Goal: Task Accomplishment & Management: Use online tool/utility

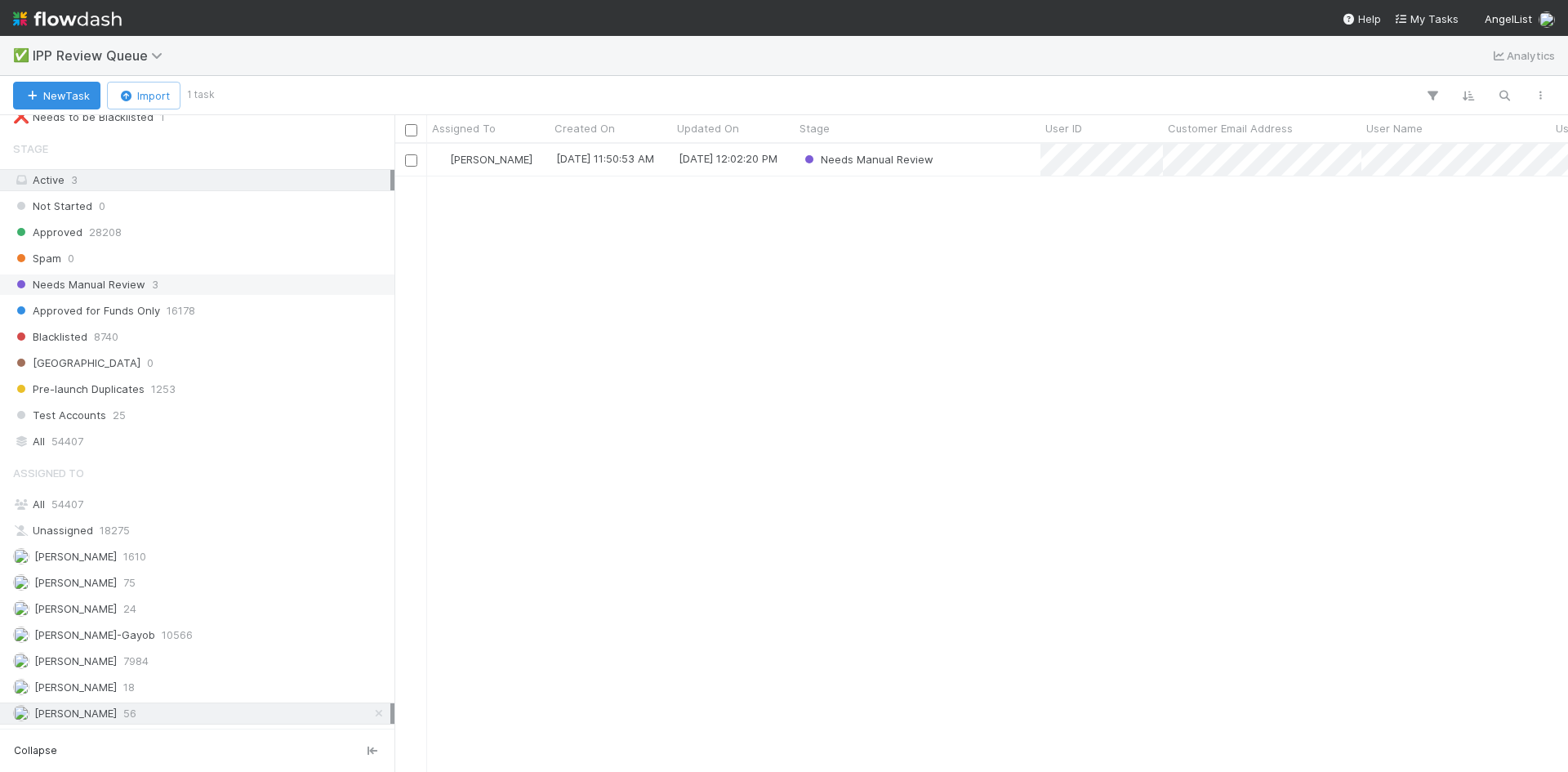
scroll to position [616, 1161]
drag, startPoint x: 680, startPoint y: 297, endPoint x: 680, endPoint y: 307, distance: 10.0
click at [681, 297] on div "[PERSON_NAME] VI [DATE] 11:50:53 AM [DATE] 12:02:20 PM Needs Manual Review" at bounding box center [981, 457] width 1173 height 627
click at [678, 311] on div "[PERSON_NAME] VI [DATE] 11:50:53 AM [DATE] 12:02:20 PM Needs Manual Review" at bounding box center [981, 457] width 1173 height 627
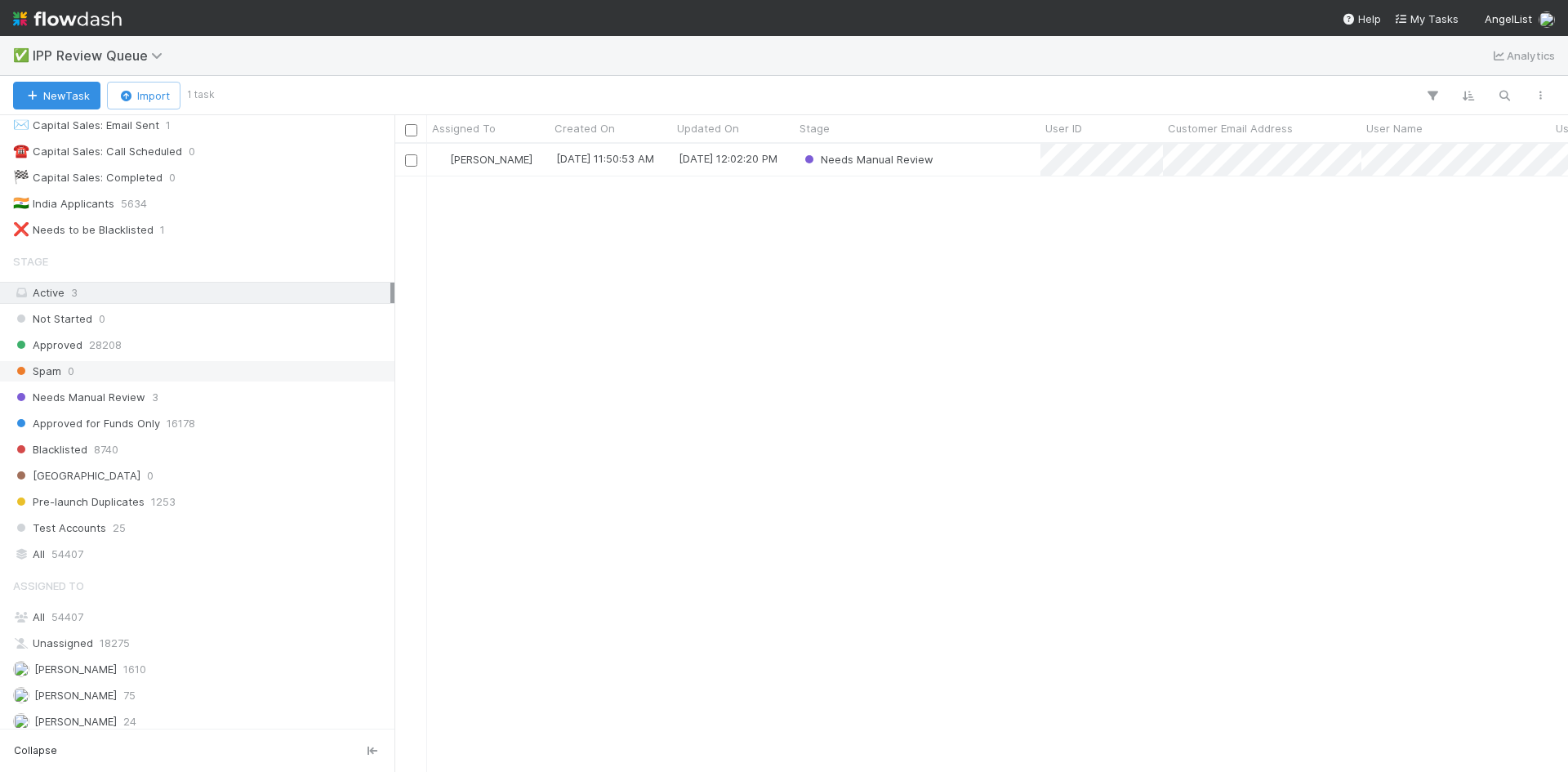
scroll to position [207, 0]
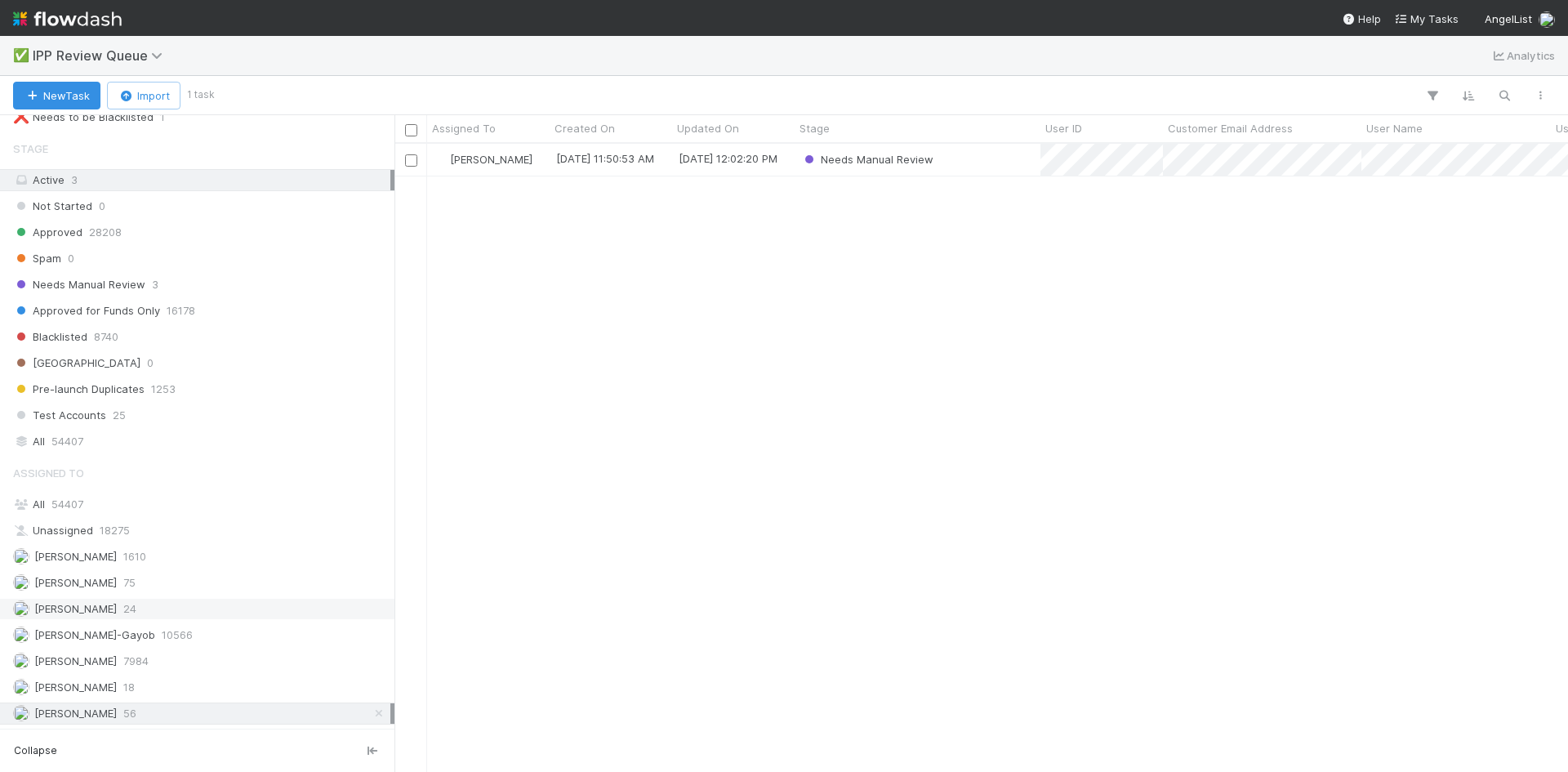
click at [117, 610] on span "[PERSON_NAME]" at bounding box center [75, 608] width 82 height 13
click at [124, 719] on div "William Axalan VI 56" at bounding box center [202, 714] width 377 height 21
click at [988, 165] on div "Needs Manual Review" at bounding box center [918, 160] width 246 height 32
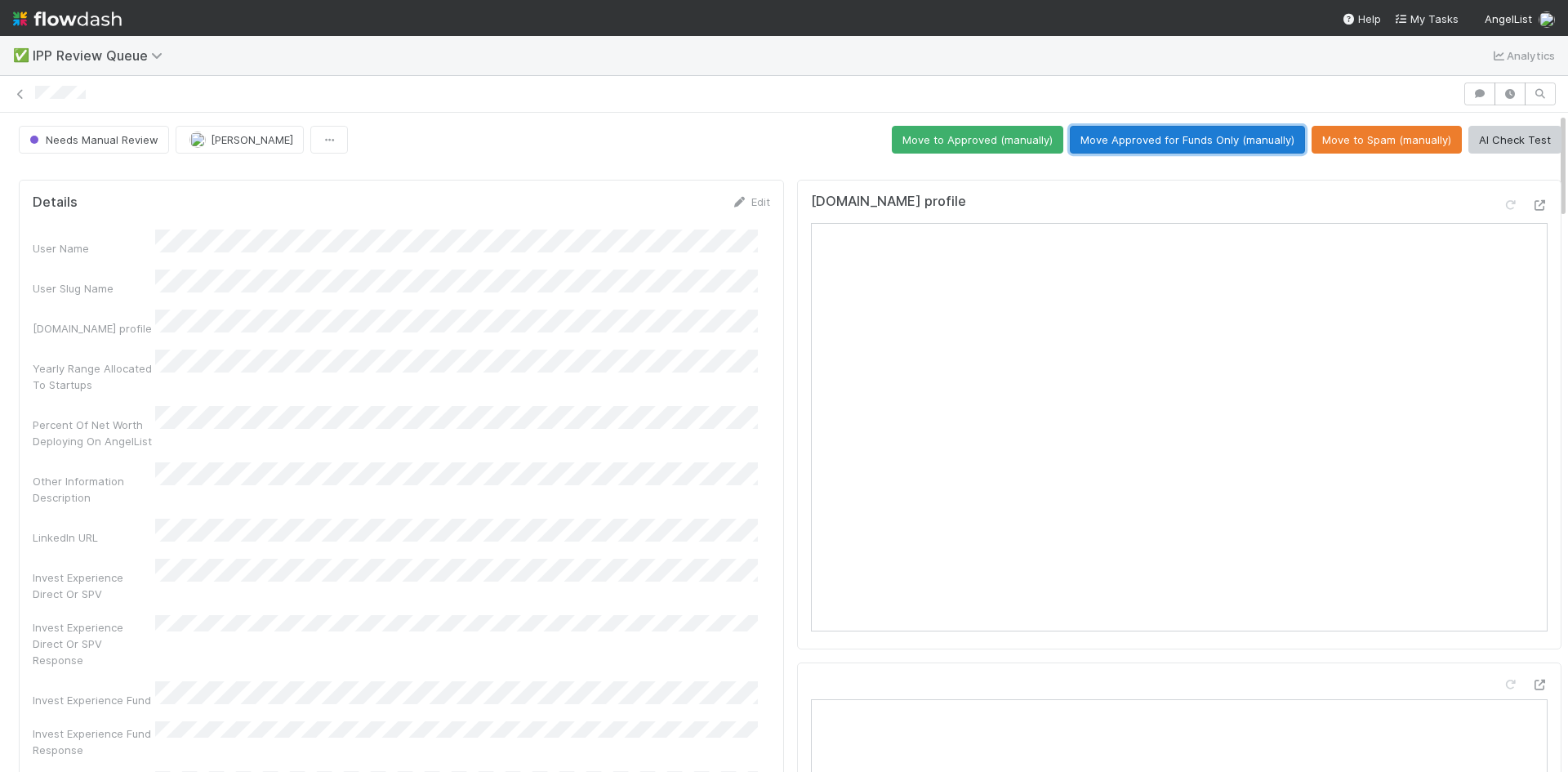
click at [1158, 137] on button "Move Approved for Funds Only (manually)" at bounding box center [1188, 140] width 235 height 27
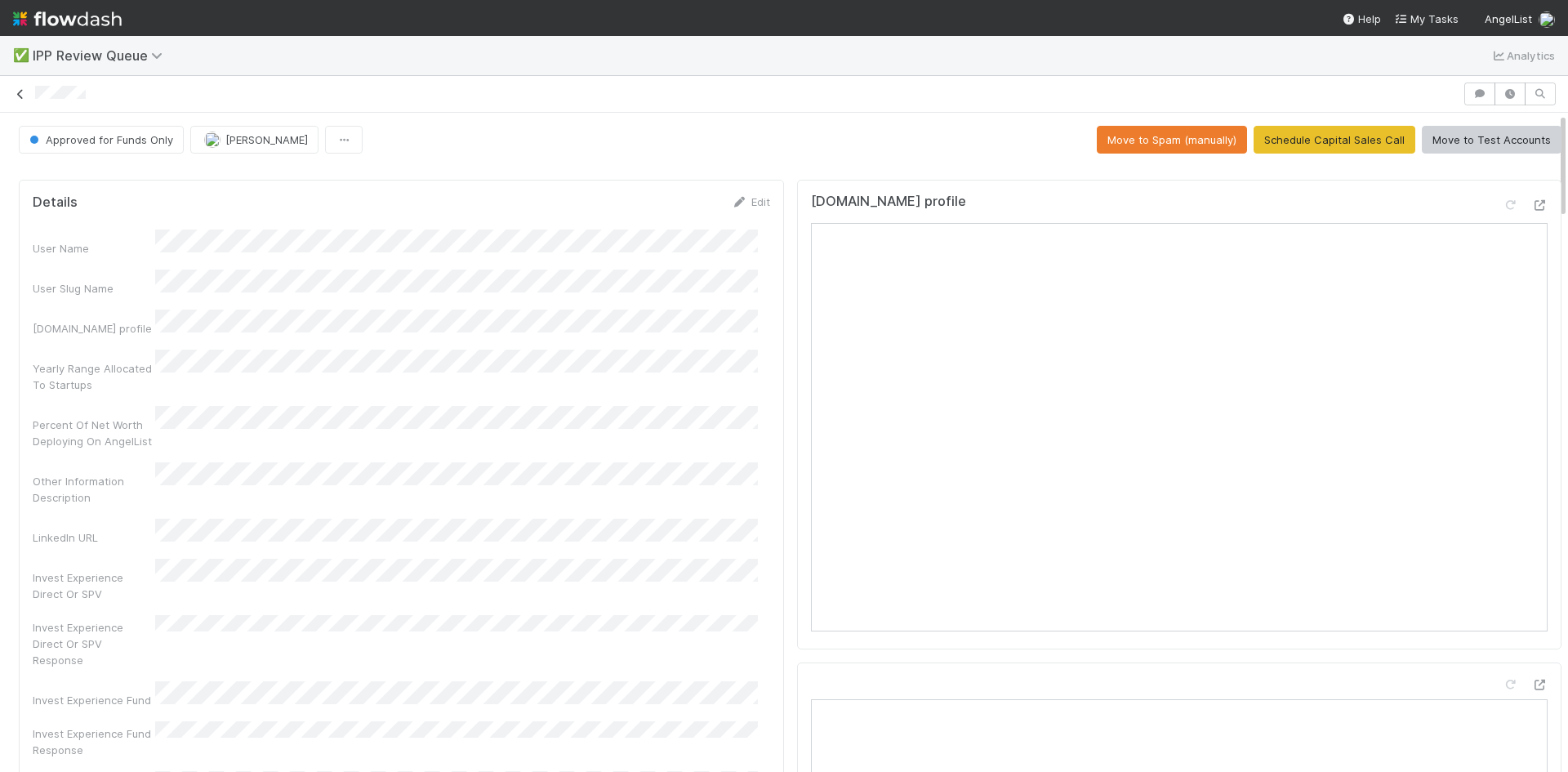
click at [22, 89] on icon at bounding box center [20, 94] width 16 height 10
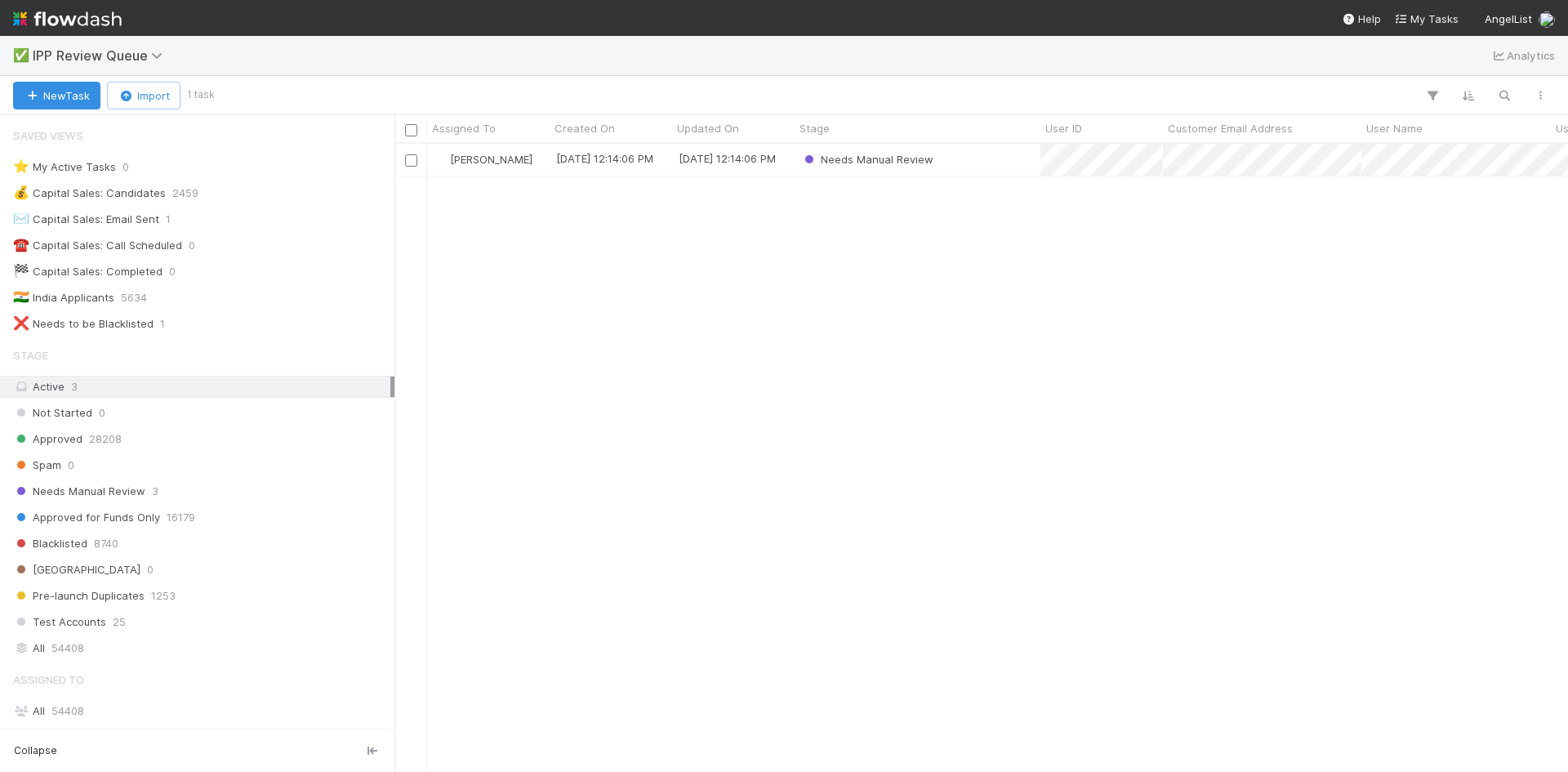
scroll to position [616, 1161]
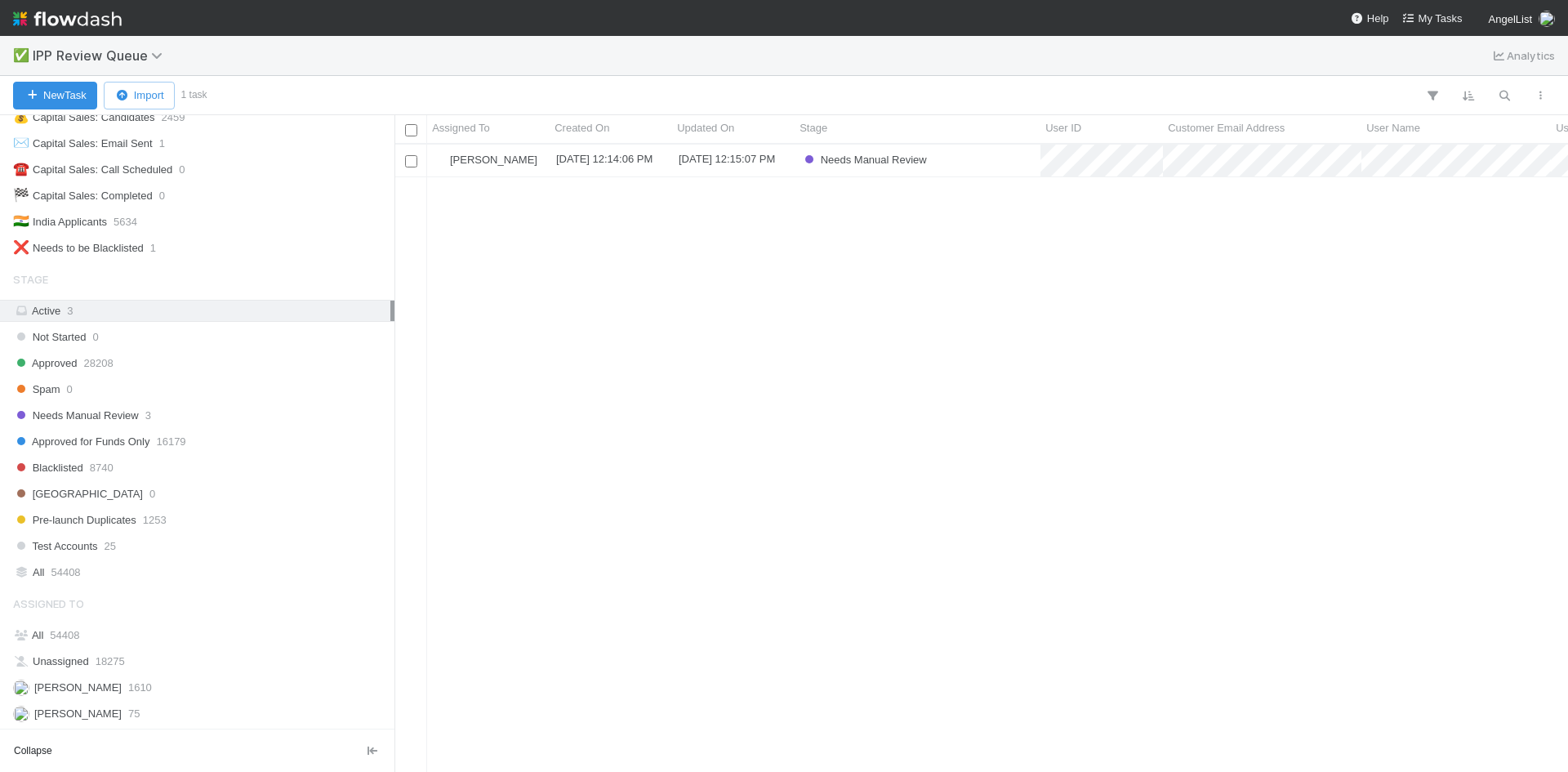
scroll to position [207, 0]
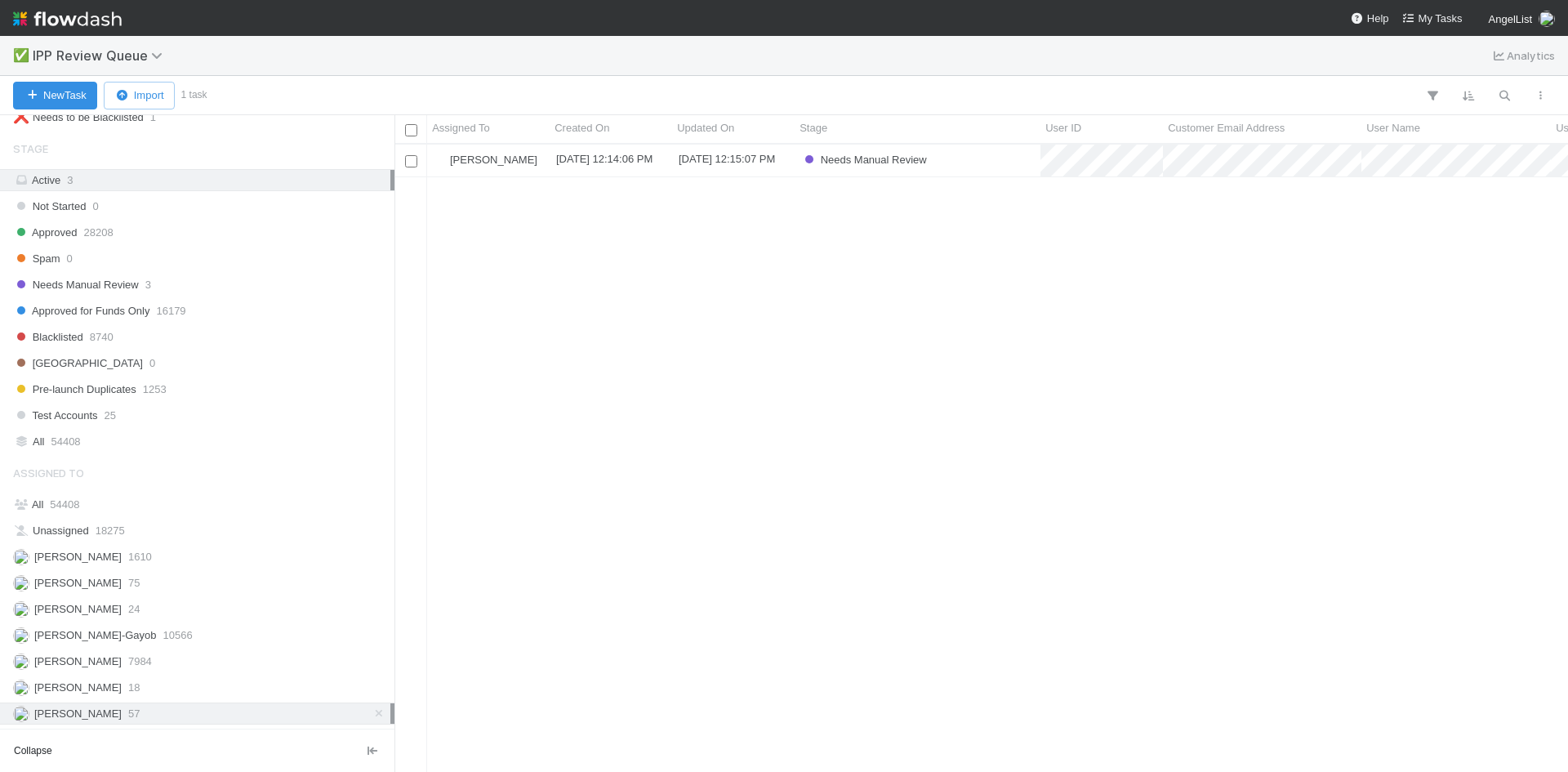
click at [170, 715] on div "William Axalan VI 57" at bounding box center [202, 714] width 377 height 21
click at [939, 412] on div "William Axalan VI 9/2/25, 12:14:06 PM 9/2/25, 12:15:07 PM Needs Manual Review" at bounding box center [981, 458] width 1173 height 627
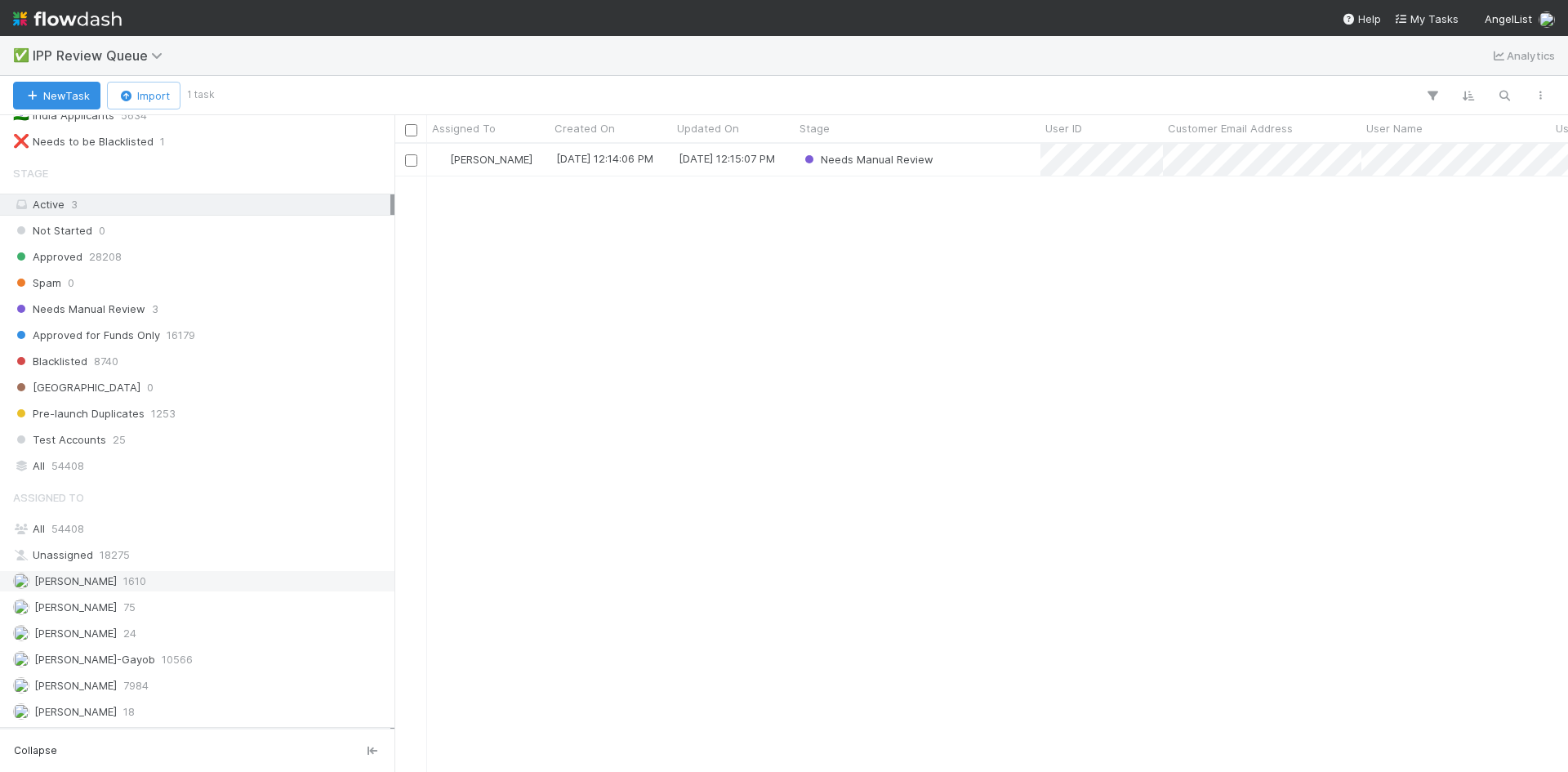
scroll to position [207, 0]
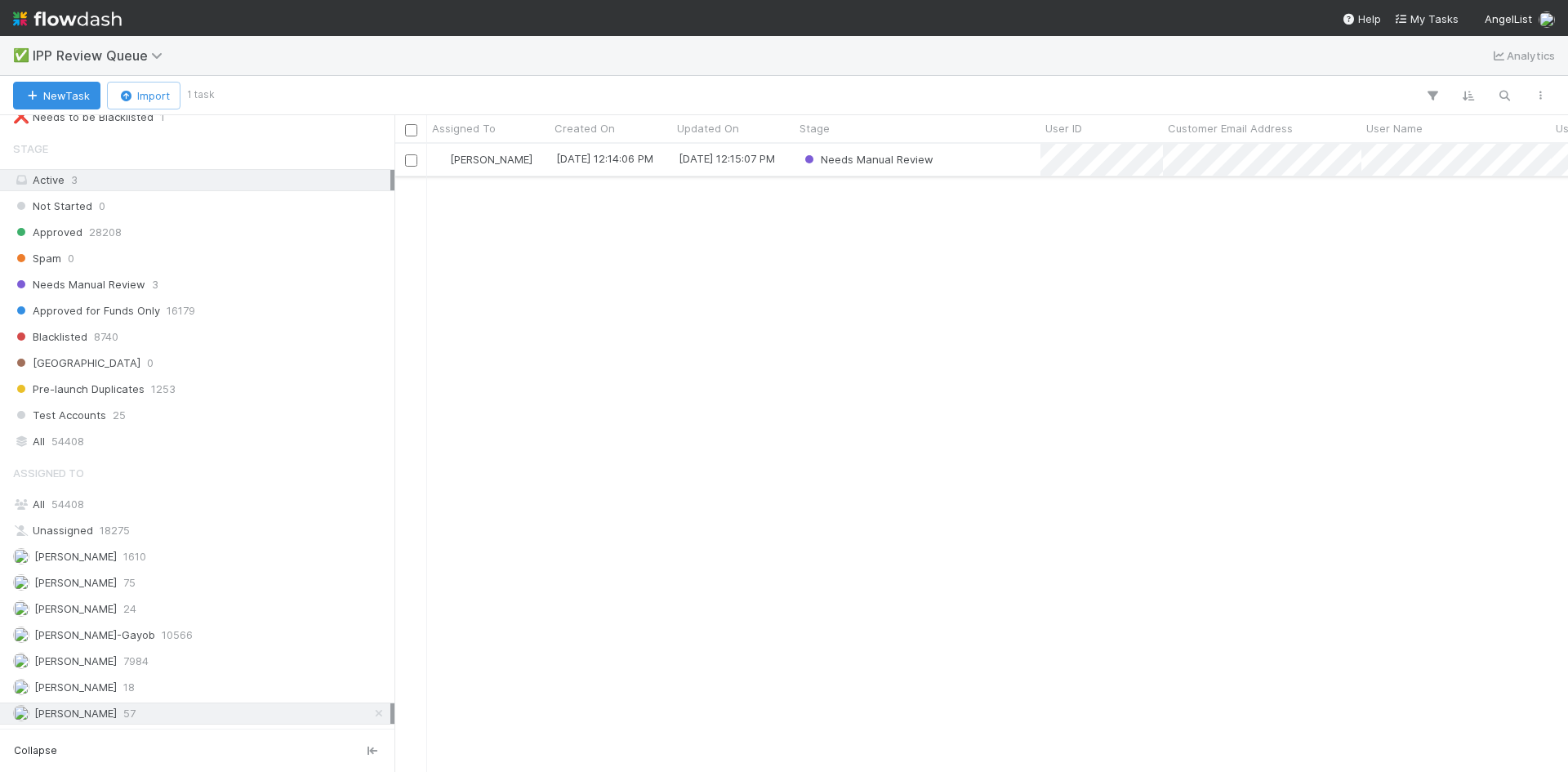
click at [1017, 163] on div "Needs Manual Review" at bounding box center [918, 160] width 246 height 32
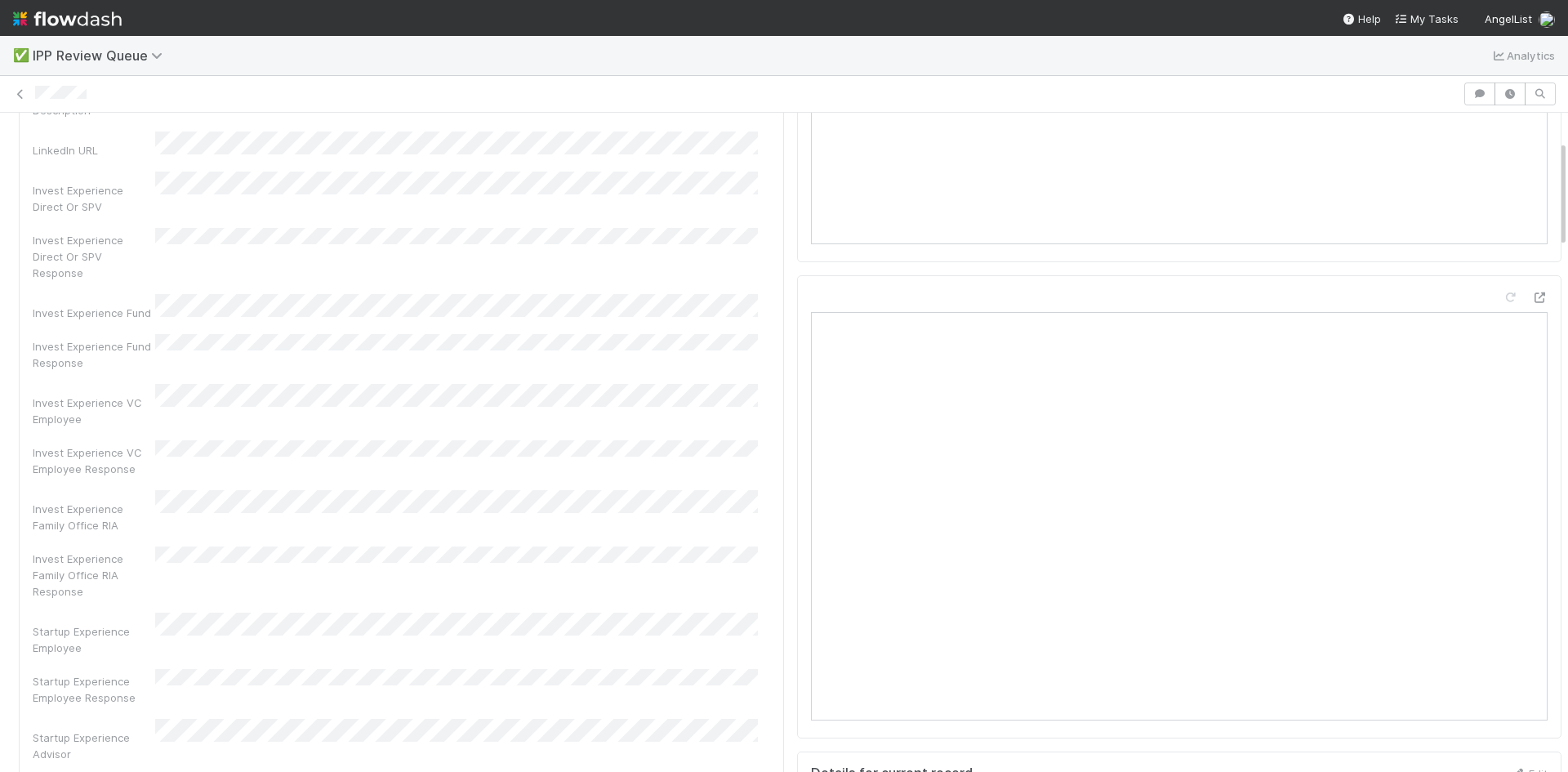
scroll to position [163, 0]
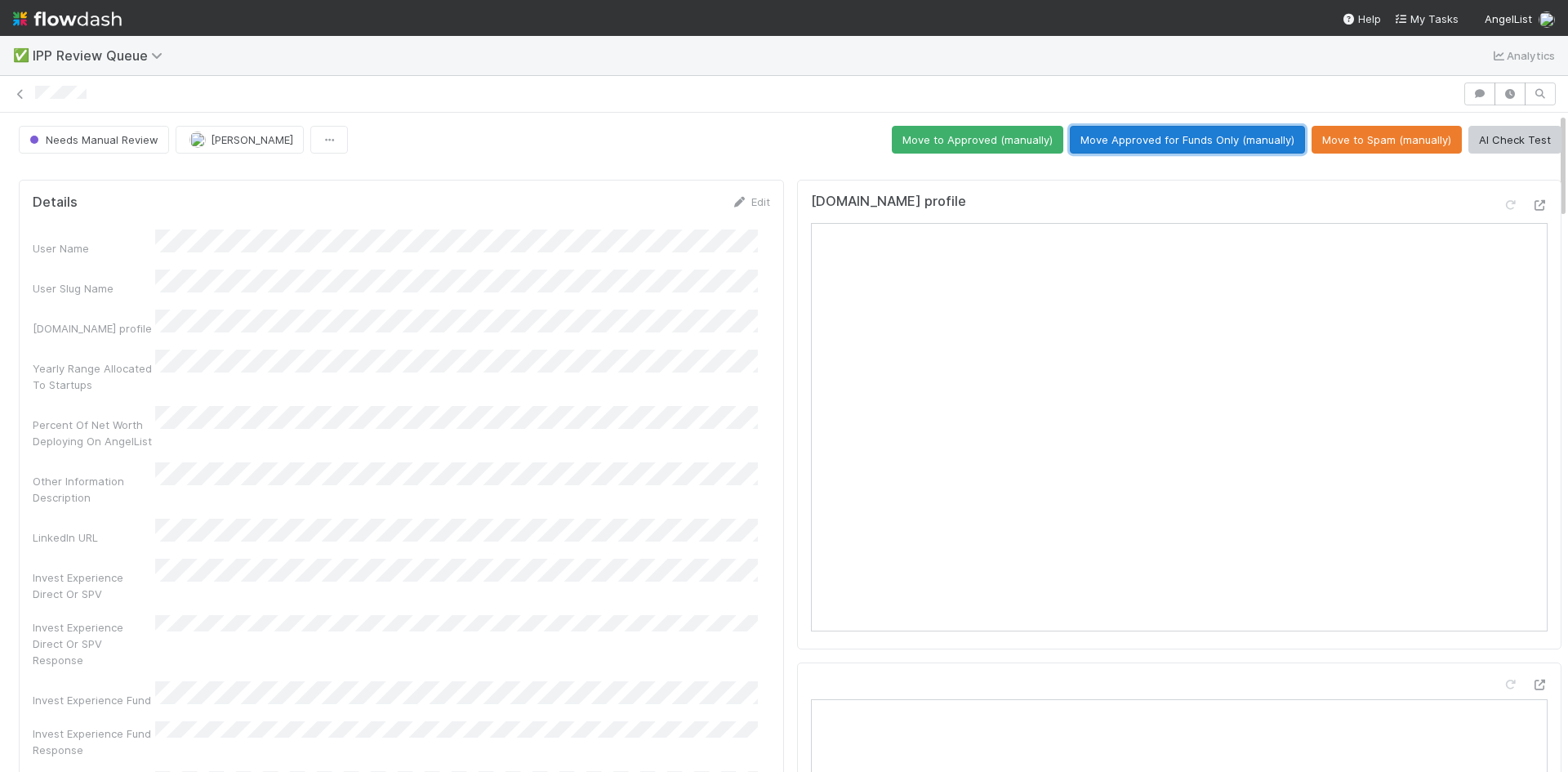
click at [1149, 141] on button "Move Approved for Funds Only (manually)" at bounding box center [1188, 140] width 235 height 27
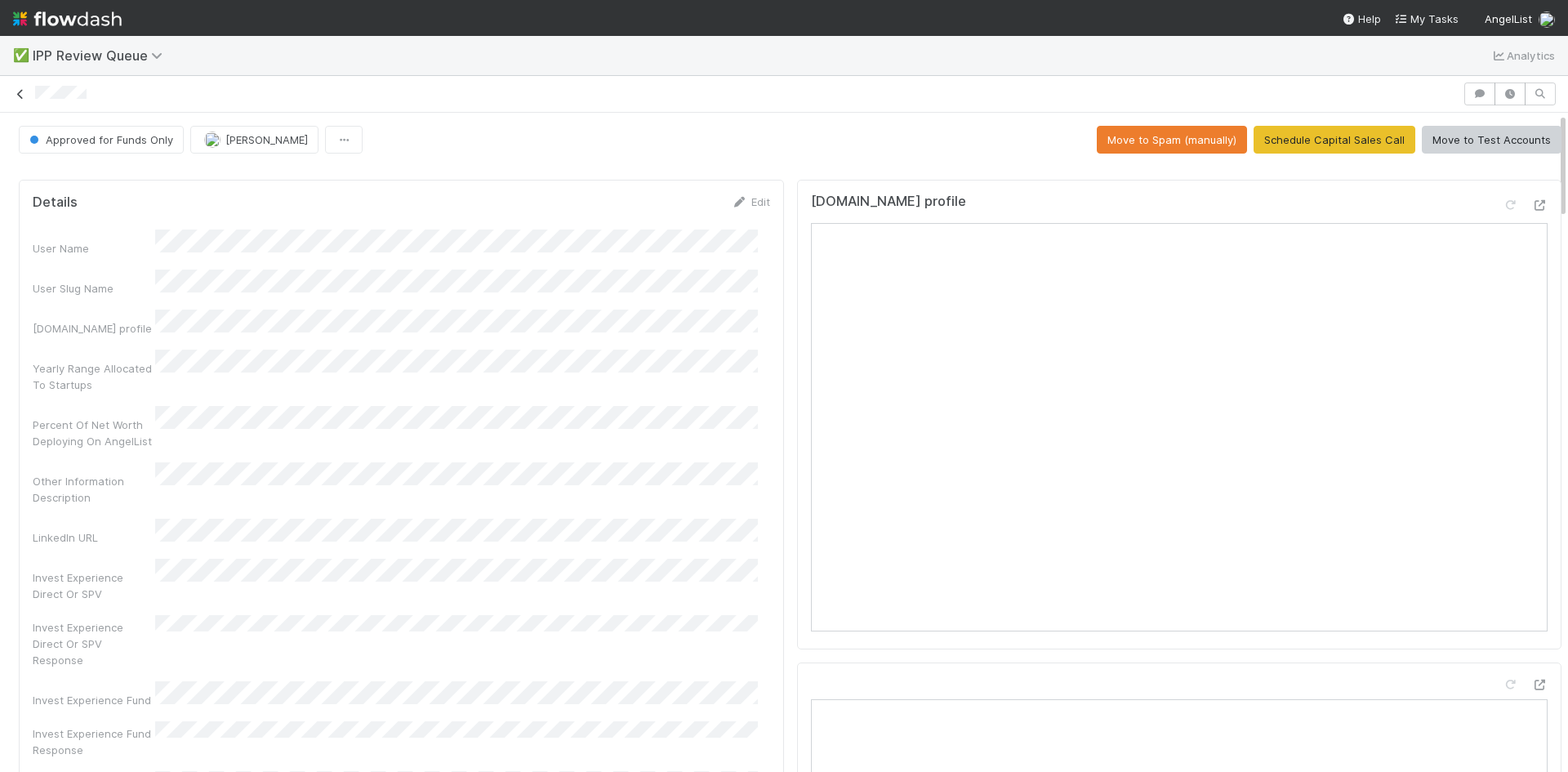
click at [21, 92] on icon at bounding box center [20, 94] width 16 height 10
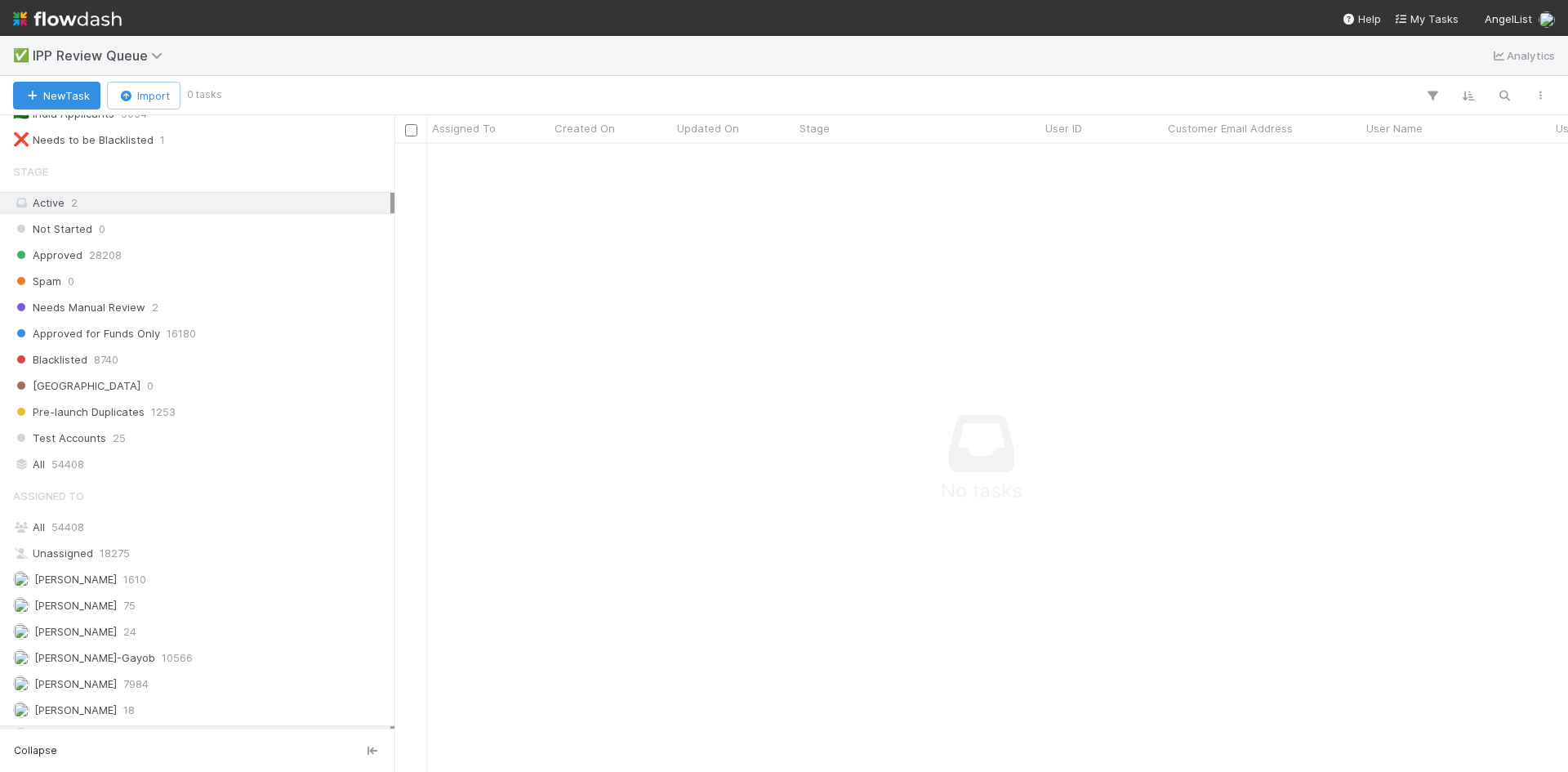
scroll to position [207, 0]
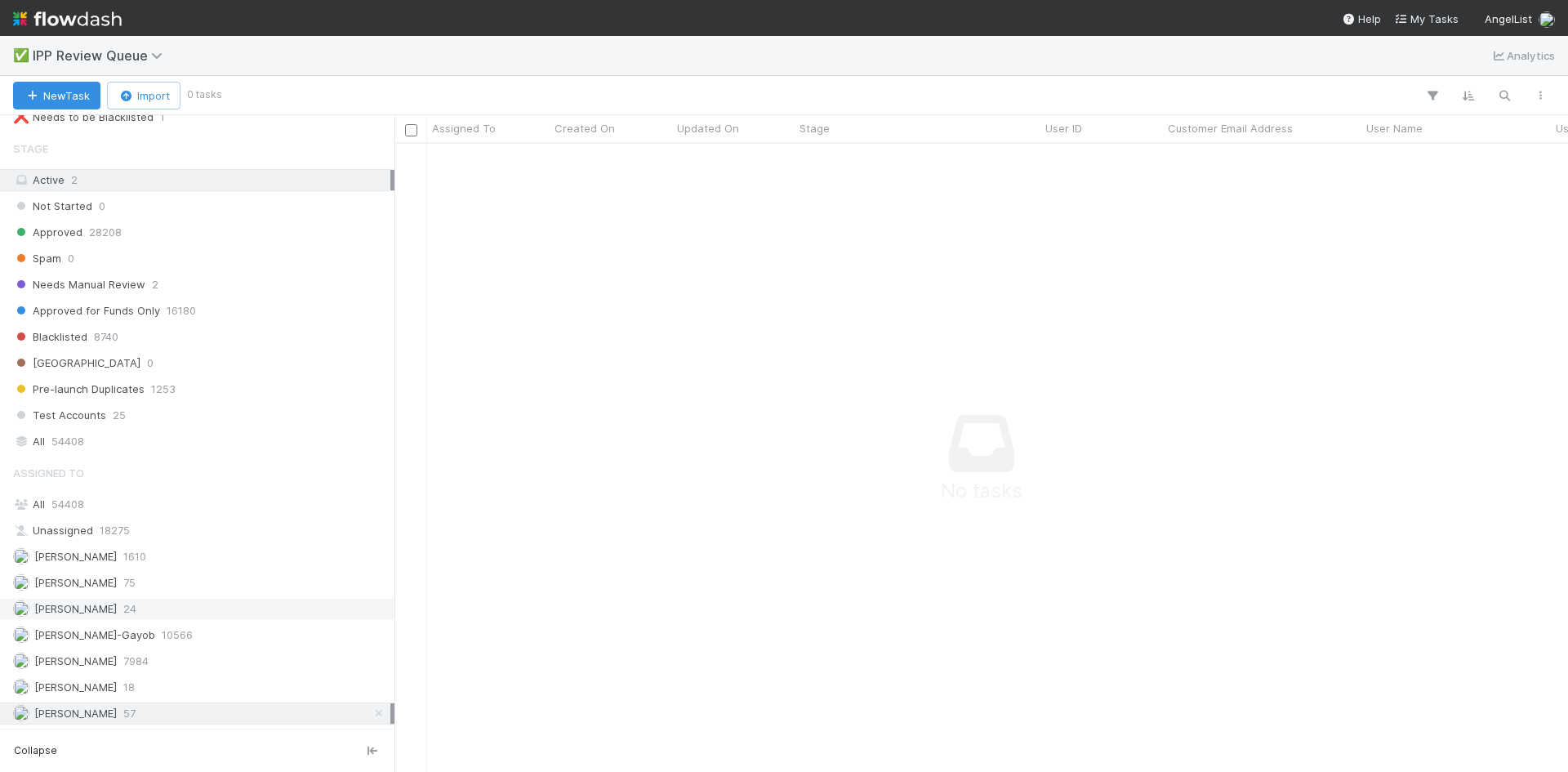
click at [106, 610] on span "[PERSON_NAME]" at bounding box center [75, 608] width 82 height 13
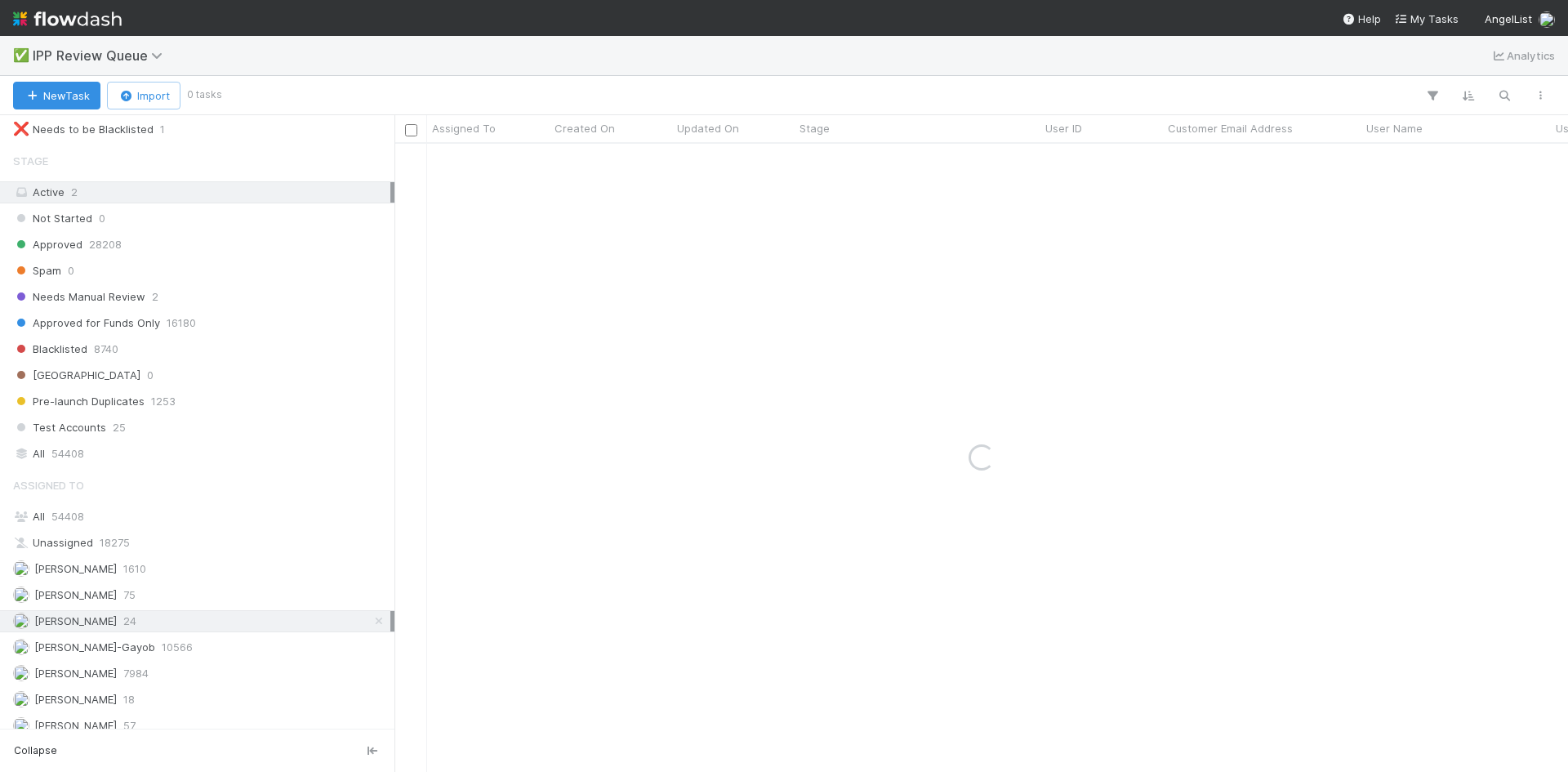
scroll to position [207, 0]
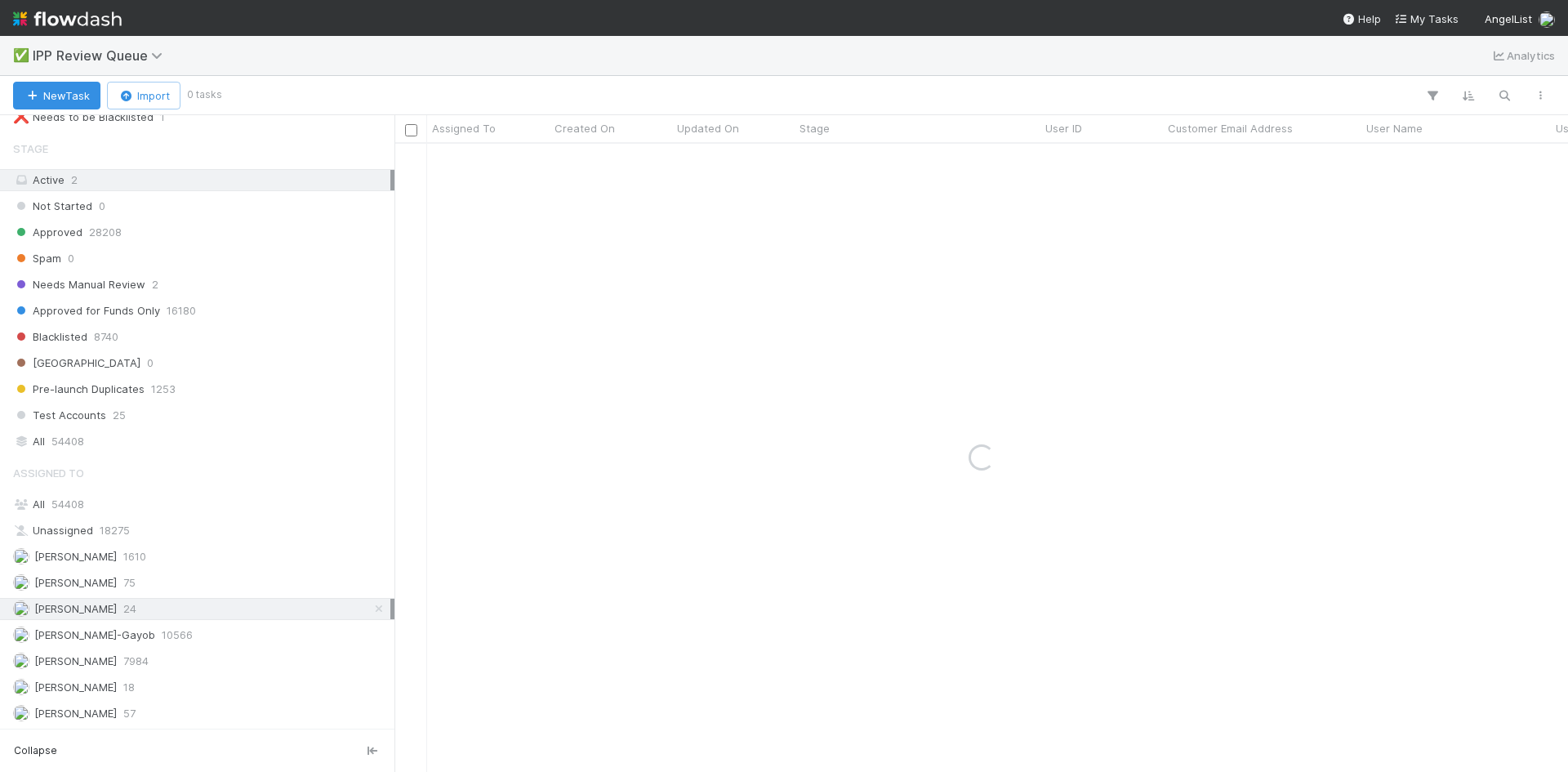
click at [976, 276] on div "Loading..." at bounding box center [981, 458] width 1173 height 628
click at [739, 417] on div "Loading..." at bounding box center [981, 458] width 1173 height 628
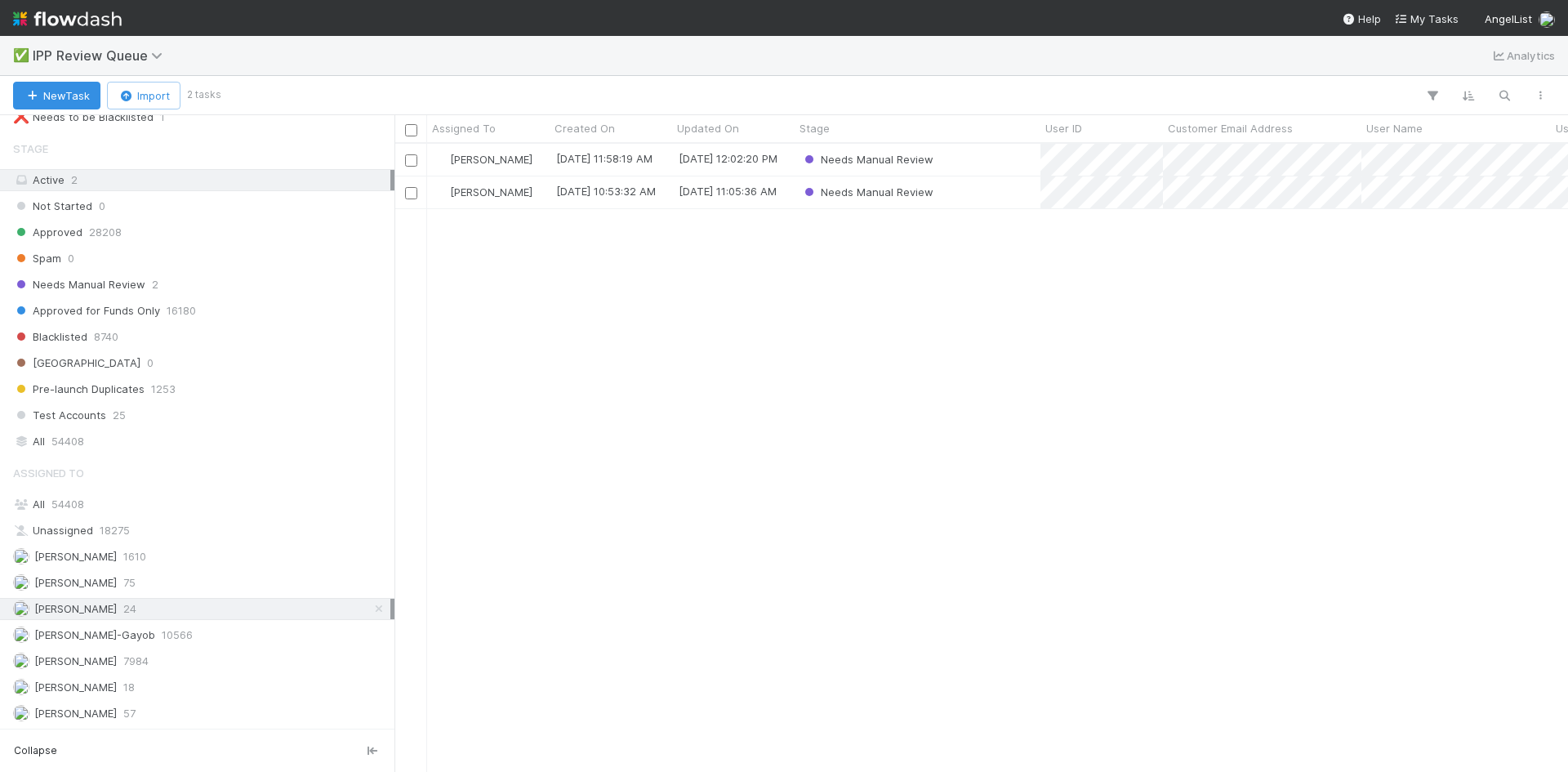
scroll to position [13, 13]
click at [184, 277] on div "Needs Manual Review 2" at bounding box center [202, 285] width 377 height 21
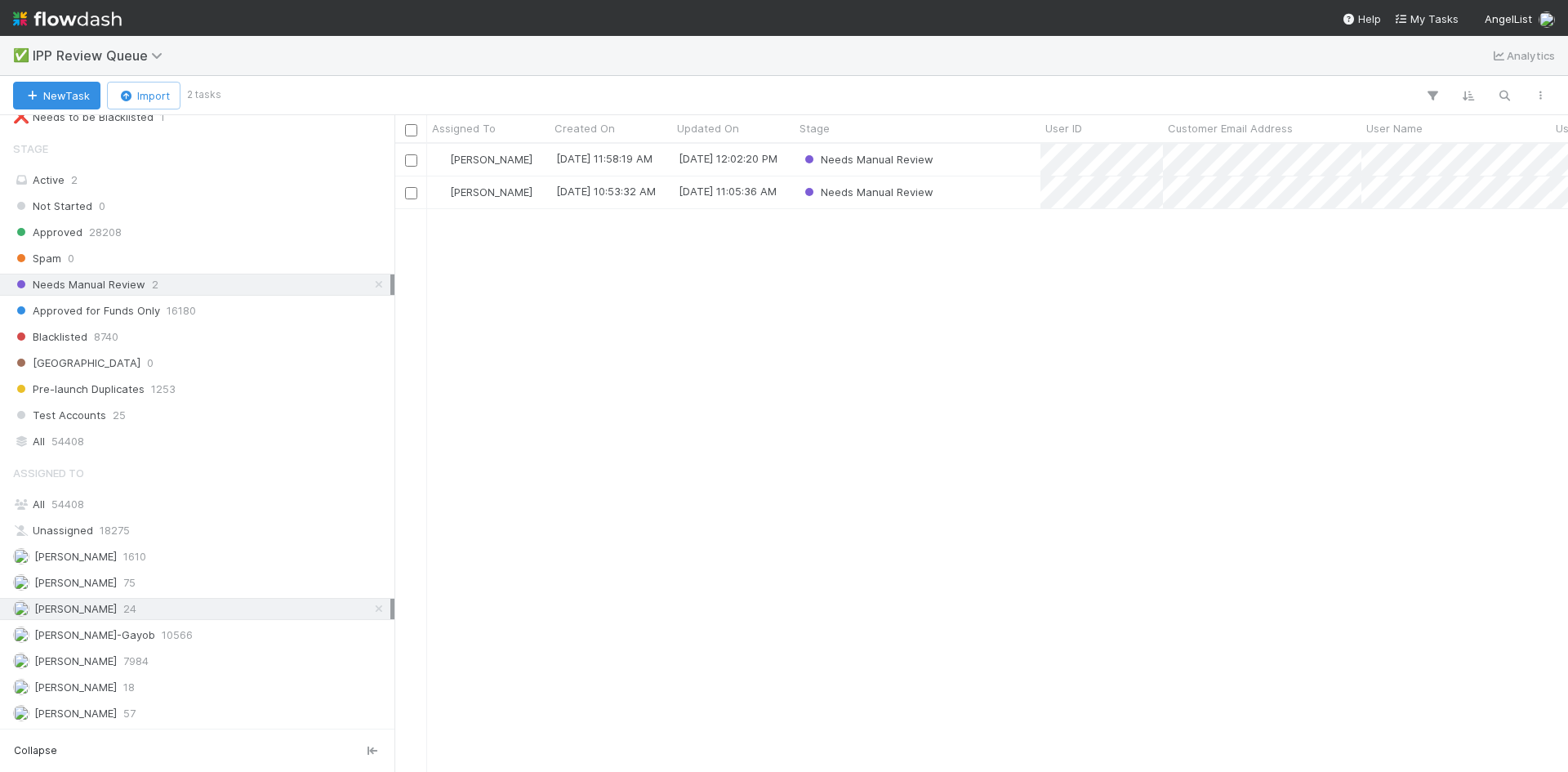
scroll to position [616, 1161]
click at [991, 161] on div "Needs Manual Review" at bounding box center [918, 160] width 246 height 32
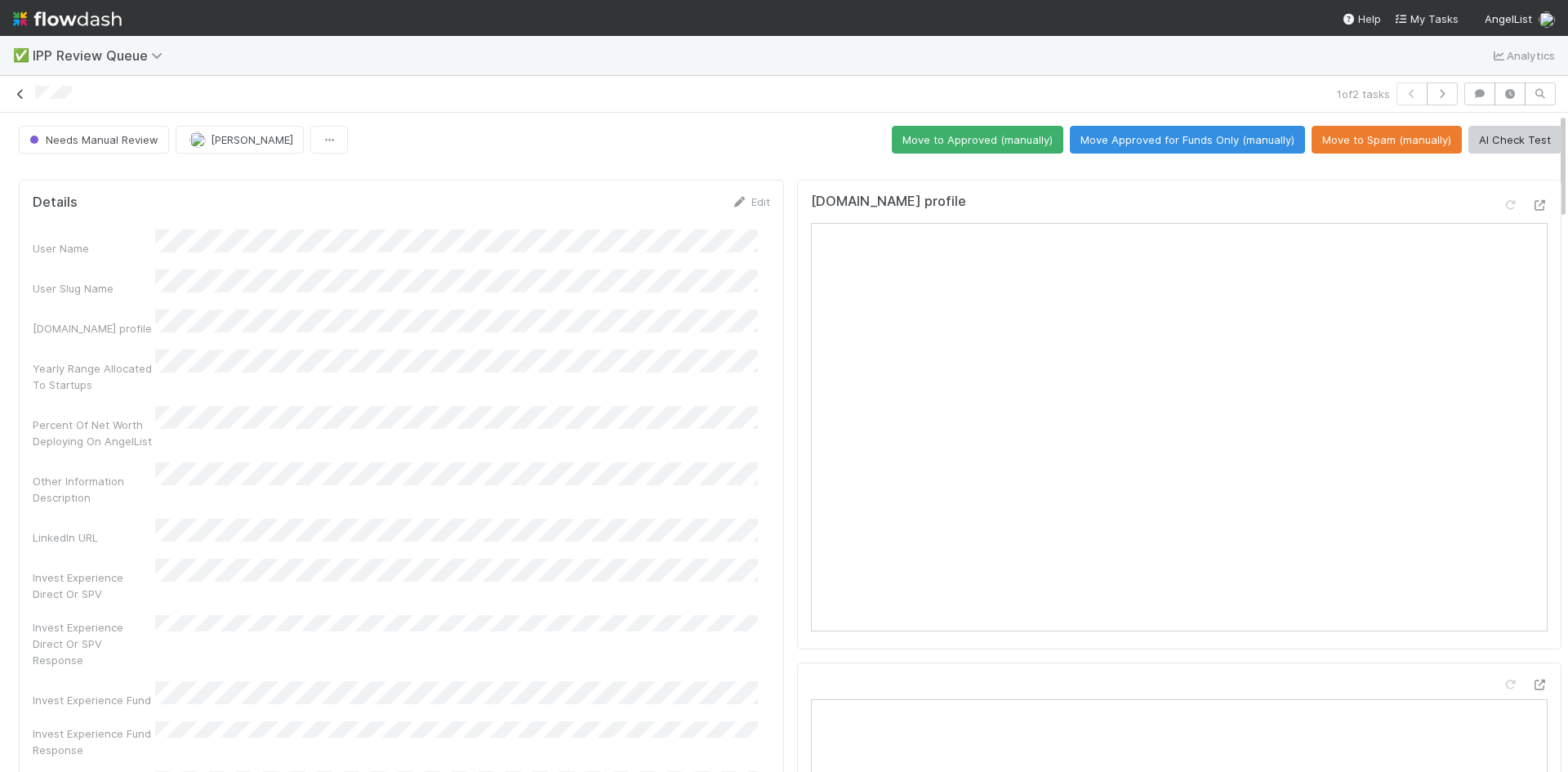
click at [15, 95] on icon at bounding box center [20, 94] width 16 height 10
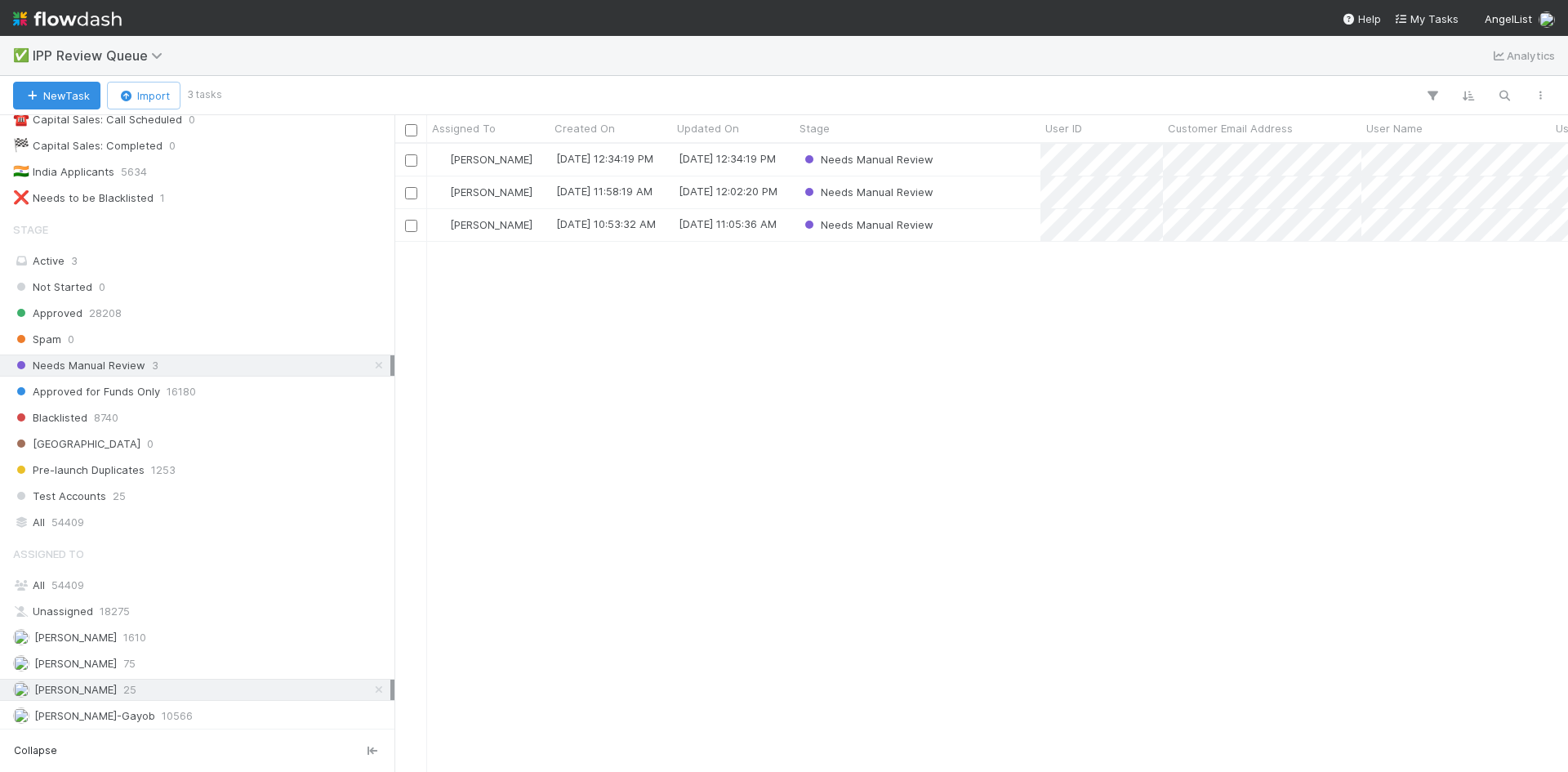
scroll to position [125, 0]
click at [1167, 324] on div "Karen Jane Salcedo 9/2/25, 12:34:19 PM 9/2/25, 12:34:19 PM Needs Manual Review …" at bounding box center [981, 457] width 1173 height 627
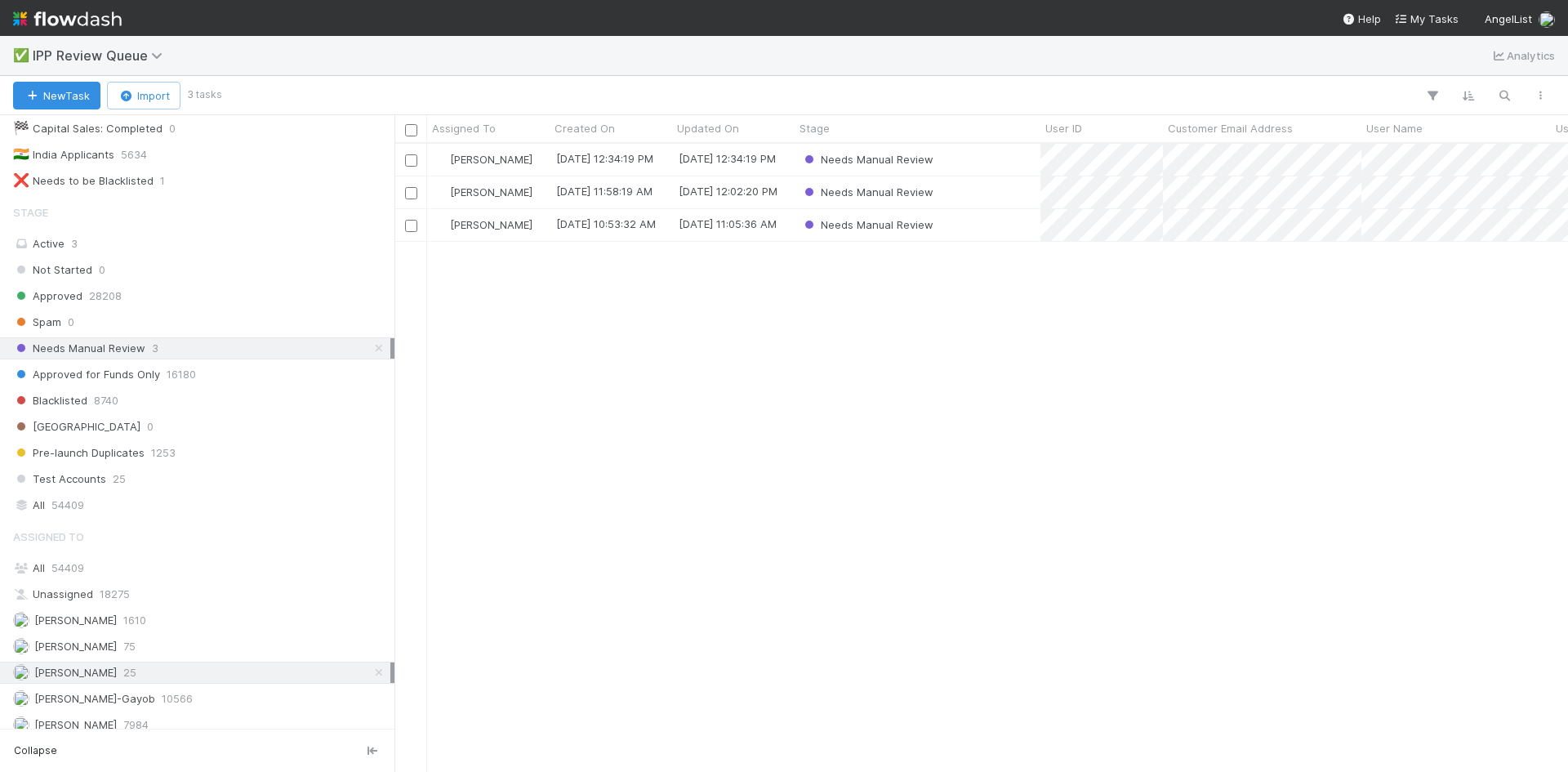
scroll to position [0, 0]
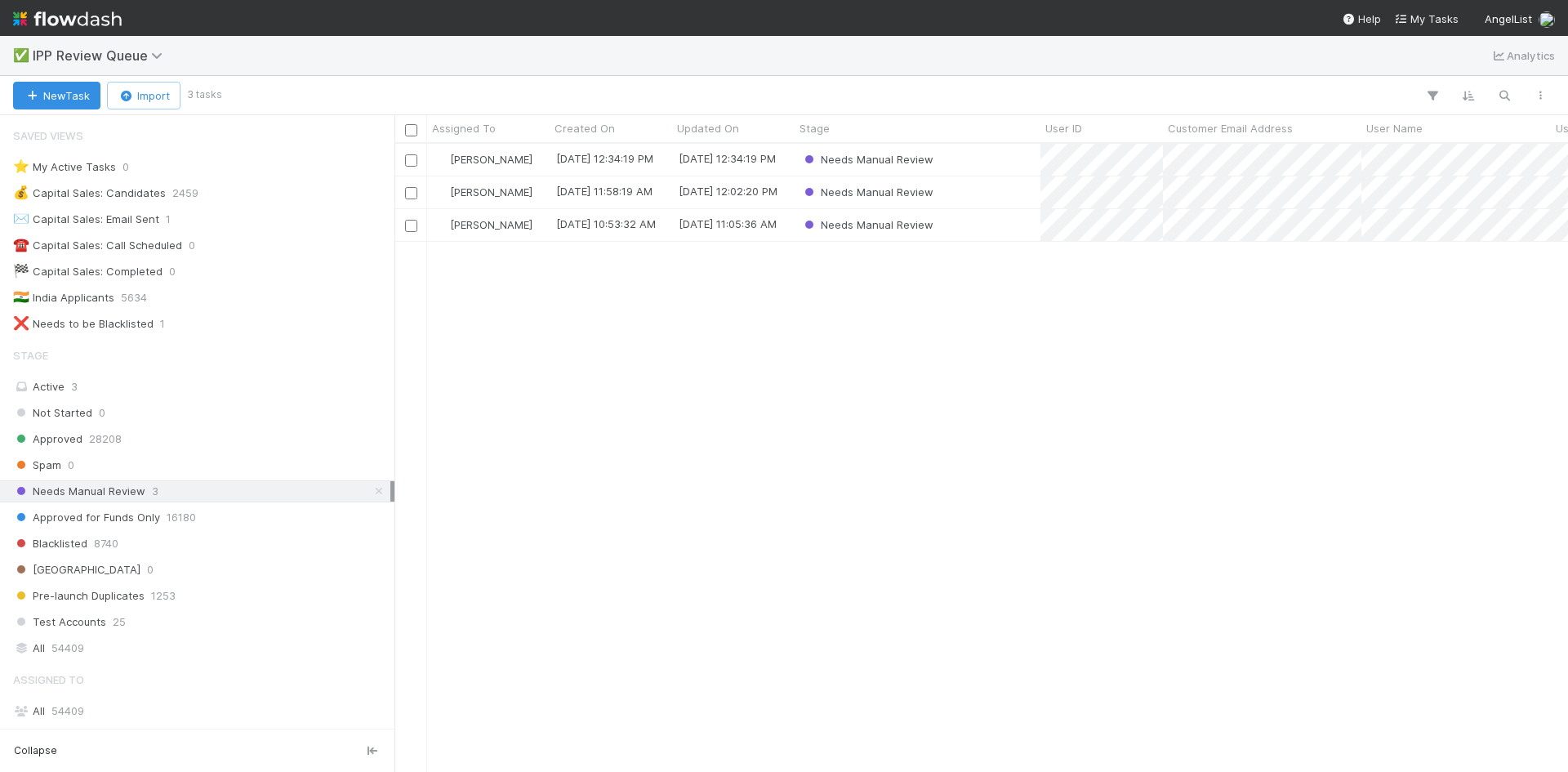
click at [745, 522] on div "Karen Jane Salcedo 9/2/25, 12:34:19 PM 9/2/25, 12:34:19 PM Needs Manual Review …" at bounding box center [981, 457] width 1173 height 627
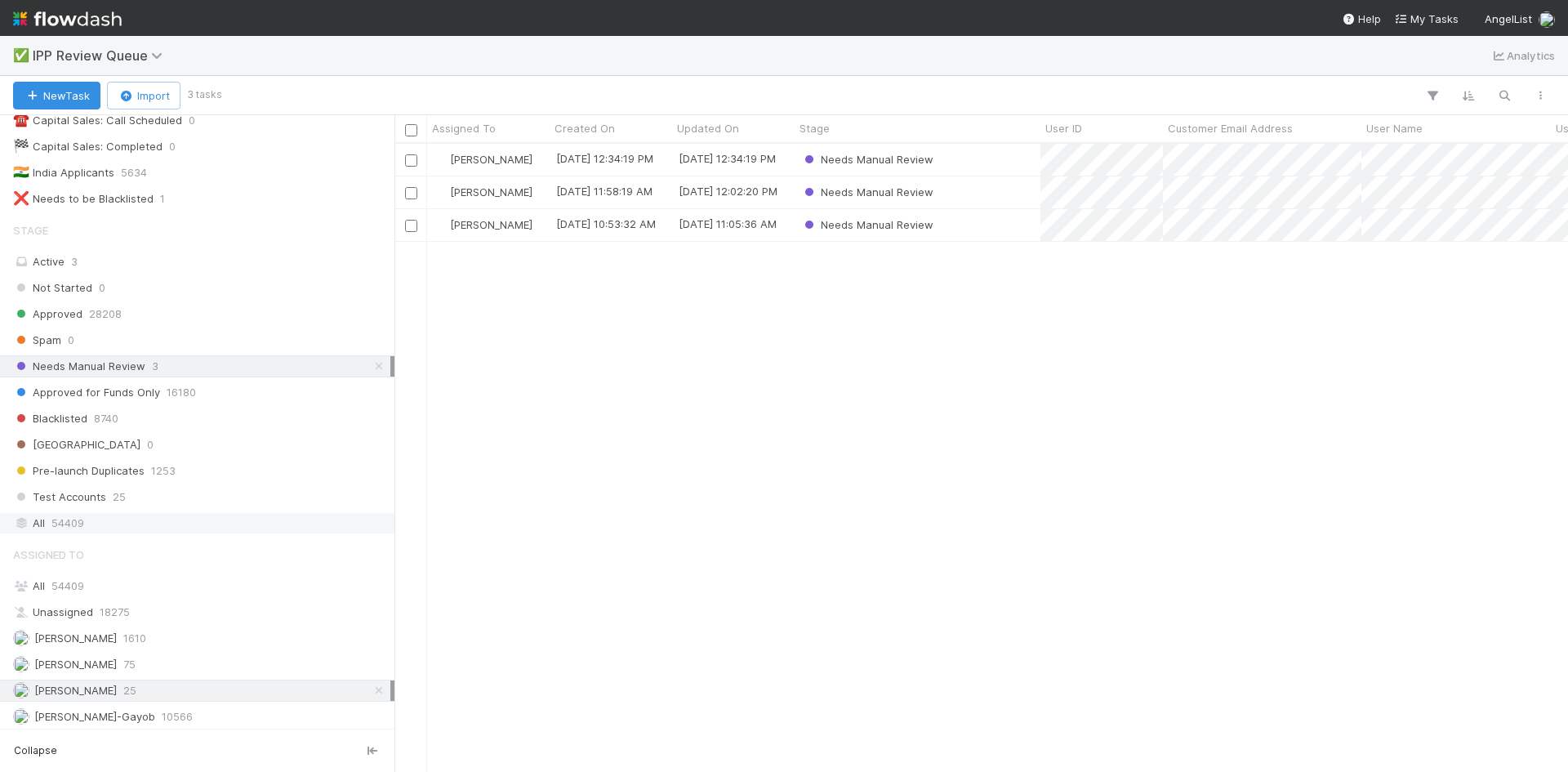
scroll to position [207, 0]
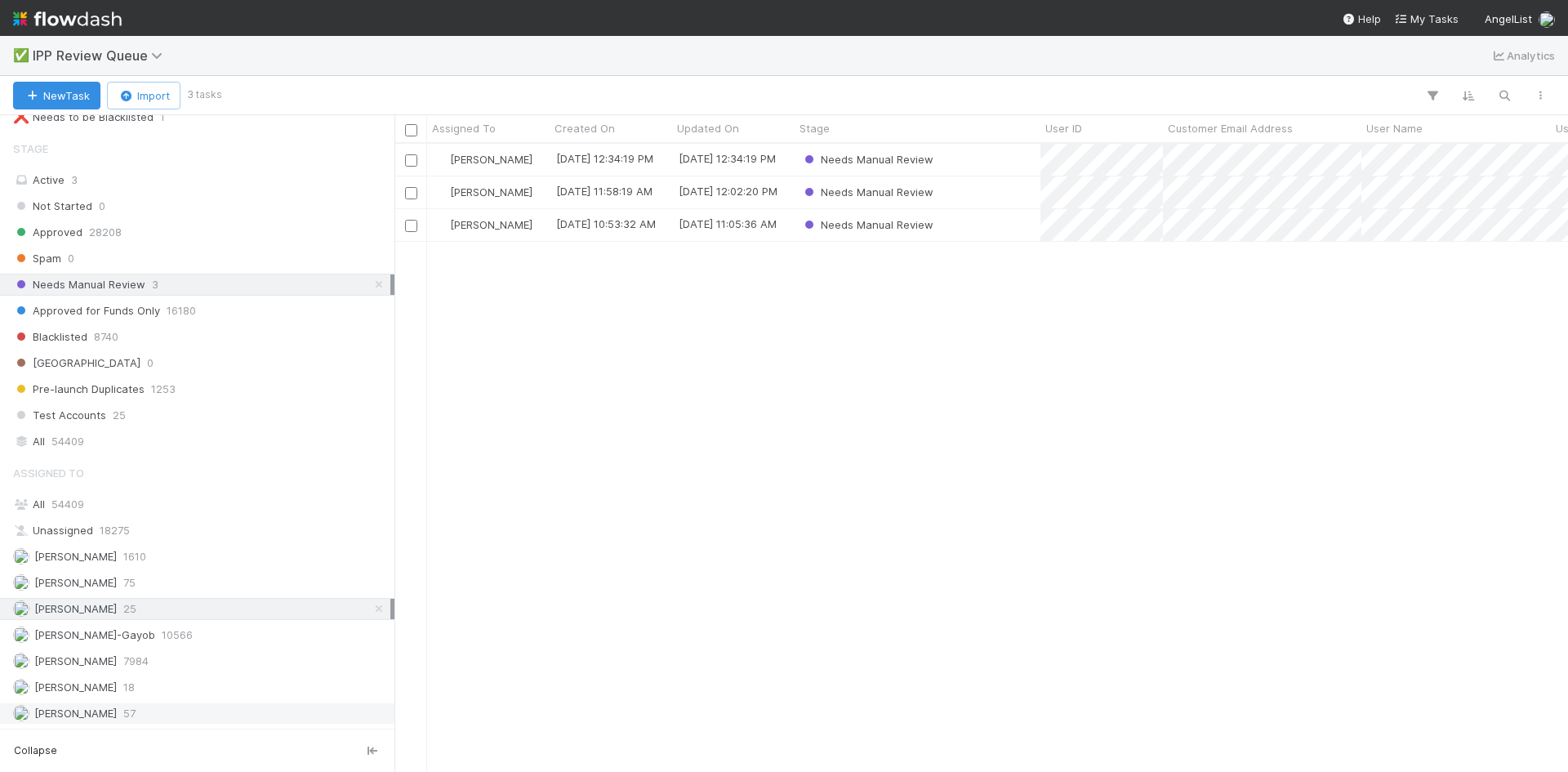
click at [206, 713] on div "William Axalan VI 57" at bounding box center [202, 714] width 377 height 21
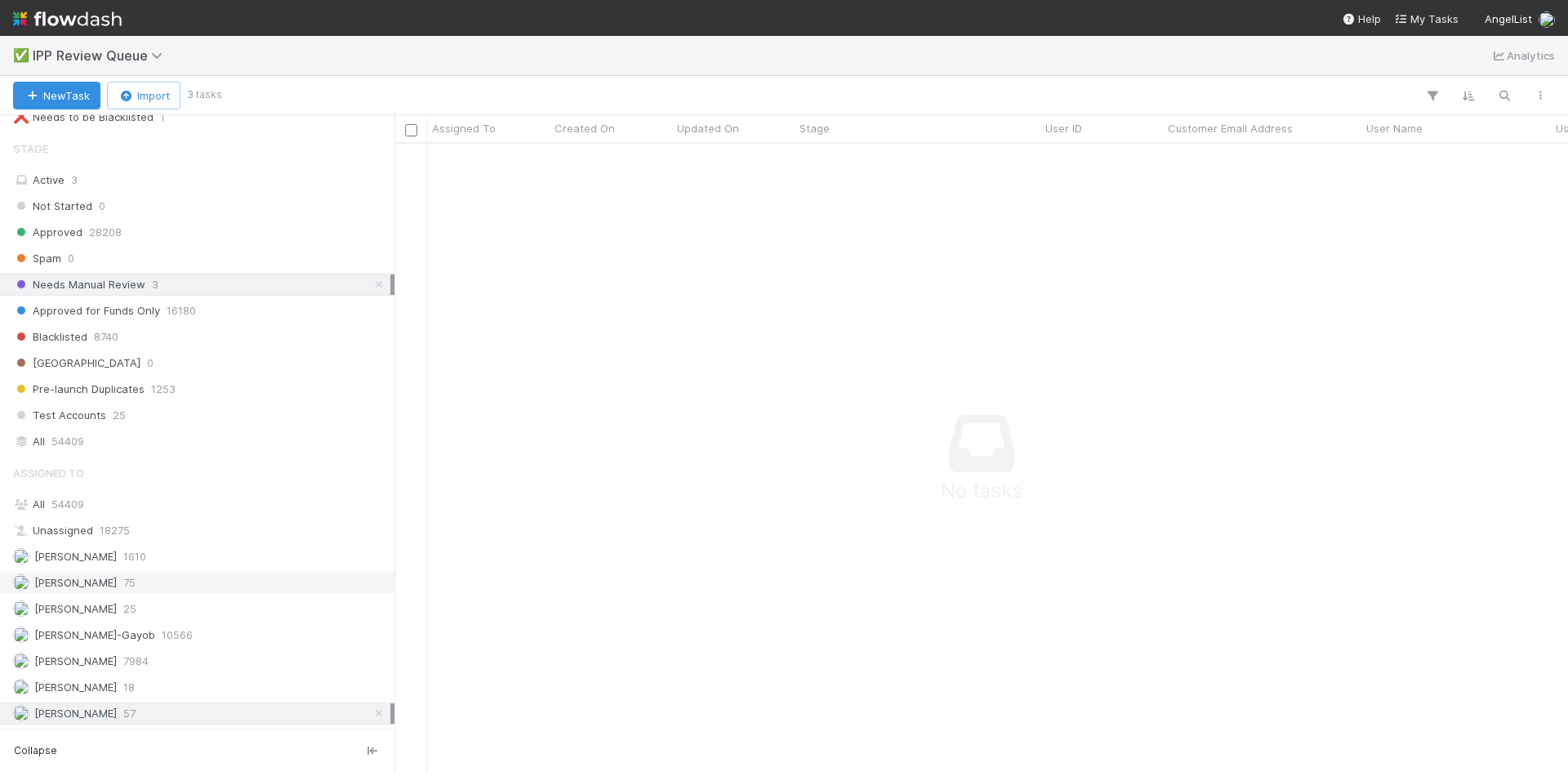
scroll to position [604, 1161]
click at [371, 291] on link at bounding box center [378, 285] width 16 height 21
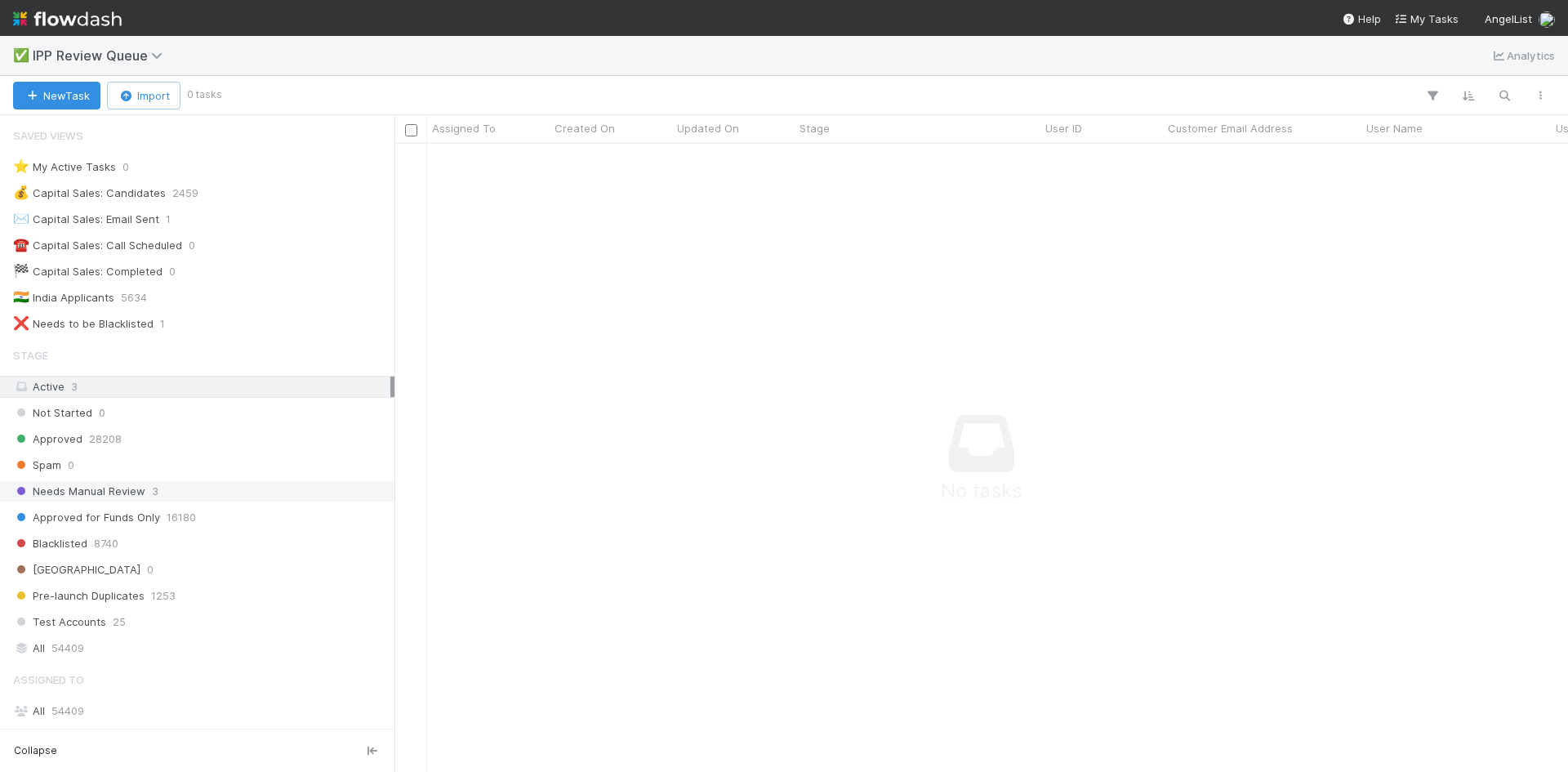
click at [157, 388] on div "Active 3" at bounding box center [202, 387] width 377 height 21
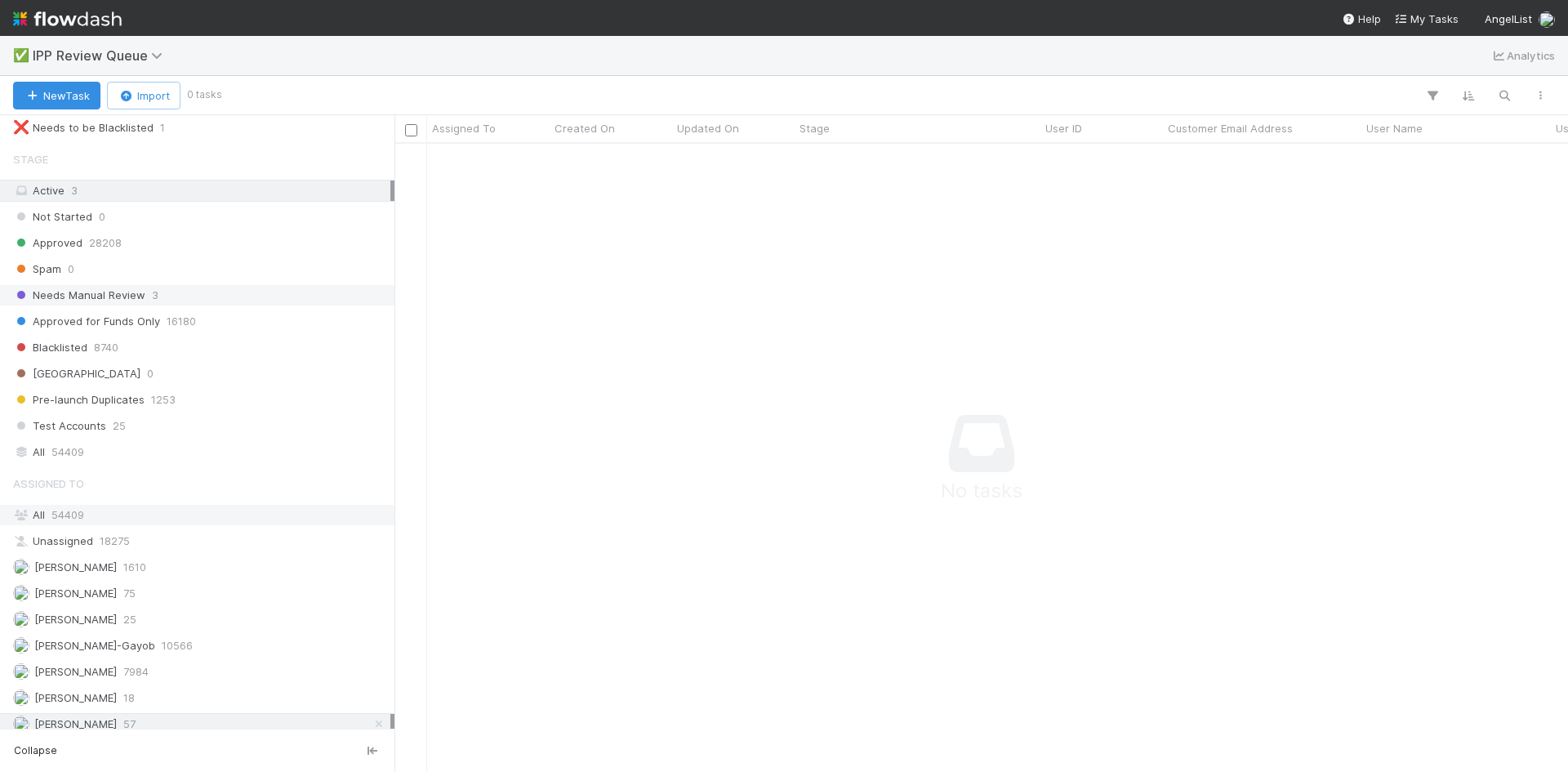
scroll to position [207, 0]
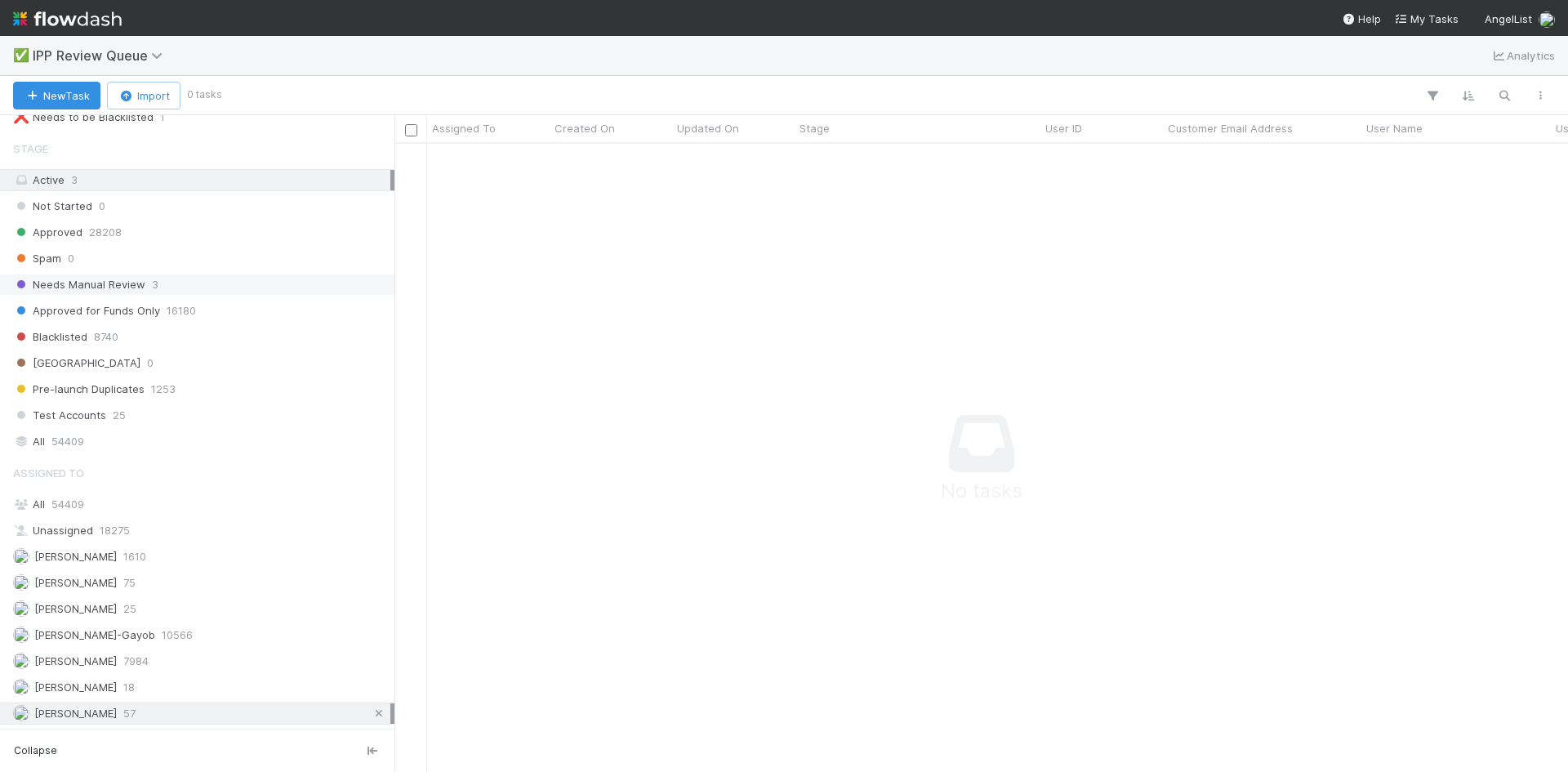
click at [371, 717] on icon at bounding box center [378, 714] width 16 height 10
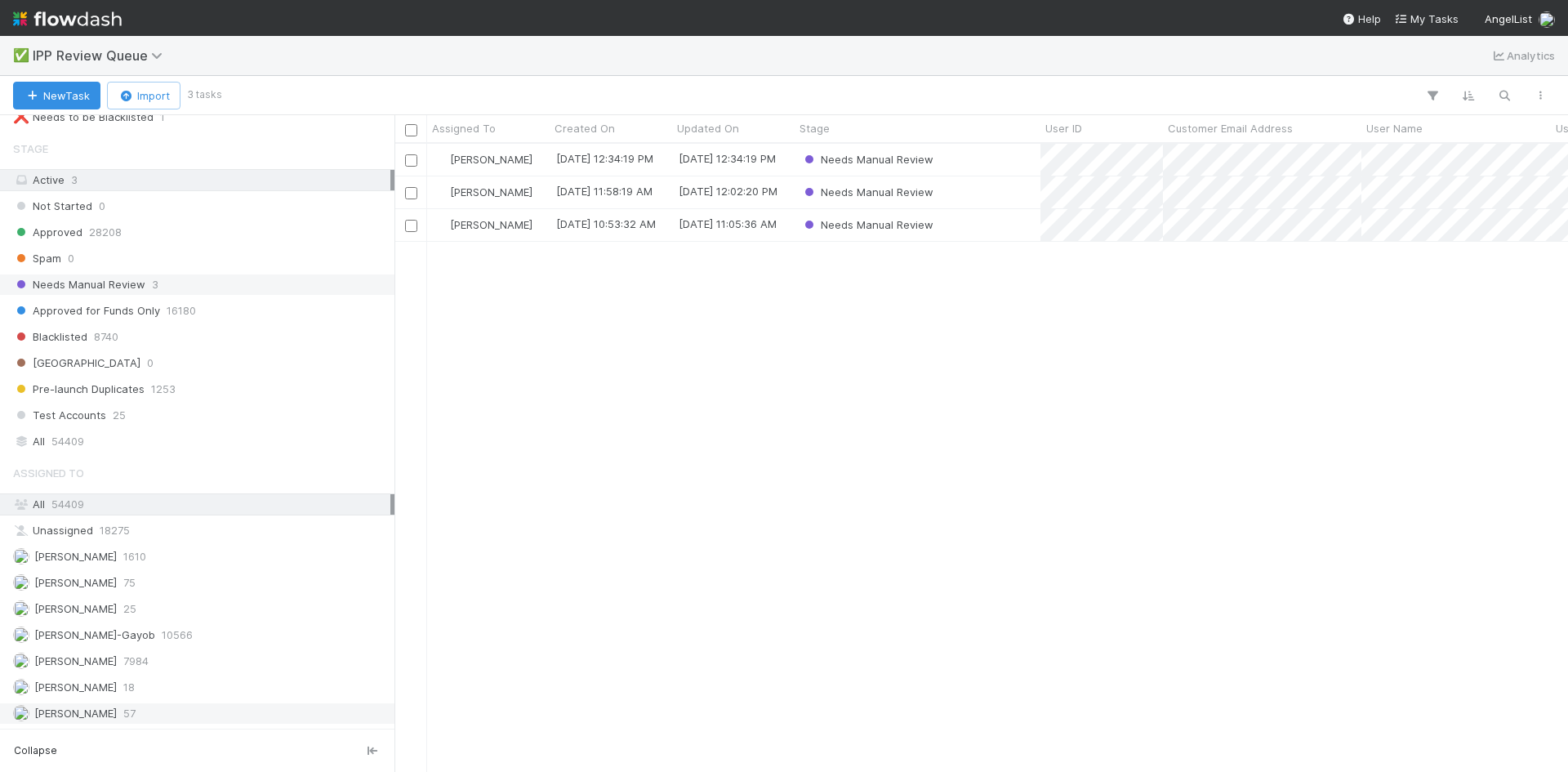
scroll to position [616, 1161]
click at [1058, 456] on div "Karen Jane Salcedo 9/2/25, 12:34:19 PM 9/2/25, 12:34:19 PM Needs Manual Review …" at bounding box center [981, 457] width 1173 height 627
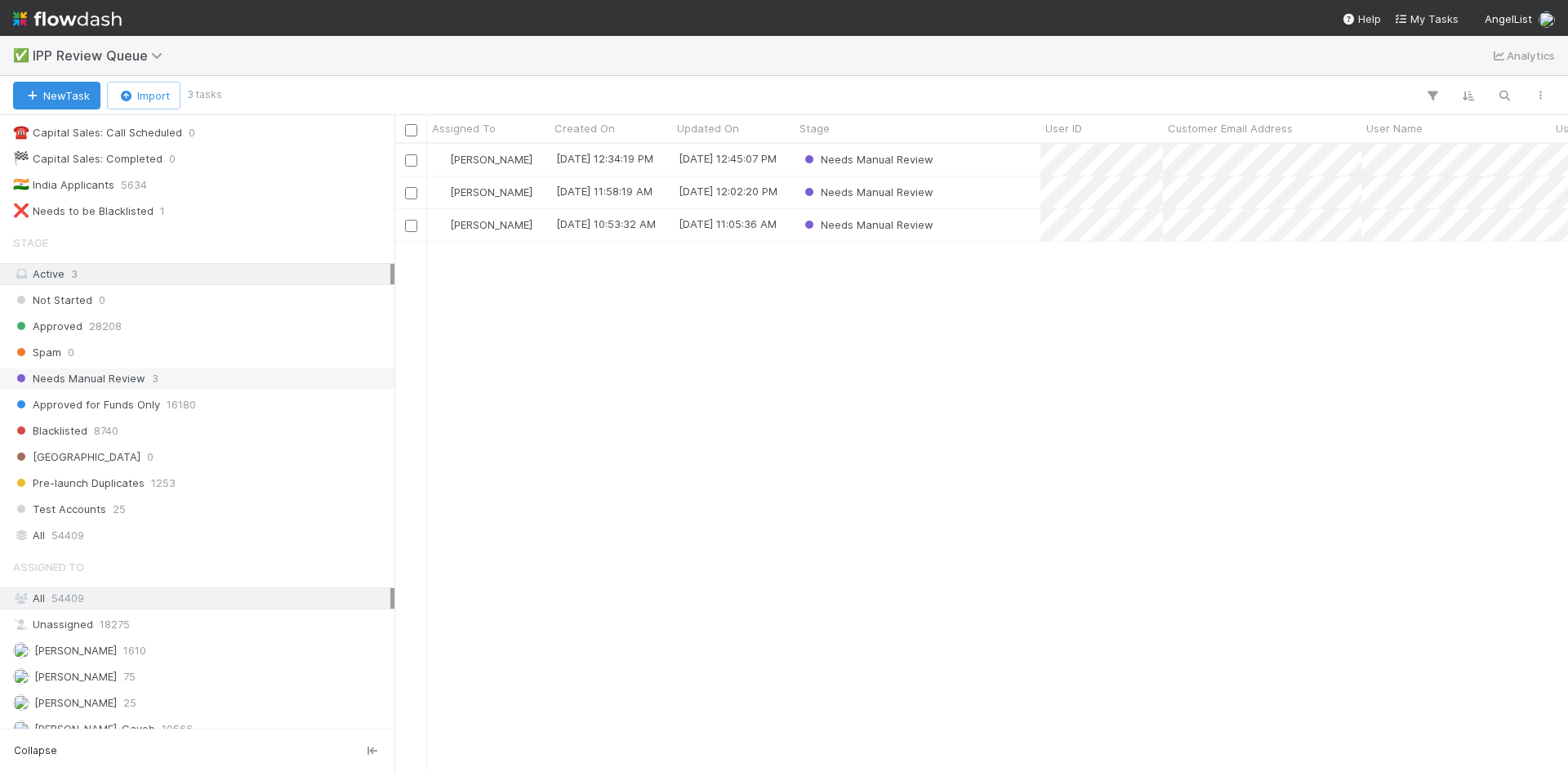
scroll to position [0, 0]
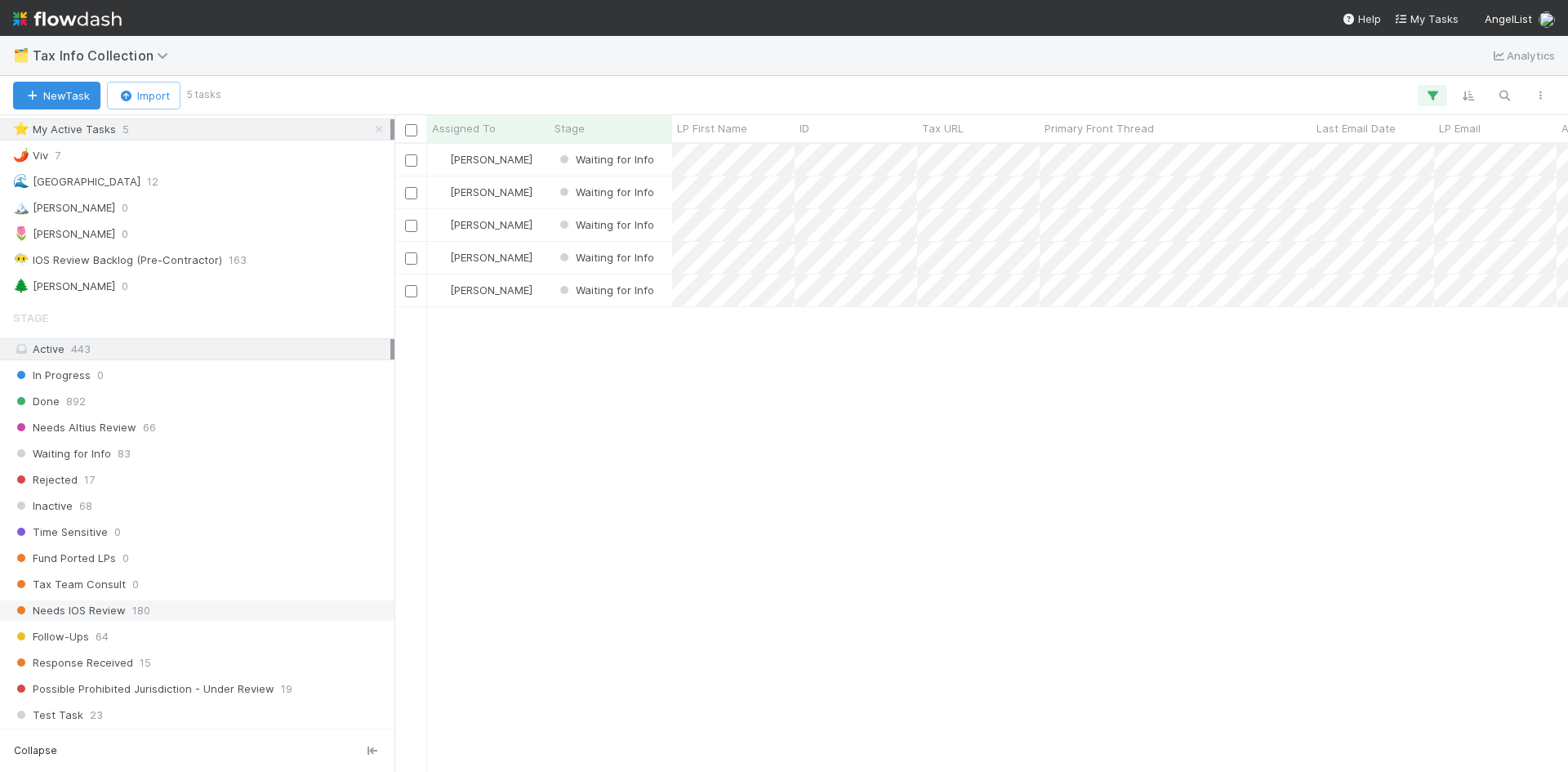
scroll to position [37, 0]
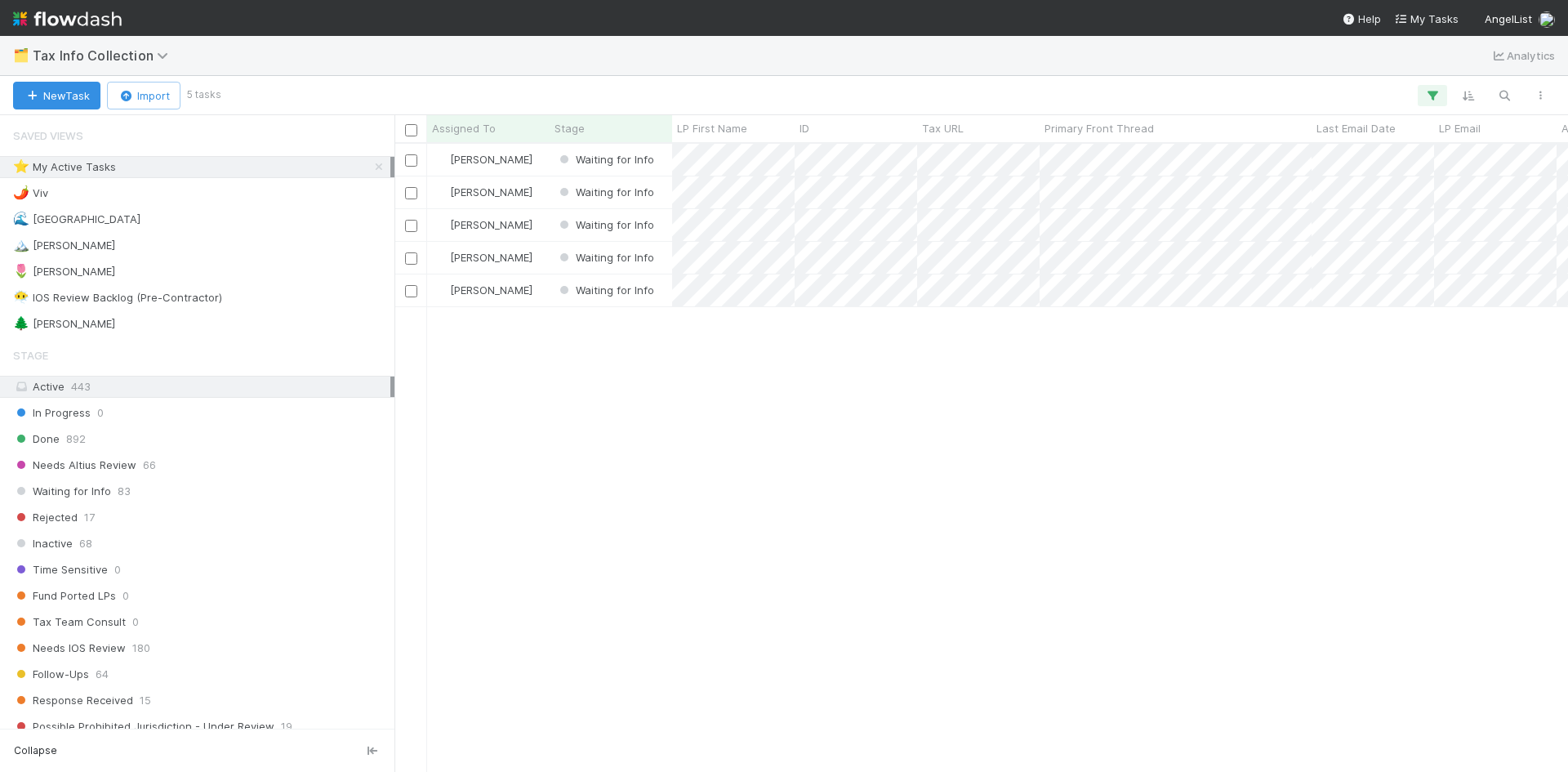
scroll to position [616, 1161]
click at [233, 211] on div "🌊 Madison 12" at bounding box center [202, 220] width 377 height 21
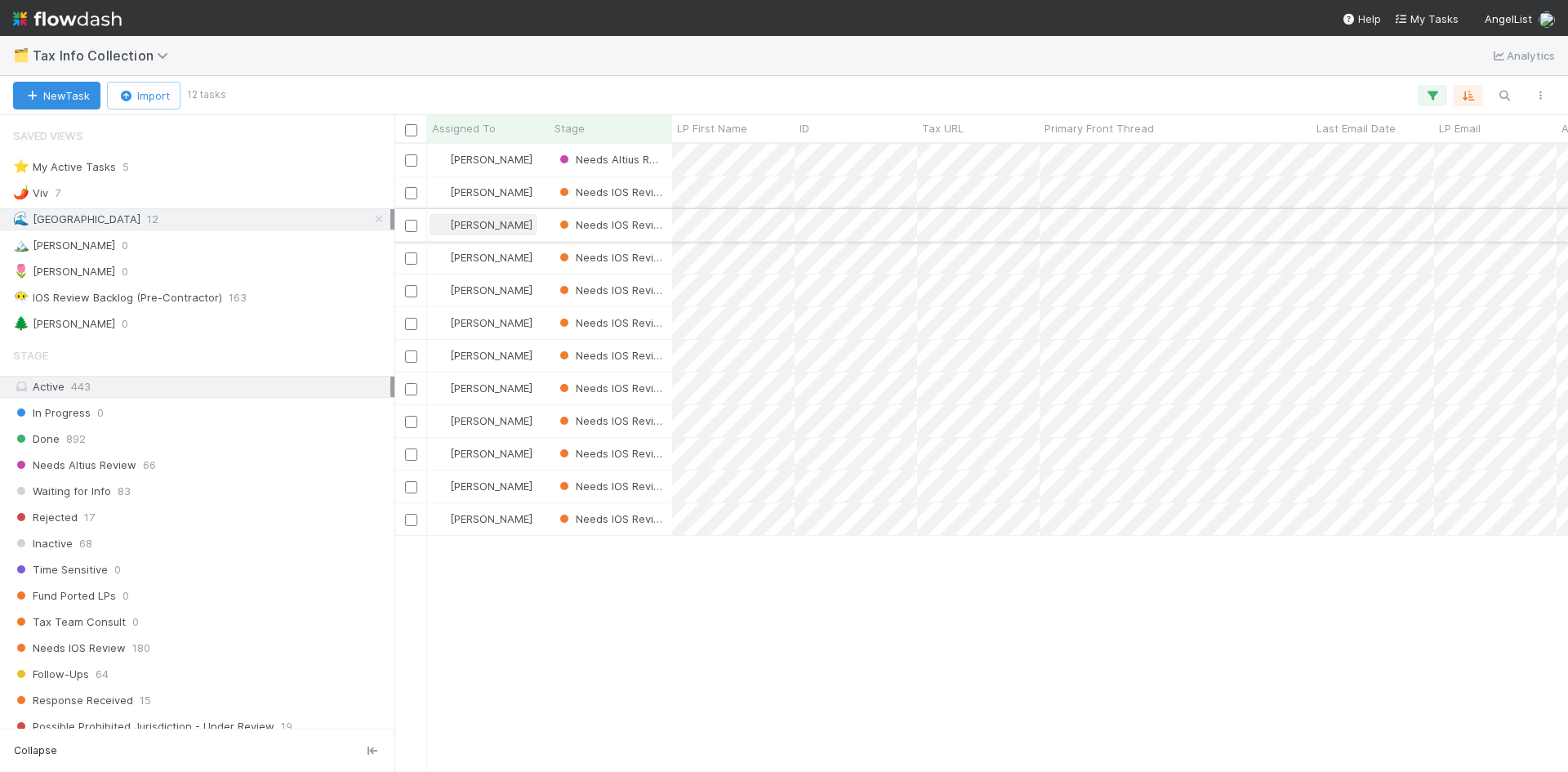
scroll to position [616, 1161]
click at [652, 623] on div "Madison Stomberg Needs Altius Review 0 1 6/1/25, 9:29:14 AM 8/31/25, 11:49:45 A…" at bounding box center [981, 457] width 1173 height 627
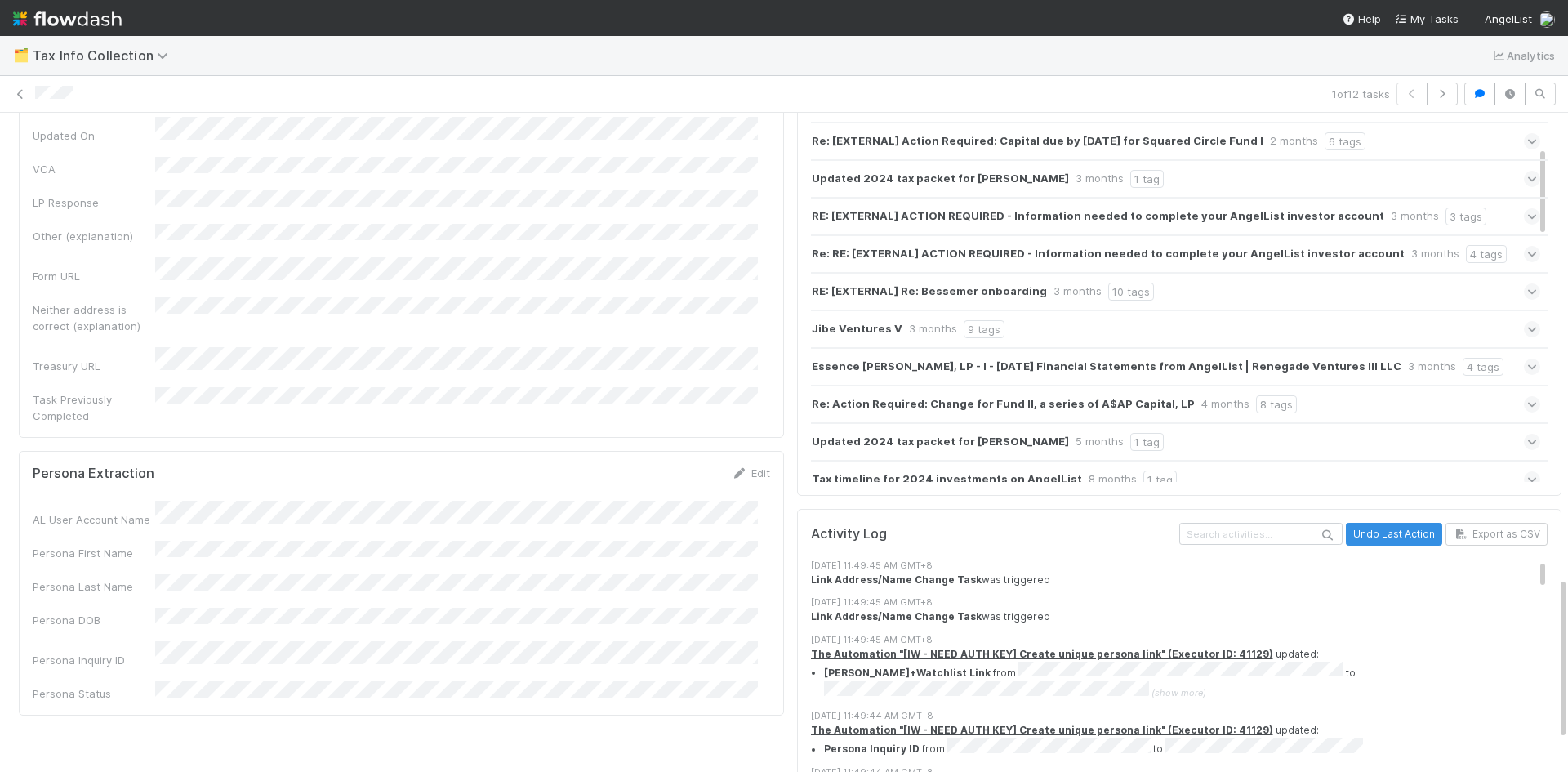
click at [434, 654] on div "Tax Info Submitted Details Edit LP First Name Issue Tax Address KYC Address Tax…" at bounding box center [401, 9] width 779 height 1822
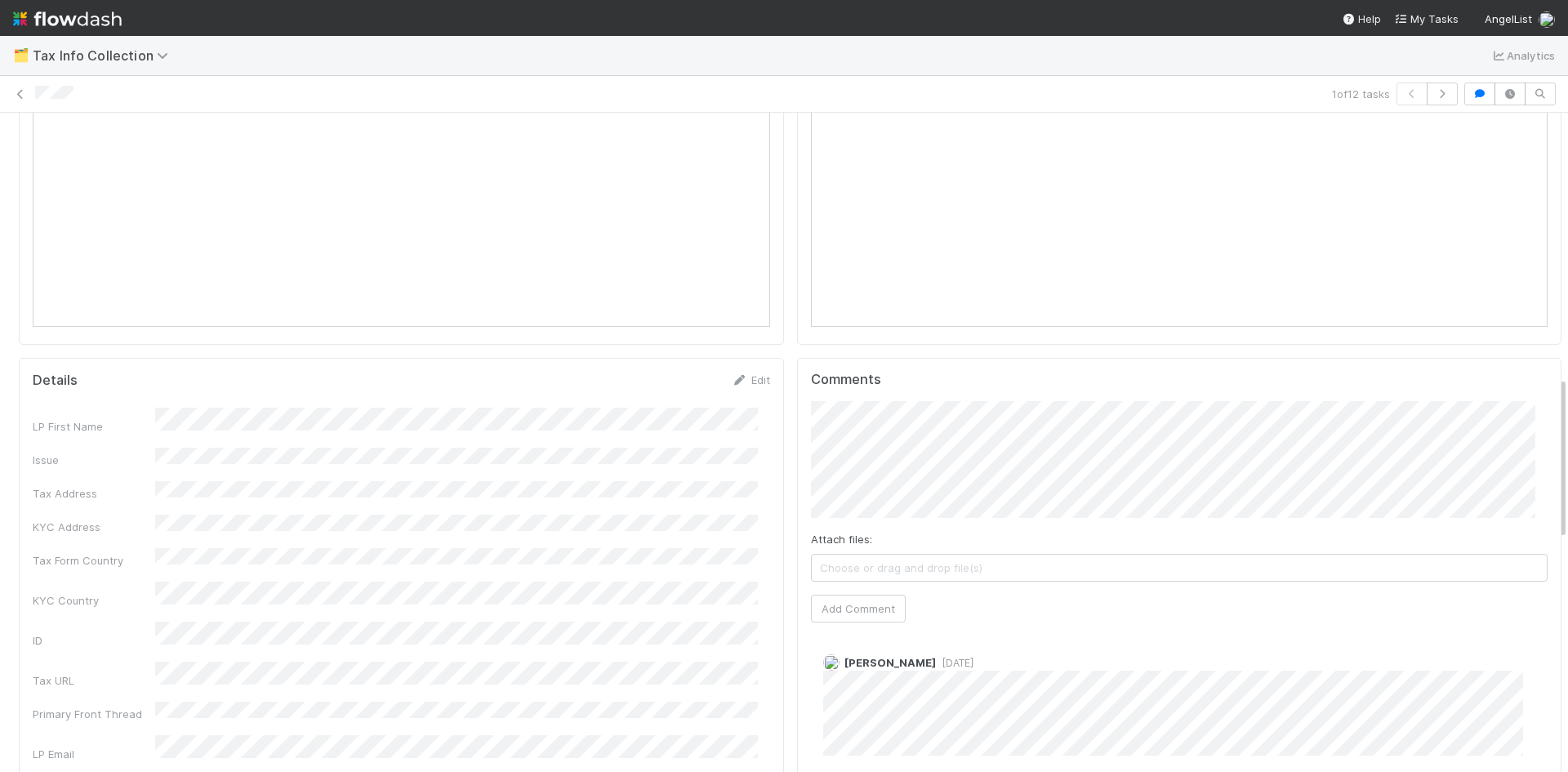
scroll to position [1053, 0]
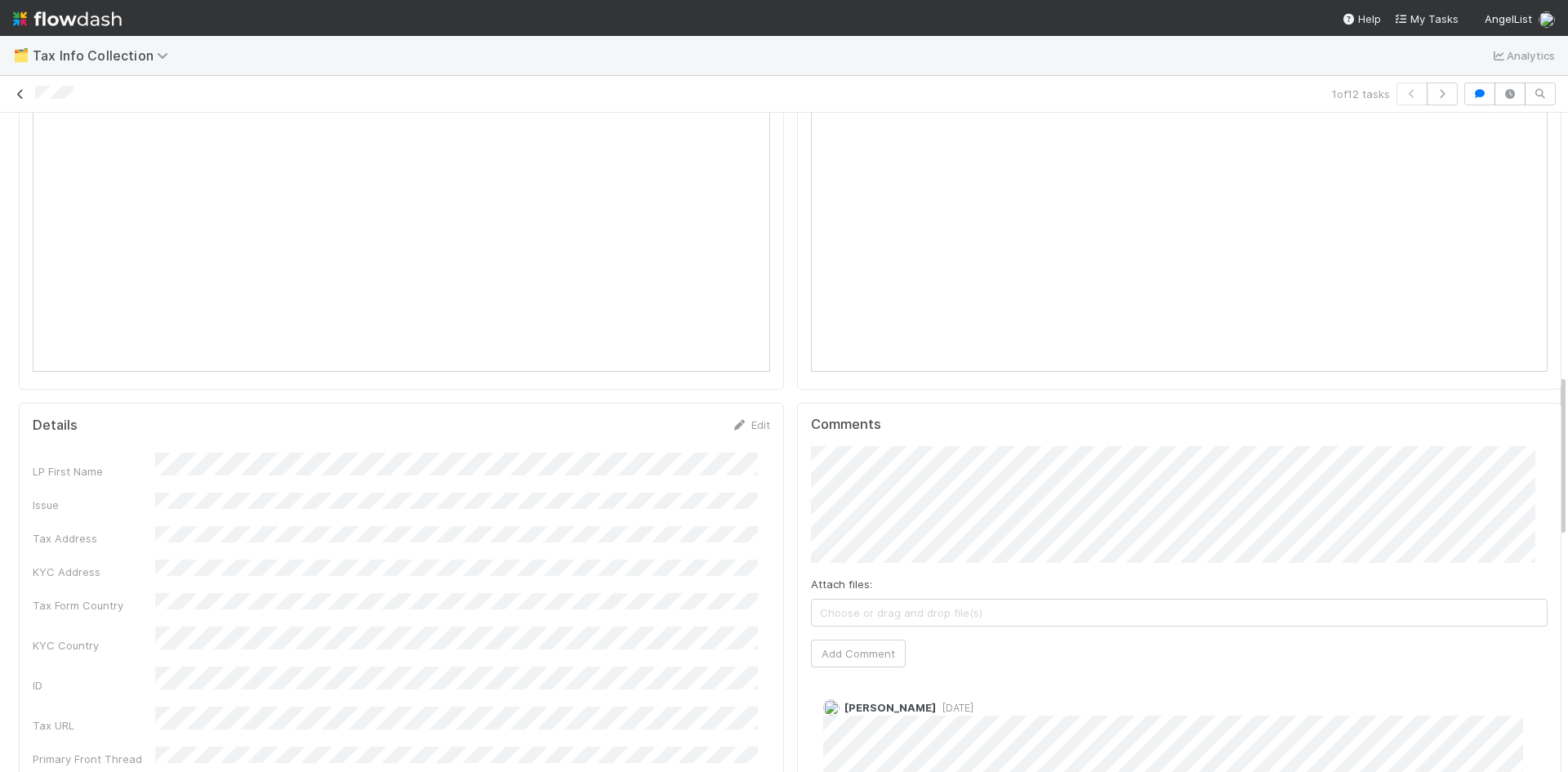
click at [25, 87] on link at bounding box center [20, 93] width 16 height 16
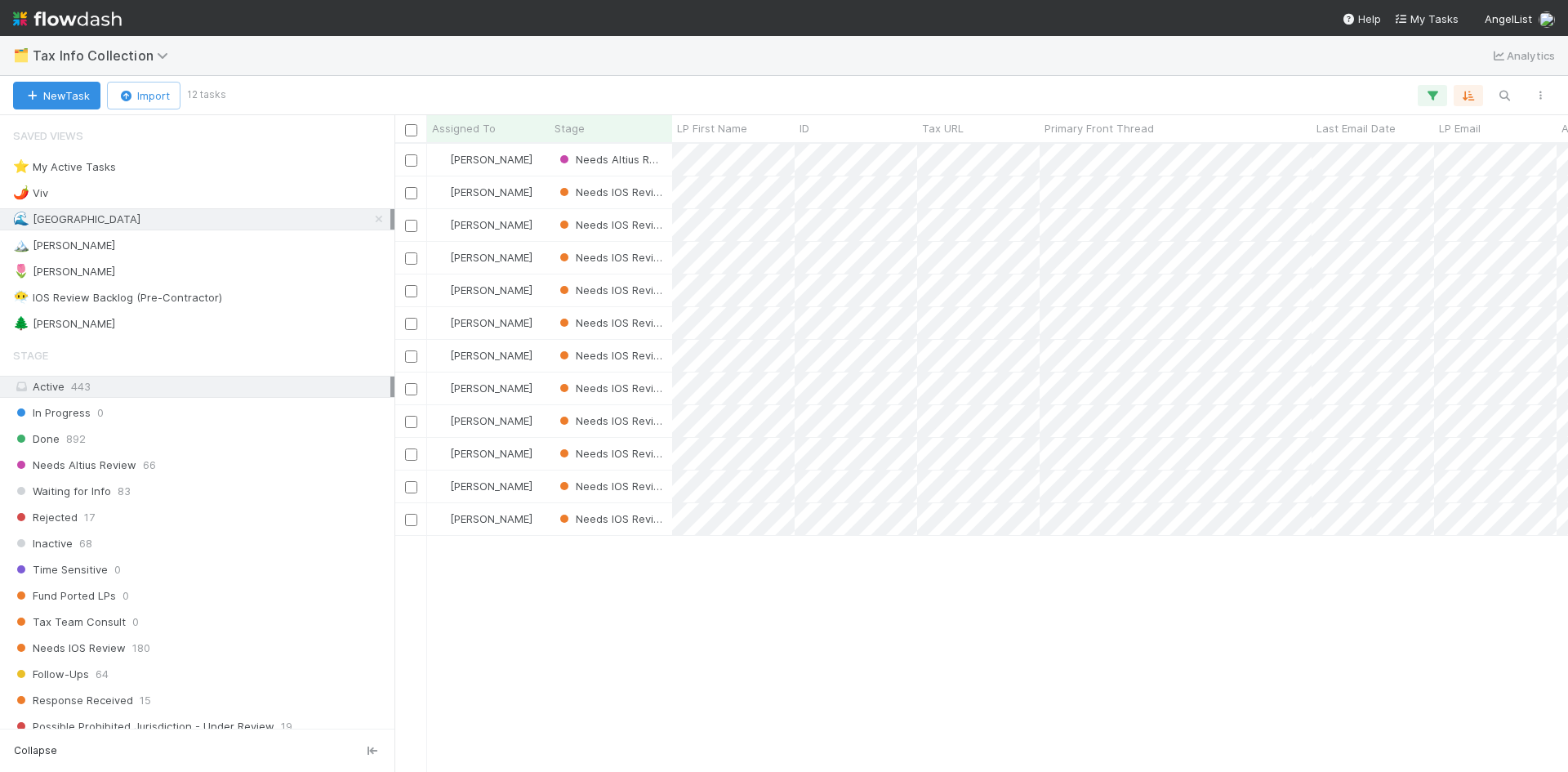
scroll to position [616, 1161]
click at [727, 616] on div "Madison Stomberg Needs Altius Review 0 1 6/1/25, 9:29:14 AM 8/31/25, 11:49:45 A…" at bounding box center [981, 457] width 1173 height 627
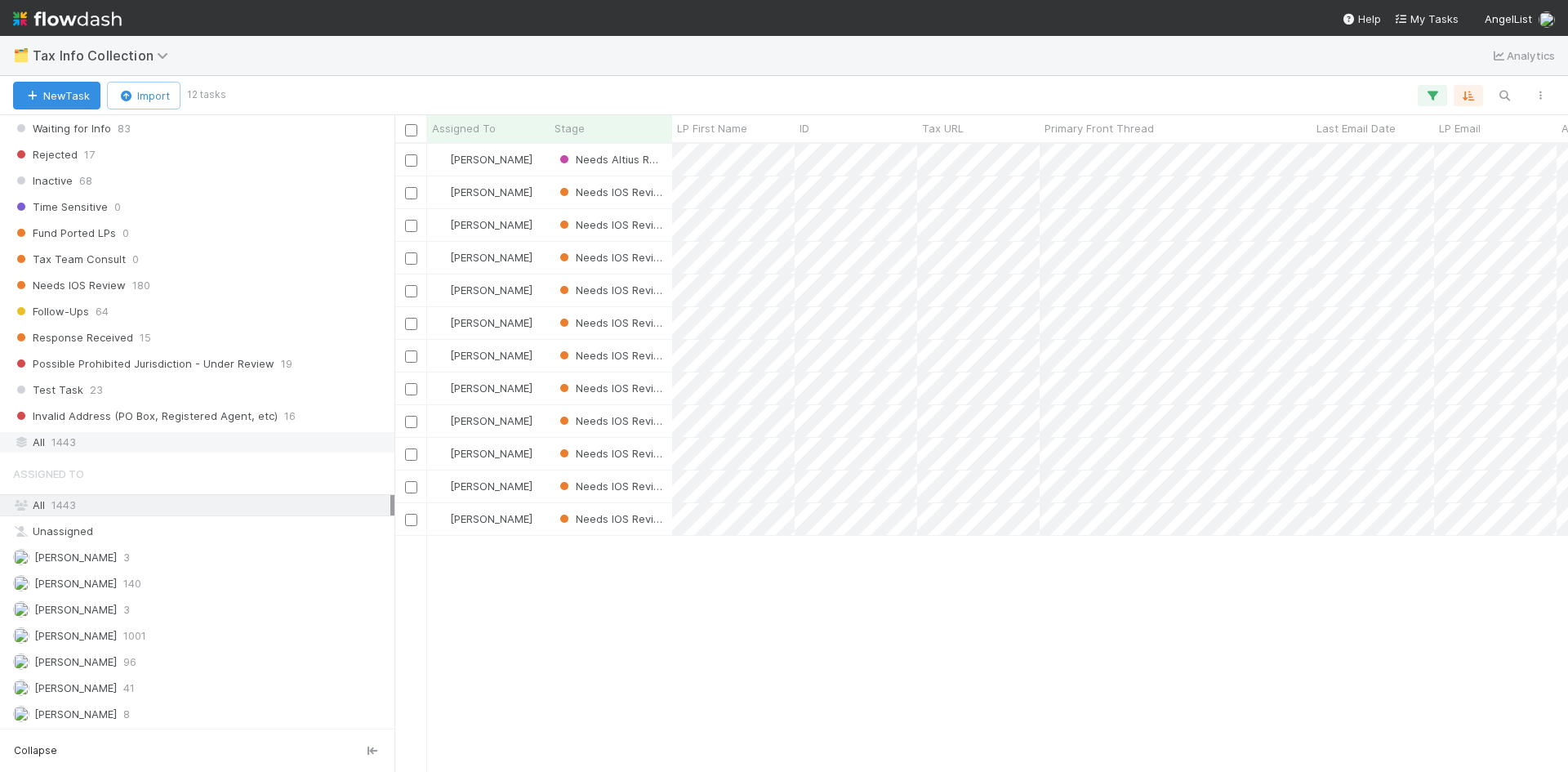
scroll to position [364, 0]
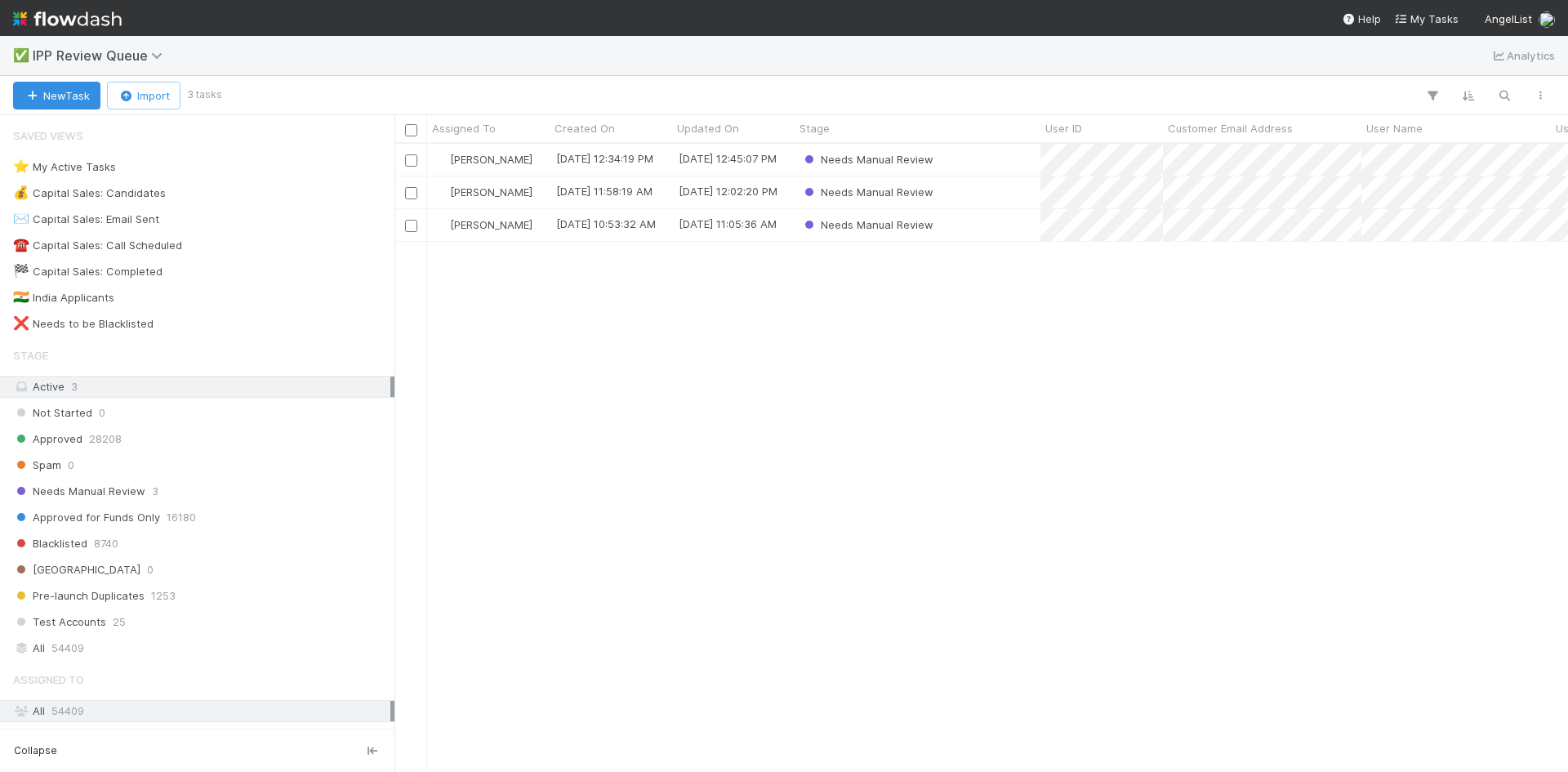
scroll to position [616, 1161]
click at [598, 418] on div "[PERSON_NAME] [DATE] 12:34:19 PM [DATE] 12:45:07 PM Needs Manual Review [PERSON…" at bounding box center [981, 457] width 1173 height 627
click at [592, 403] on div "[PERSON_NAME] [DATE] 12:34:19 PM [DATE] 12:45:07 PM Needs Manual Review [PERSON…" at bounding box center [981, 457] width 1173 height 627
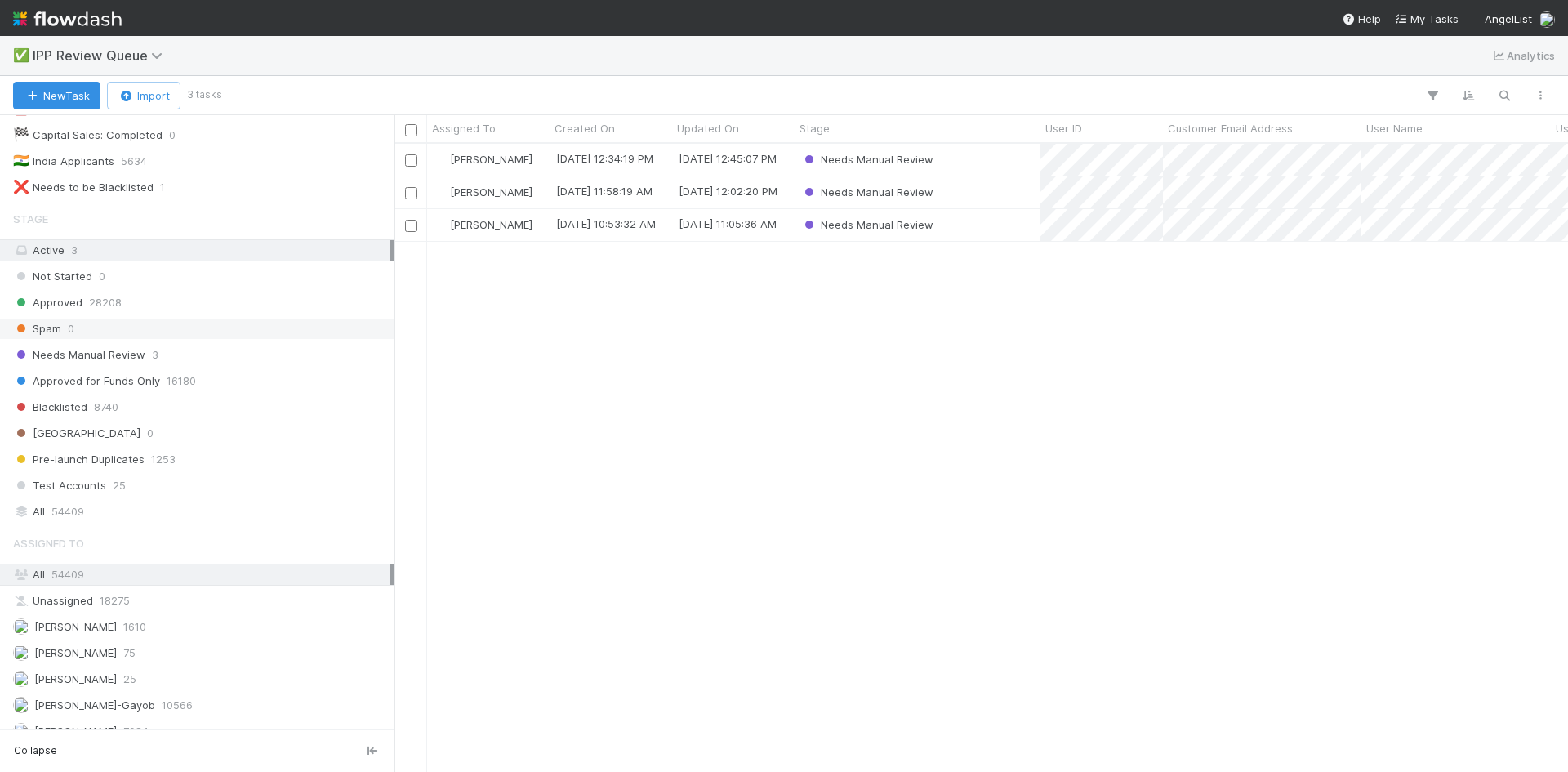
scroll to position [207, 0]
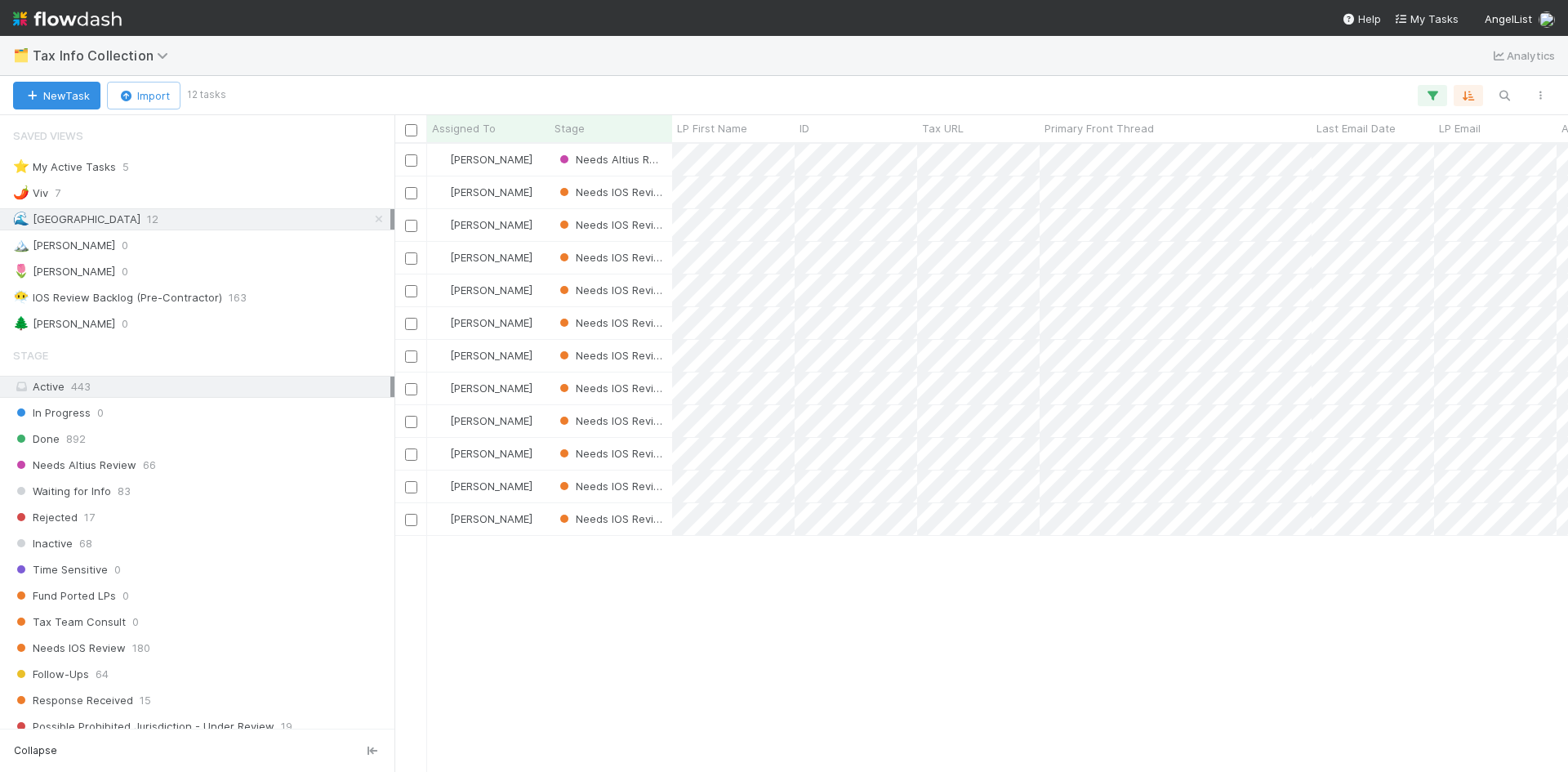
click at [1073, 691] on div "[PERSON_NAME] Needs Altius Review 0 1 [DATE] 9:29:14 AM [DATE] 11:49:45 AM [PER…" at bounding box center [981, 457] width 1173 height 627
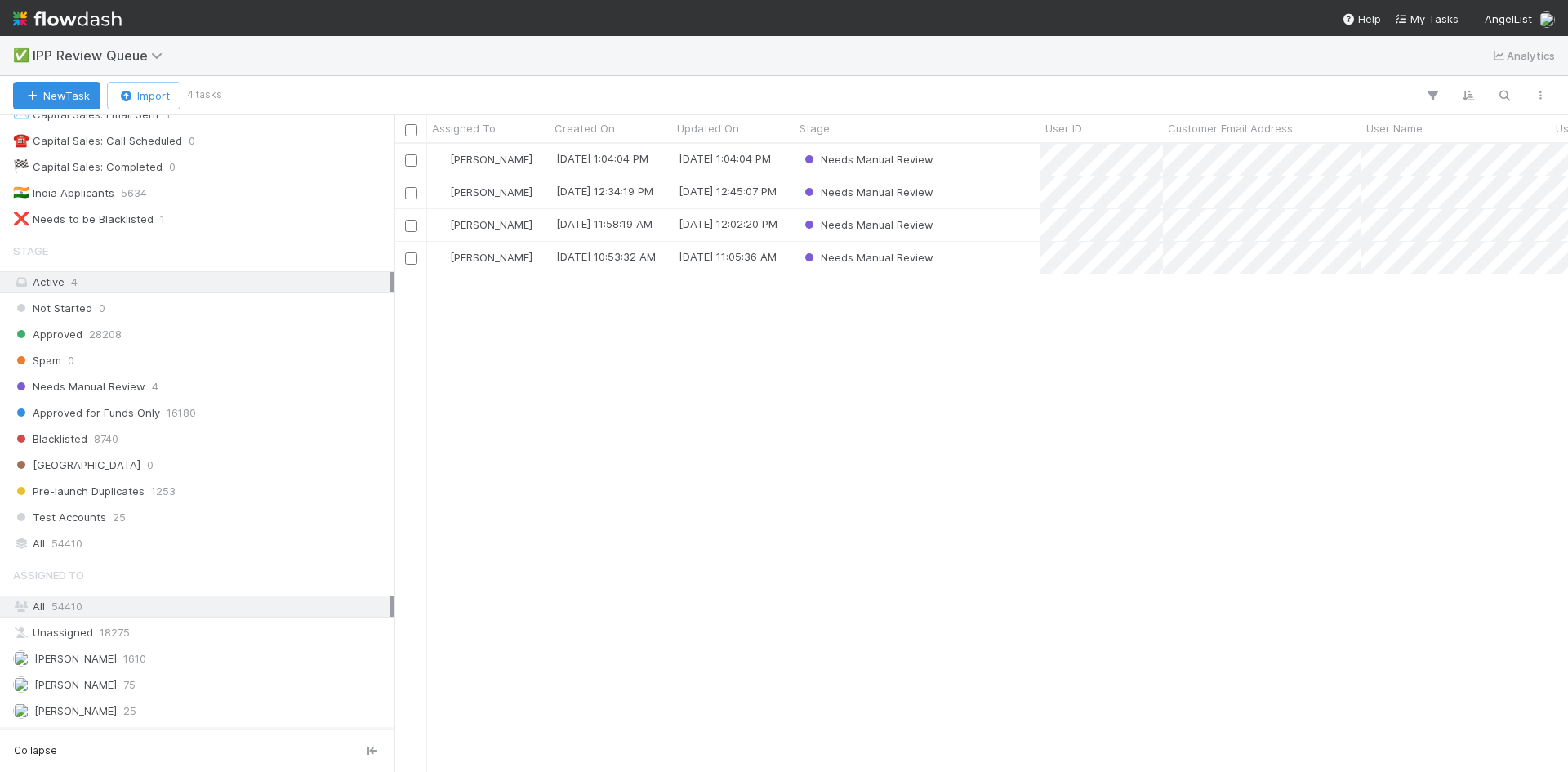
scroll to position [207, 0]
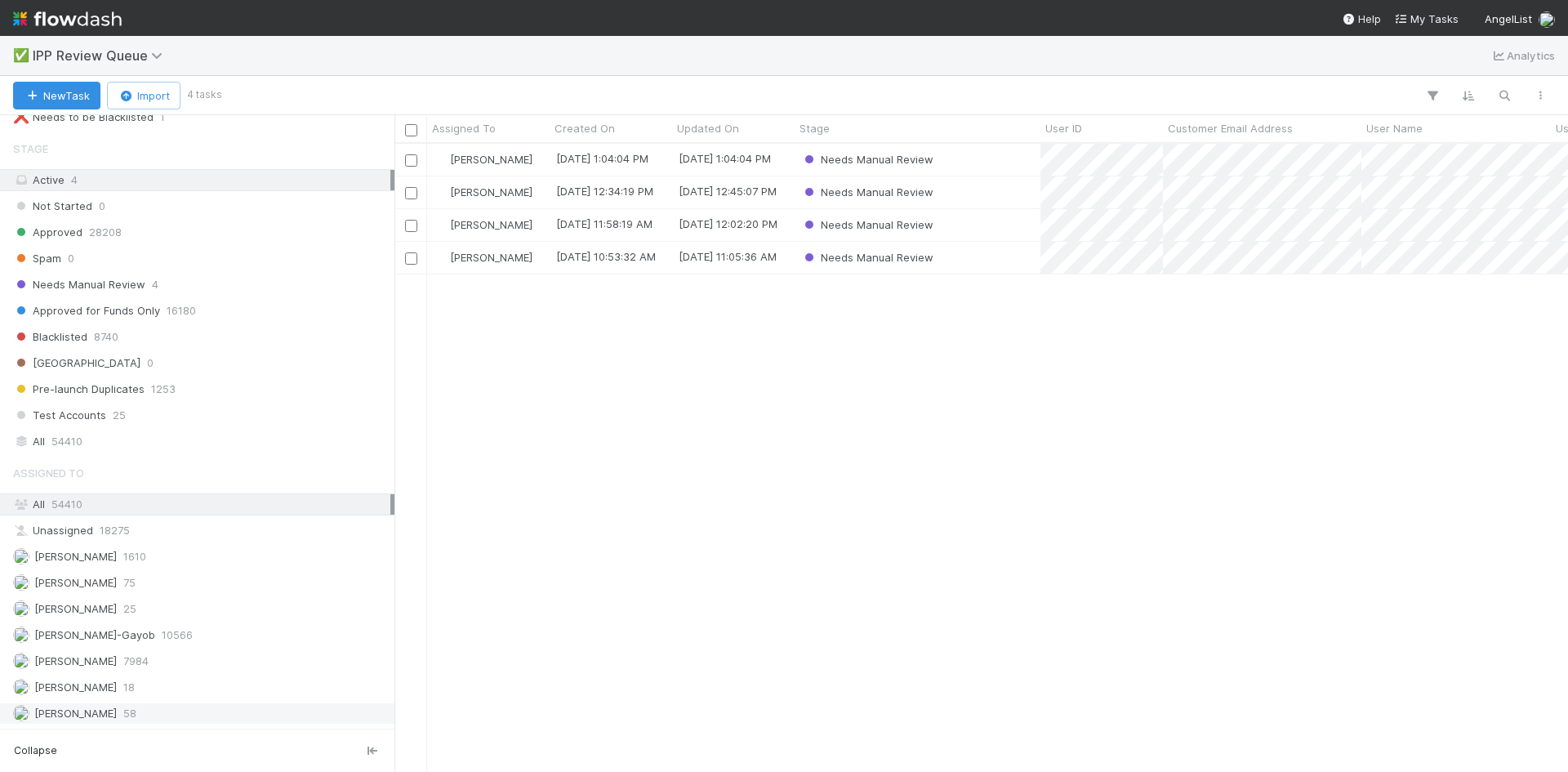
click at [175, 710] on div "William Axalan VI 58" at bounding box center [202, 714] width 377 height 21
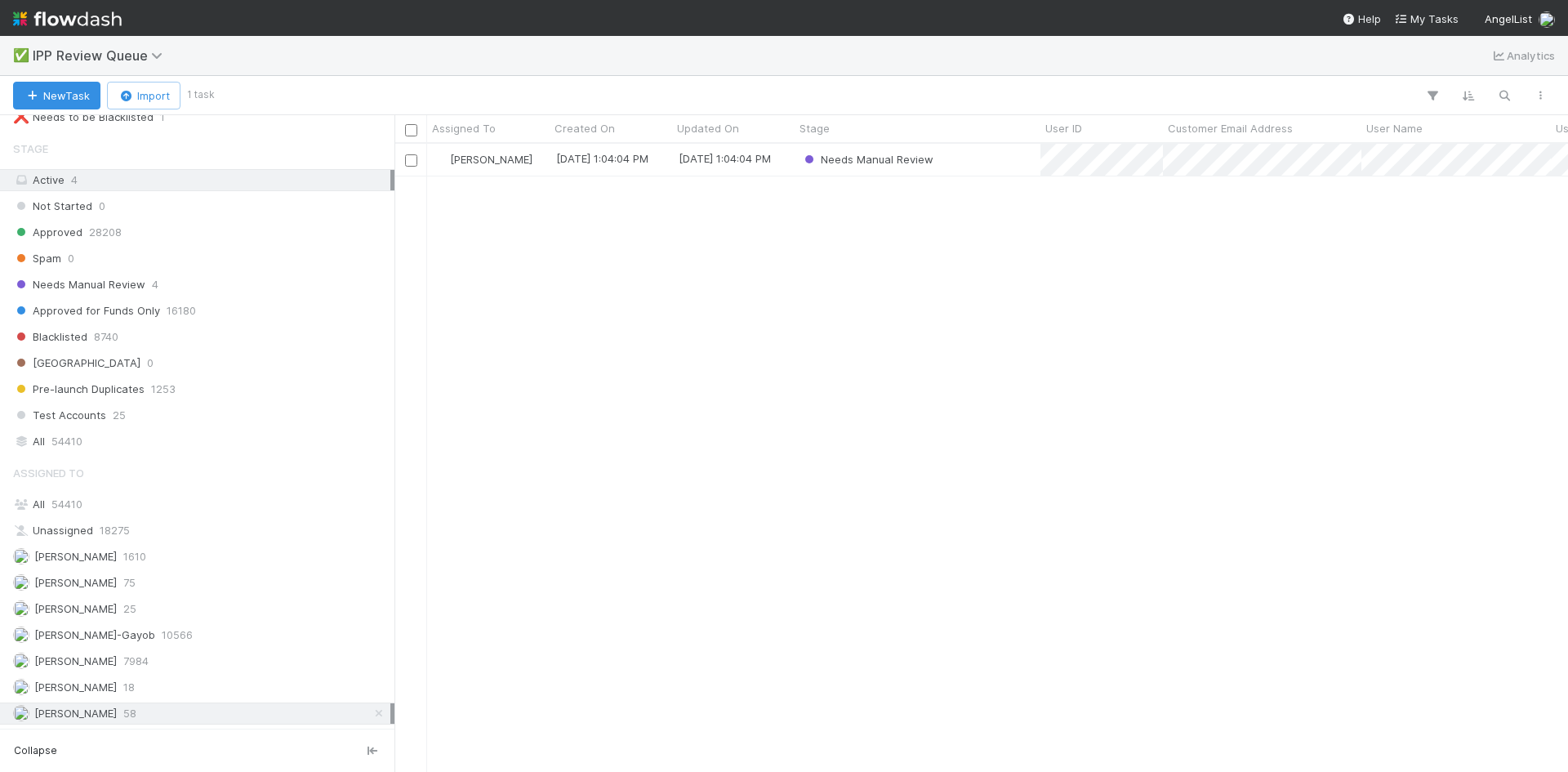
scroll to position [616, 1161]
click at [985, 161] on div "Needs Manual Review" at bounding box center [918, 160] width 246 height 32
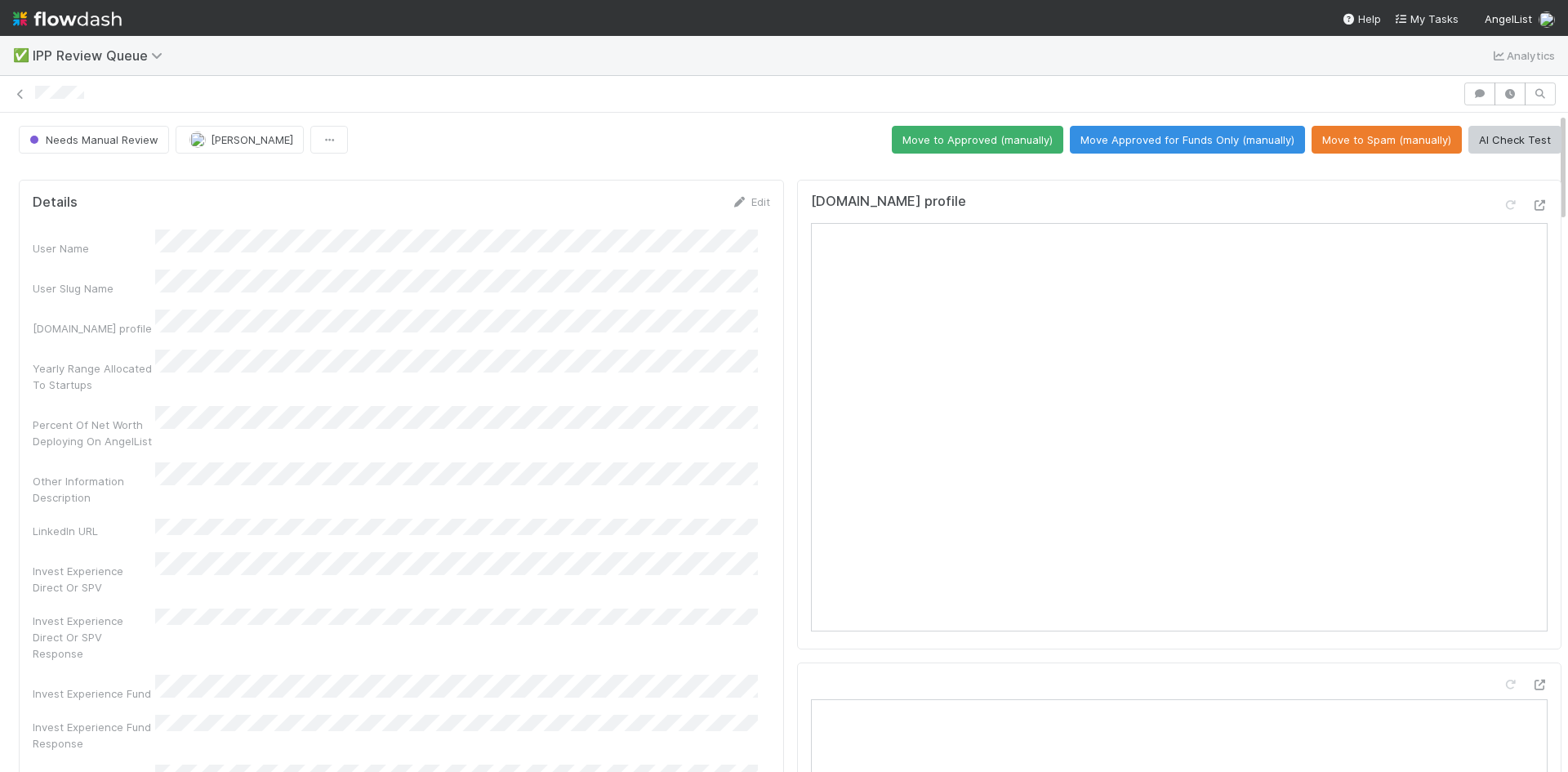
click at [466, 365] on div "Yearly Range Allocated To Startups" at bounding box center [401, 371] width 738 height 43
click at [28, 85] on div at bounding box center [784, 93] width 1568 height 23
click at [14, 92] on icon at bounding box center [20, 94] width 16 height 10
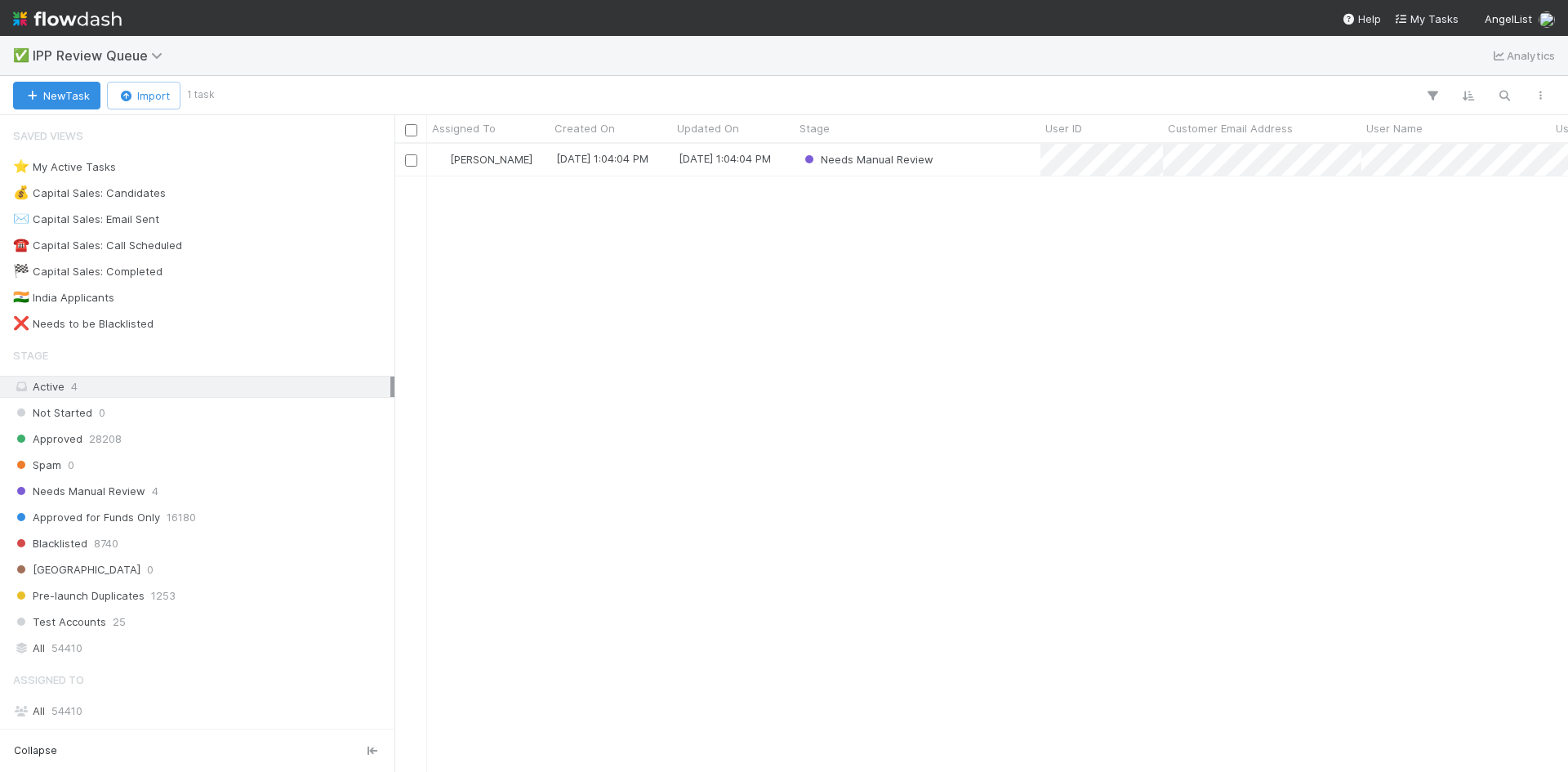
scroll to position [616, 1161]
click at [1066, 297] on div "William Axalan VI 9/2/25, 1:04:04 PM 9/2/25, 1:04:04 PM Needs Manual Review" at bounding box center [981, 457] width 1173 height 627
click at [734, 426] on div "William Axalan VI 9/2/25, 1:04:04 PM 9/2/25, 1:04:04 PM Needs Manual Review" at bounding box center [981, 457] width 1173 height 627
click at [780, 411] on div "William Axalan VI 9/2/25, 1:04:04 PM 9/2/25, 1:04:04 PM Needs Manual Review" at bounding box center [981, 457] width 1173 height 627
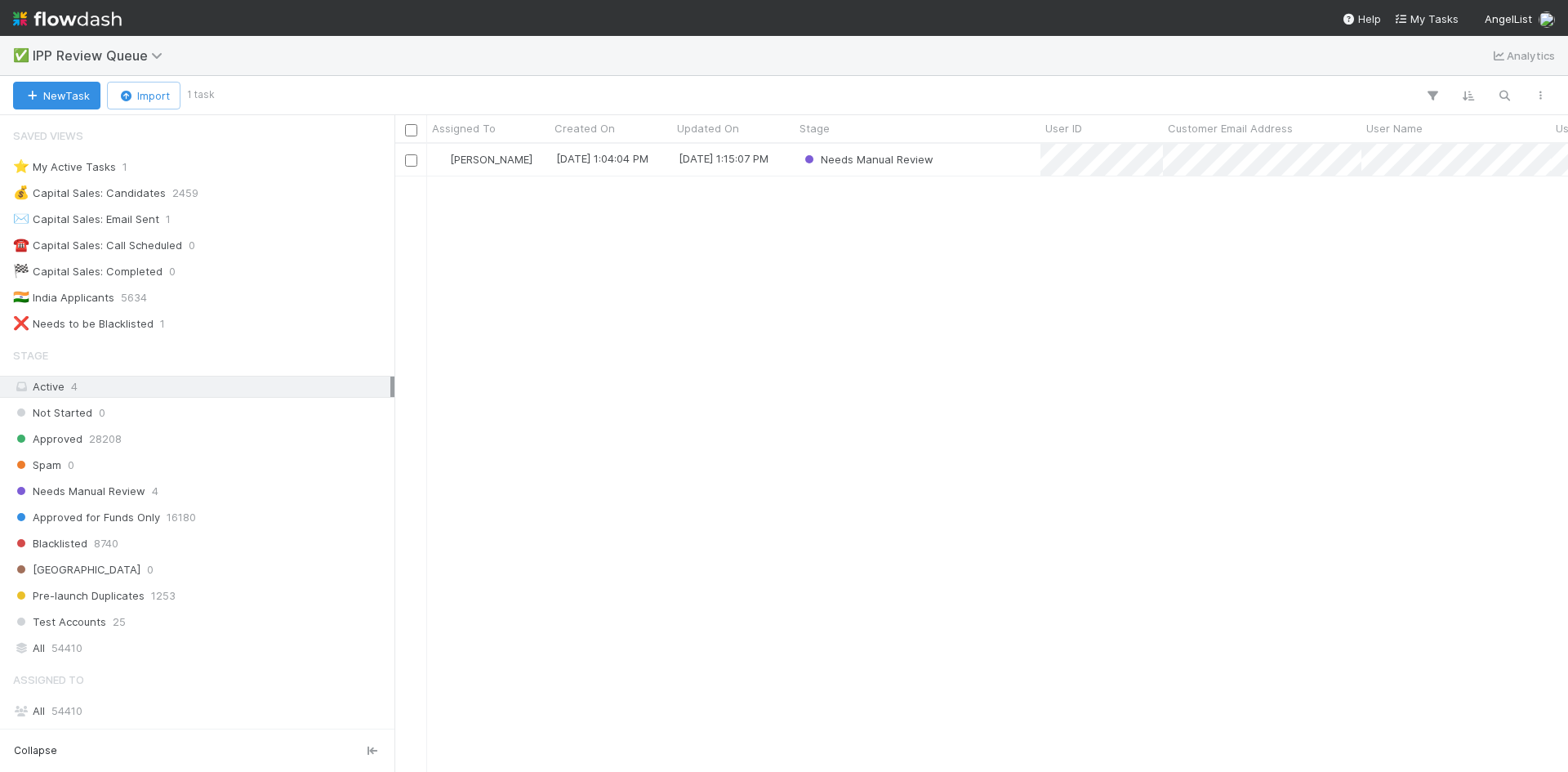
click at [800, 431] on div "William Axalan VI 9/2/25, 1:04:04 PM 9/2/25, 1:15:07 PM Needs Manual Review" at bounding box center [981, 457] width 1173 height 627
drag, startPoint x: 666, startPoint y: 183, endPoint x: 684, endPoint y: 199, distance: 24.1
click at [678, 201] on div "William Axalan VI 9/2/25, 1:04:04 PM 9/2/25, 1:15:07 PM Needs Manual Review" at bounding box center [981, 457] width 1173 height 627
click at [675, 212] on div "William Axalan VI 9/2/25, 1:04:04 PM 9/2/25, 1:15:07 PM Needs Manual Review" at bounding box center [981, 457] width 1173 height 627
drag, startPoint x: 834, startPoint y: 452, endPoint x: 828, endPoint y: 461, distance: 10.8
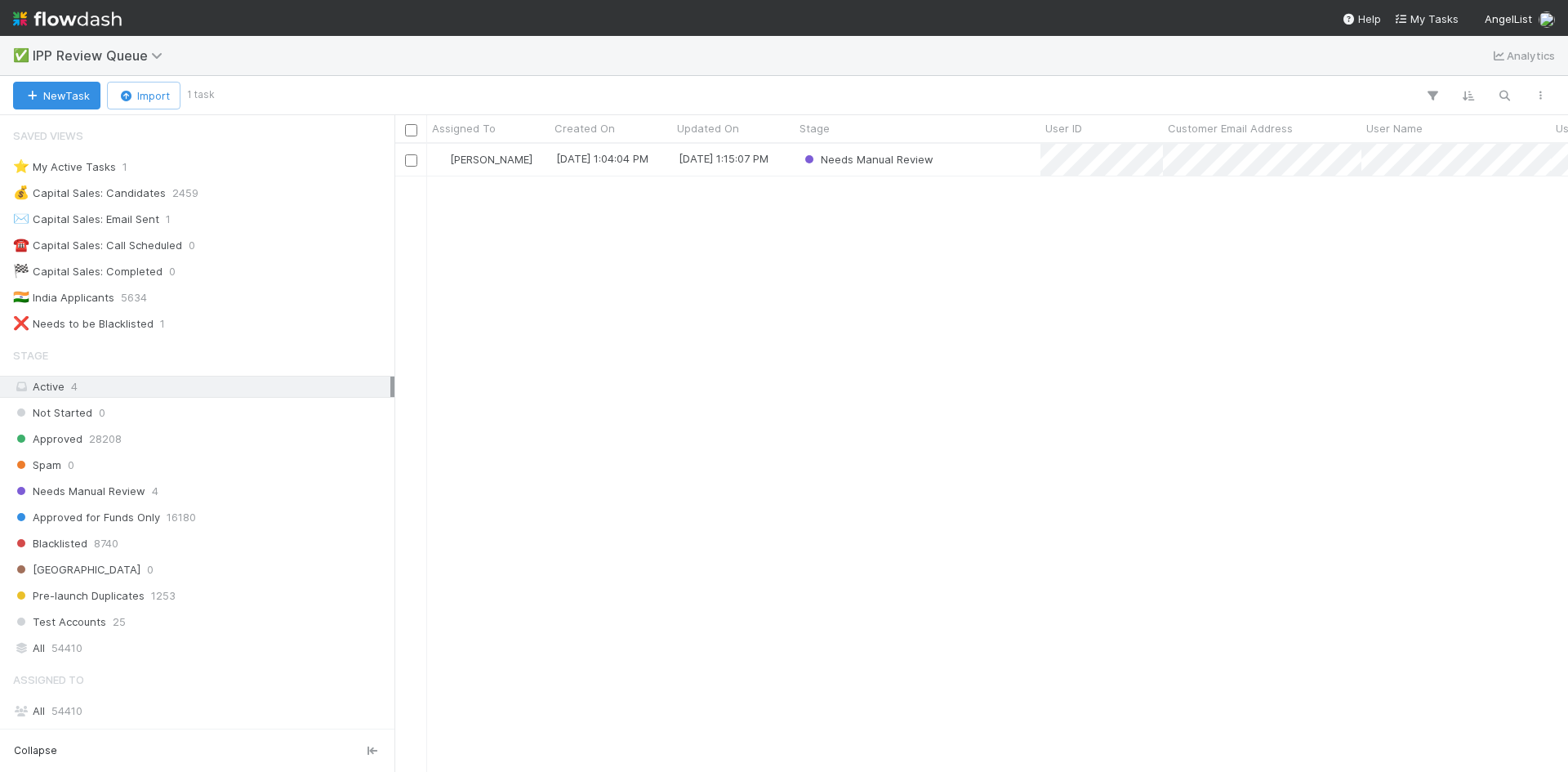
click at [830, 461] on div "William Axalan VI 9/2/25, 1:04:04 PM 9/2/25, 1:15:07 PM Needs Manual Review" at bounding box center [981, 457] width 1173 height 627
click at [852, 350] on div "William Axalan VI 9/2/25, 1:04:04 PM 9/2/25, 1:15:07 PM Needs Manual Review" at bounding box center [981, 457] width 1173 height 627
click at [630, 351] on div "William Axalan VI 9/2/25, 1:04:04 PM 9/2/25, 1:15:07 PM Needs Manual Review" at bounding box center [981, 457] width 1173 height 627
click at [651, 315] on div "William Axalan VI 9/2/25, 1:04:04 PM 9/2/25, 1:15:07 PM Needs Manual Review" at bounding box center [981, 457] width 1173 height 627
click at [627, 355] on div "William Axalan VI 9/2/25, 1:04:04 PM 9/2/25, 1:15:07 PM Needs Manual Review" at bounding box center [981, 457] width 1173 height 627
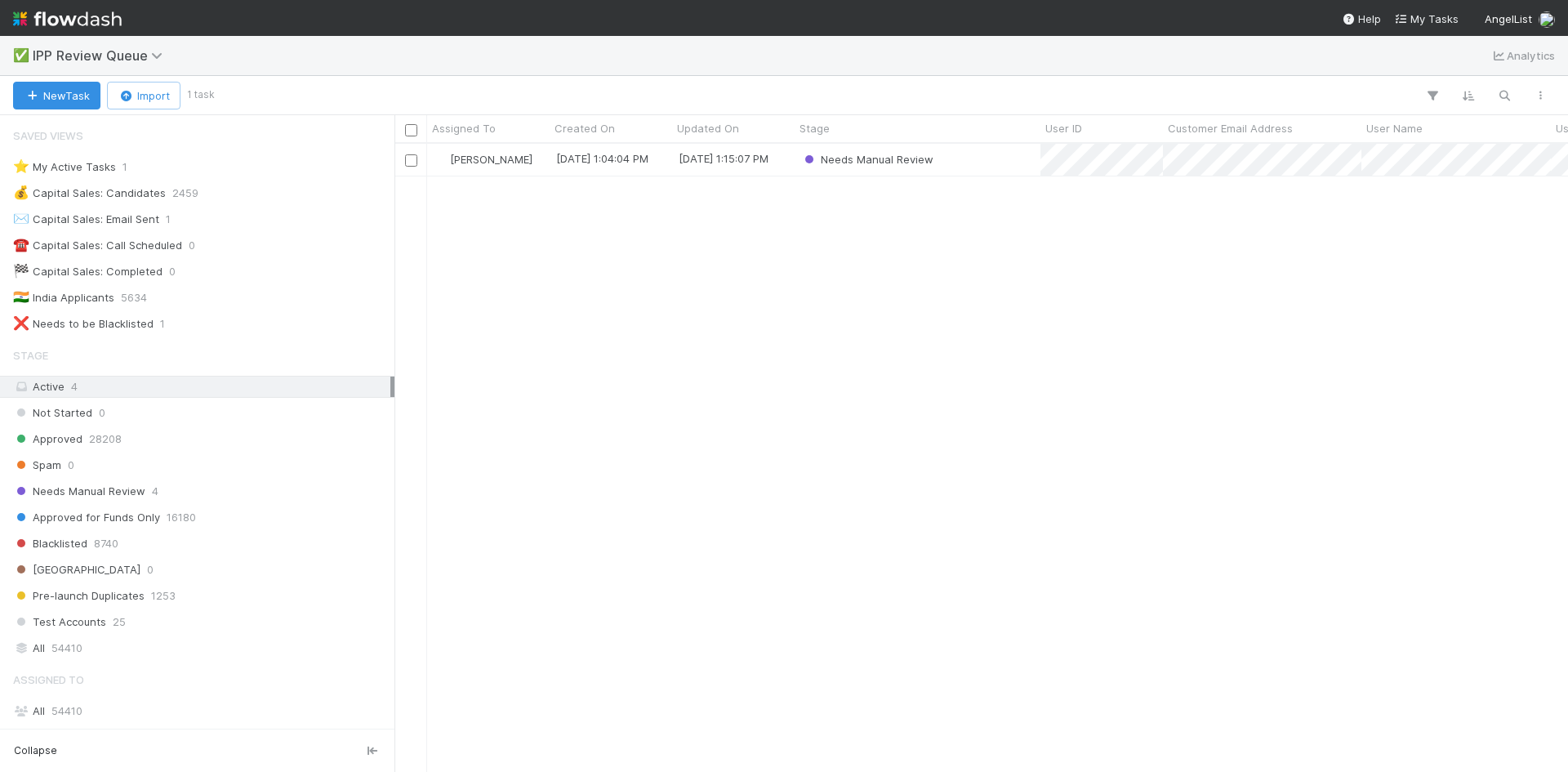
click at [779, 469] on div "William Axalan VI 9/2/25, 1:04:04 PM 9/2/25, 1:15:07 PM Needs Manual Review" at bounding box center [981, 457] width 1173 height 627
click at [941, 436] on div "William Axalan VI 9/2/25, 1:04:04 PM 9/2/25, 1:15:07 PM Needs Manual Review" at bounding box center [981, 457] width 1173 height 627
click at [1051, 414] on div "William Axalan VI 9/2/25, 1:04:04 PM 9/2/25, 1:15:07 PM Needs Manual Review" at bounding box center [981, 457] width 1173 height 627
click at [768, 452] on div "William Axalan VI 9/2/25, 1:04:04 PM 9/2/25, 1:15:07 PM Needs Manual Review" at bounding box center [981, 457] width 1173 height 627
click at [830, 490] on div "William Axalan VI 9/2/25, 1:04:04 PM 9/2/25, 1:15:07 PM Needs Manual Review" at bounding box center [981, 457] width 1173 height 627
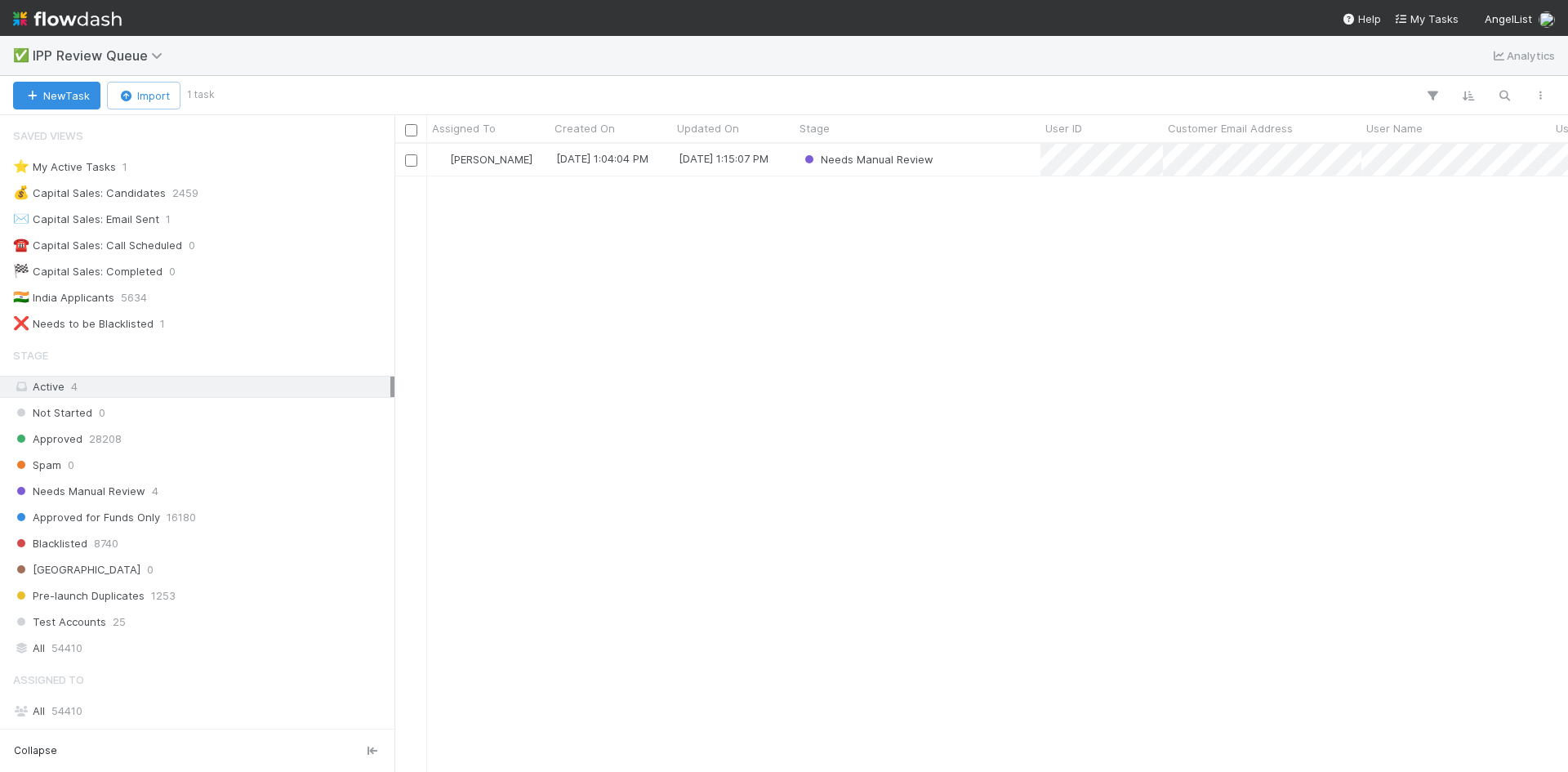
click at [789, 479] on div "William Axalan VI 9/2/25, 1:04:04 PM 9/2/25, 1:15:07 PM Needs Manual Review" at bounding box center [981, 457] width 1173 height 627
click at [841, 555] on div "William Axalan VI 9/2/25, 1:04:04 PM 9/2/25, 1:15:07 PM Needs Manual Review" at bounding box center [981, 457] width 1173 height 627
click at [924, 341] on div "William Axalan VI 9/2/25, 1:04:04 PM 9/2/25, 1:15:07 PM Needs Manual Review" at bounding box center [981, 457] width 1173 height 627
click at [794, 407] on div "William Axalan VI 9/2/25, 1:04:04 PM 9/2/25, 1:15:07 PM Needs Manual Review" at bounding box center [981, 457] width 1173 height 627
click at [848, 316] on div "William Axalan VI 9/2/25, 1:04:04 PM 9/2/25, 1:15:07 PM Needs Manual Review" at bounding box center [981, 457] width 1173 height 627
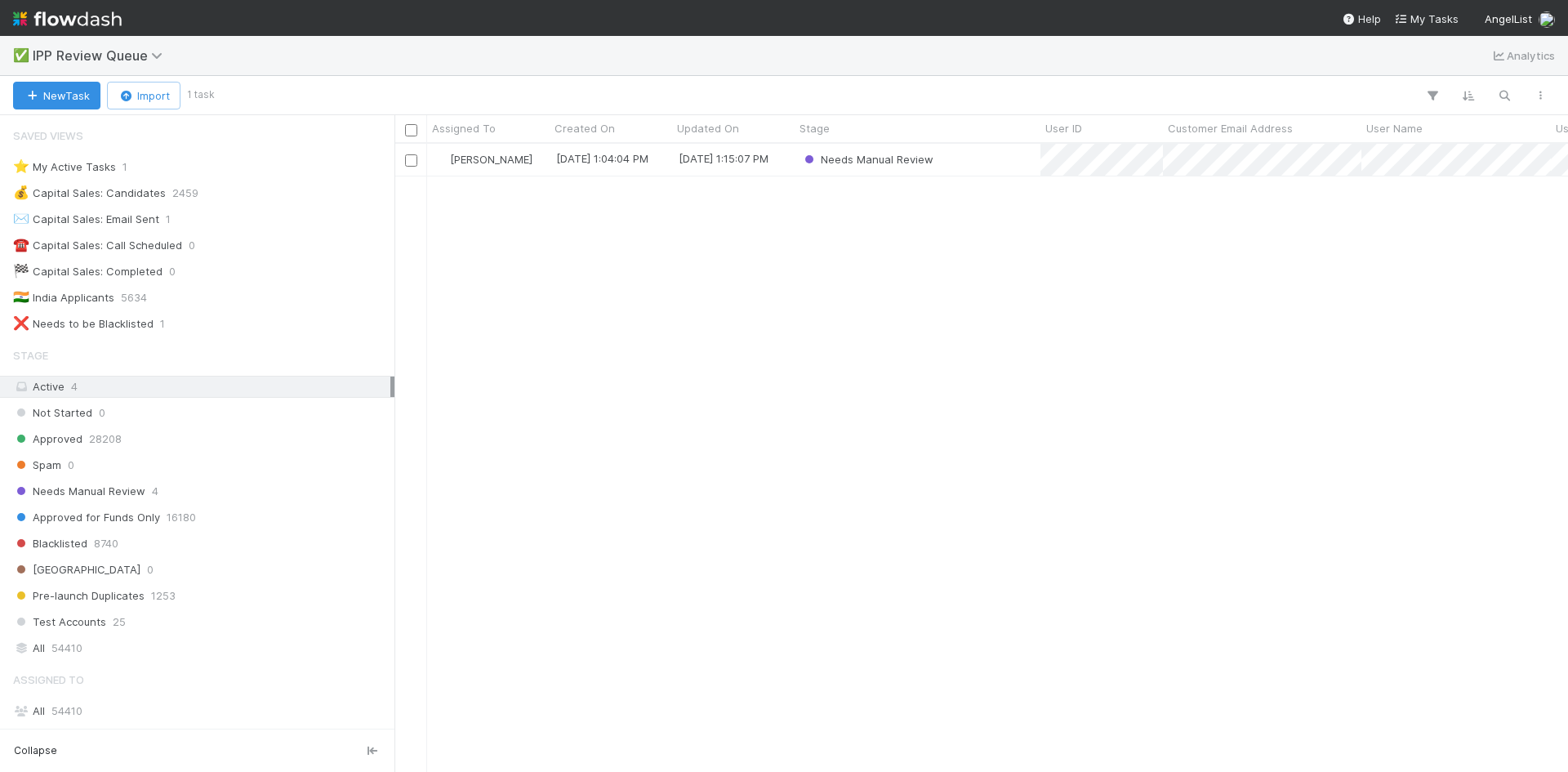
click at [893, 365] on div "William Axalan VI 9/2/25, 1:04:04 PM 9/2/25, 1:15:07 PM Needs Manual Review" at bounding box center [981, 457] width 1173 height 627
click at [971, 480] on div "William Axalan VI 9/2/25, 1:04:04 PM 9/2/25, 1:15:07 PM Needs Manual Review" at bounding box center [981, 457] width 1173 height 627
click at [974, 539] on div "William Axalan VI 9/2/25, 1:04:04 PM 9/2/25, 1:15:07 PM Needs Manual Review" at bounding box center [981, 457] width 1173 height 627
click at [899, 506] on div "William Axalan VI 9/2/25, 1:04:04 PM 9/2/25, 1:15:07 PM Needs Manual Review" at bounding box center [981, 457] width 1173 height 627
click at [798, 383] on div "William Axalan VI 9/2/25, 1:04:04 PM 9/2/25, 1:15:07 PM Needs Manual Review" at bounding box center [981, 457] width 1173 height 627
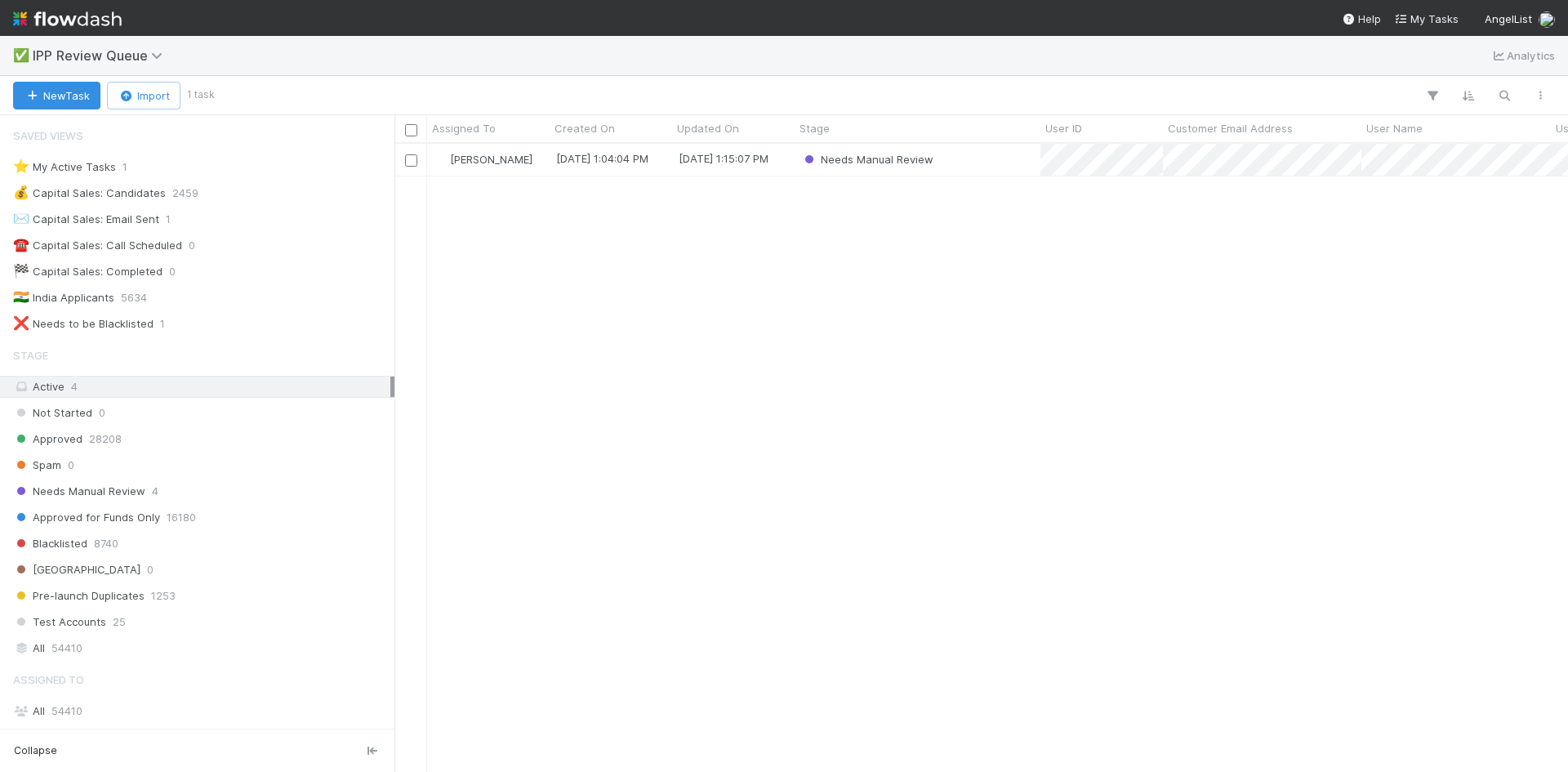
click at [900, 321] on div "William Axalan VI 9/2/25, 1:04:04 PM 9/2/25, 1:15:07 PM Needs Manual Review" at bounding box center [981, 457] width 1173 height 627
click at [950, 237] on div "William Axalan VI 9/2/25, 1:04:04 PM 9/2/25, 1:15:07 PM Needs Manual Review" at bounding box center [981, 457] width 1173 height 627
drag, startPoint x: 937, startPoint y: 225, endPoint x: 842, endPoint y: 244, distance: 96.9
click at [842, 244] on div "William Axalan VI 9/2/25, 1:04:04 PM 9/2/25, 1:15:07 PM Needs Manual Review" at bounding box center [981, 457] width 1173 height 627
click at [1058, 438] on div "William Axalan VI 9/2/25, 1:04:04 PM 9/2/25, 1:15:07 PM Needs Manual Review" at bounding box center [981, 457] width 1173 height 627
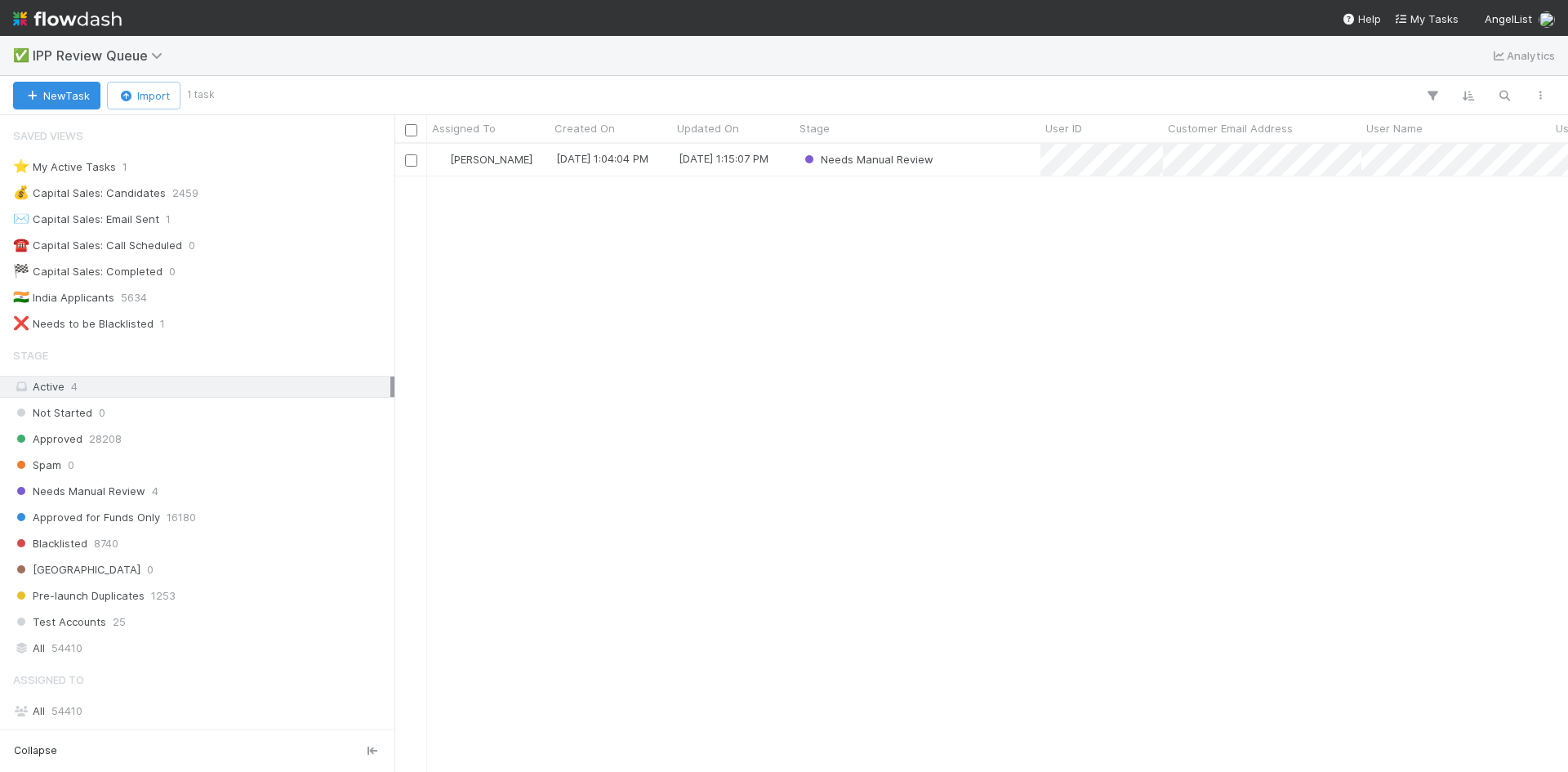
click at [713, 407] on div "William Axalan VI 9/2/25, 1:04:04 PM 9/2/25, 1:15:07 PM Needs Manual Review" at bounding box center [981, 457] width 1173 height 627
click at [841, 432] on div "William Axalan VI 9/2/25, 1:04:04 PM 9/2/25, 1:15:07 PM Needs Manual Review" at bounding box center [981, 457] width 1173 height 627
drag, startPoint x: 701, startPoint y: 358, endPoint x: 738, endPoint y: 354, distance: 37.2
click at [721, 357] on div "William Axalan VI 9/2/25, 1:04:04 PM 9/2/25, 1:15:07 PM Needs Manual Review" at bounding box center [981, 457] width 1173 height 627
click at [782, 356] on div "William Axalan VI 9/2/25, 1:04:04 PM 9/2/25, 1:15:07 PM Needs Manual Review" at bounding box center [981, 457] width 1173 height 627
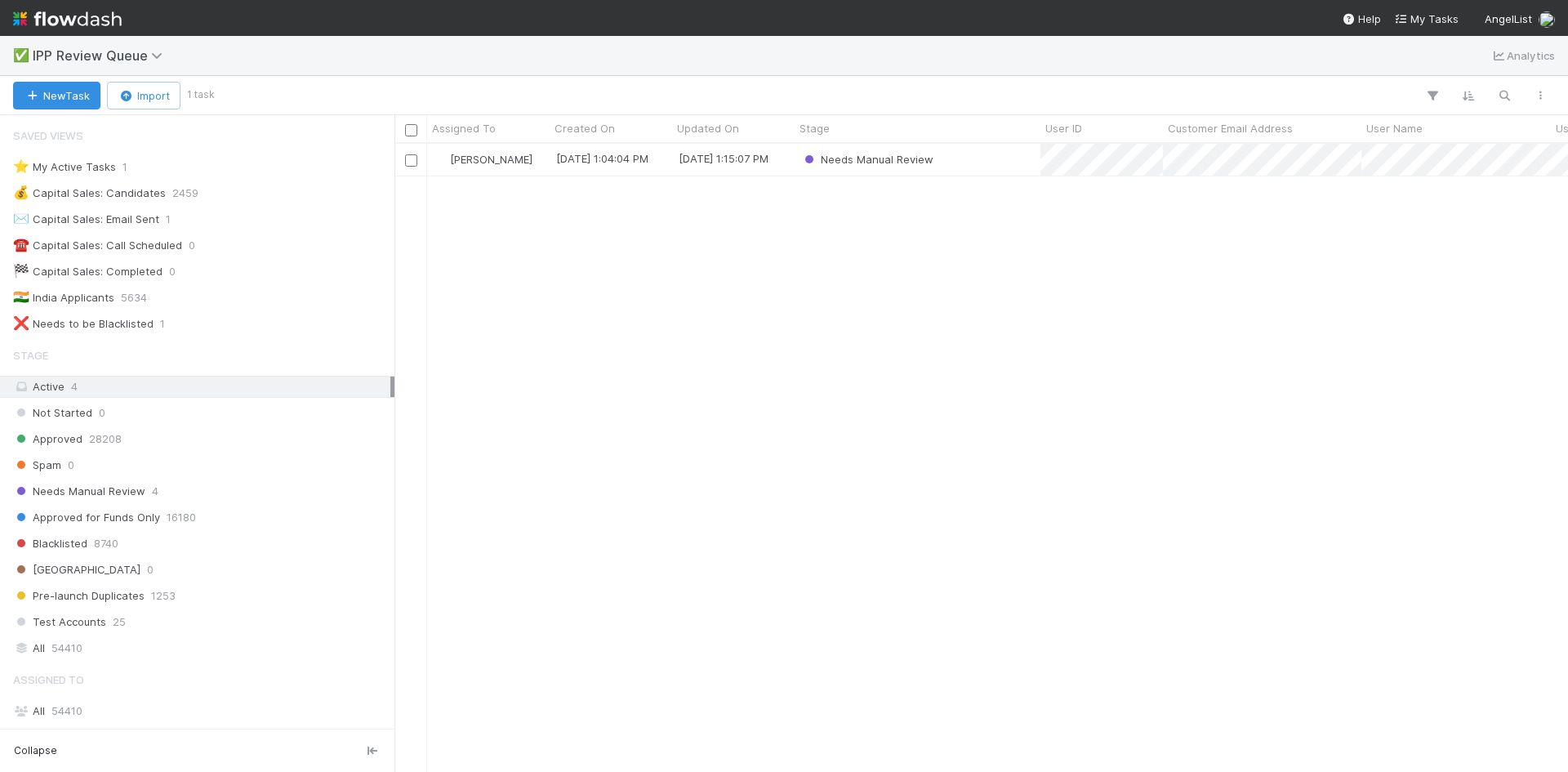
drag, startPoint x: 732, startPoint y: 474, endPoint x: 744, endPoint y: 484, distance: 15.6
click at [744, 484] on div "William Axalan VI 9/2/25, 1:04:04 PM 9/2/25, 1:15:07 PM Needs Manual Review" at bounding box center [981, 457] width 1173 height 627
click at [1053, 322] on div "William Axalan VI 9/2/25, 1:04:04 PM 9/2/25, 1:15:07 PM Needs Manual Review" at bounding box center [981, 457] width 1173 height 627
drag, startPoint x: 1089, startPoint y: 292, endPoint x: 1108, endPoint y: 275, distance: 25.5
click at [1091, 292] on div "William Axalan VI 9/2/25, 1:04:04 PM 9/2/25, 1:15:07 PM Needs Manual Review" at bounding box center [981, 457] width 1173 height 627
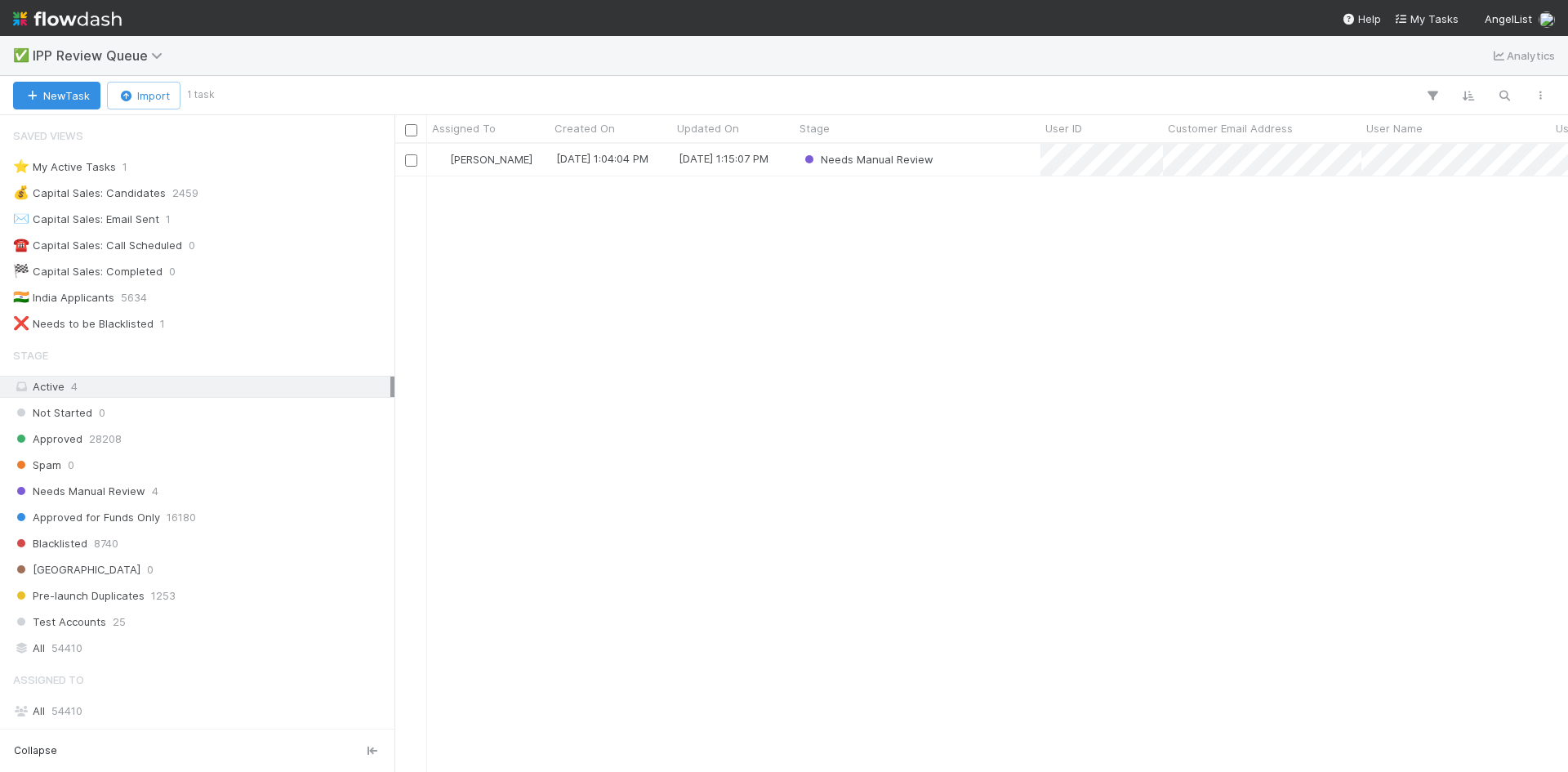
drag, startPoint x: 998, startPoint y: 316, endPoint x: 985, endPoint y: 339, distance: 26.4
click at [995, 349] on div "William Axalan VI 9/2/25, 1:04:04 PM 9/2/25, 1:15:07 PM Needs Manual Review" at bounding box center [981, 457] width 1173 height 627
click at [637, 267] on div "William Axalan VI 9/2/25, 1:04:04 PM 9/2/25, 1:15:07 PM Needs Manual Review" at bounding box center [981, 457] width 1173 height 627
click at [1050, 345] on div "William Axalan VI 9/2/25, 1:04:04 PM 9/2/25, 1:15:07 PM Needs Manual Review" at bounding box center [981, 457] width 1173 height 627
click at [1025, 326] on div "William Axalan VI 9/2/25, 1:04:04 PM 9/2/25, 1:15:07 PM Needs Manual Review" at bounding box center [981, 457] width 1173 height 627
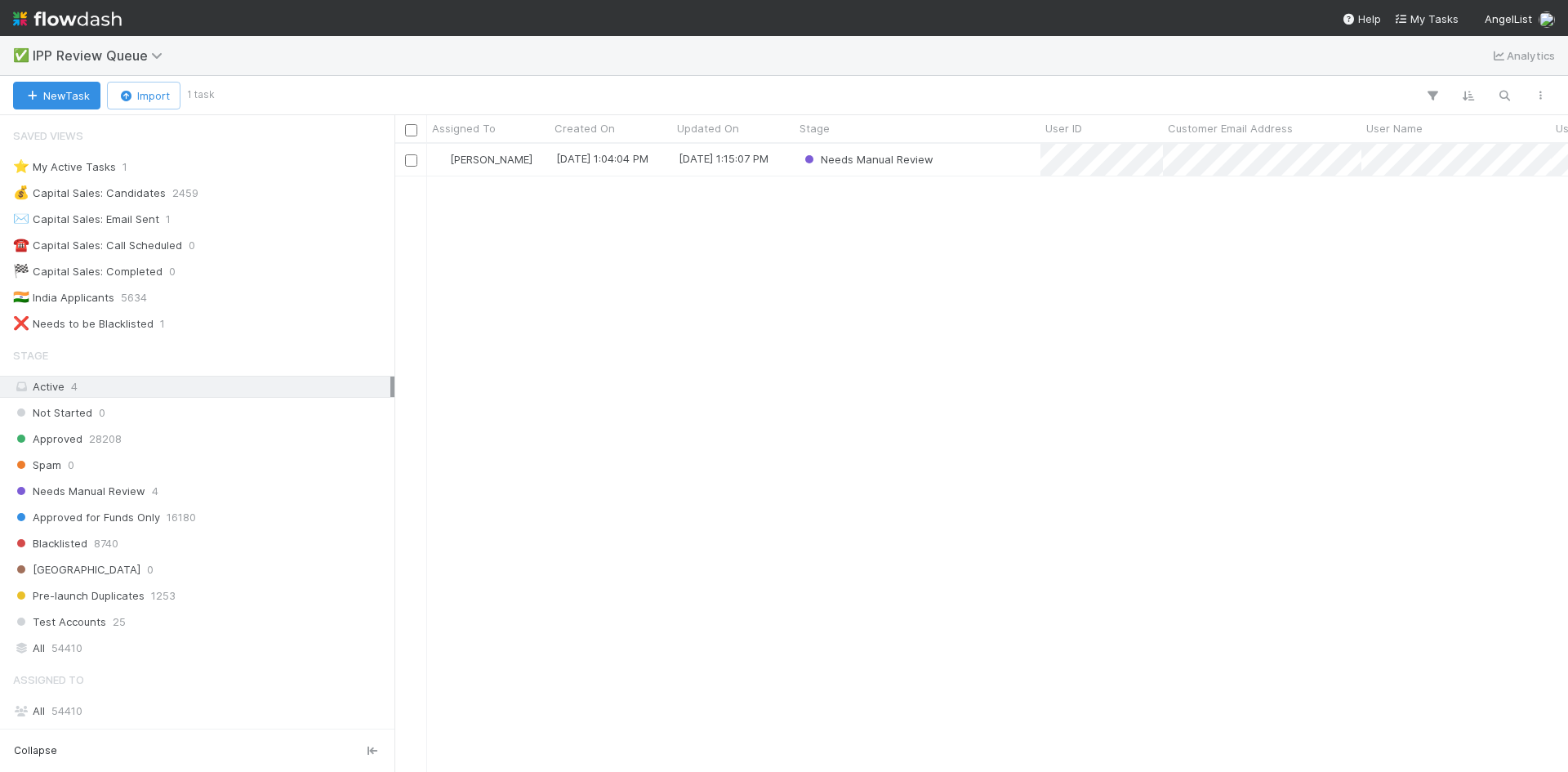
click at [906, 445] on div "William Axalan VI 9/2/25, 1:04:04 PM 9/2/25, 1:15:07 PM Needs Manual Review" at bounding box center [981, 457] width 1173 height 627
click at [891, 404] on div "William Axalan VI 9/2/25, 1:04:04 PM 9/2/25, 1:15:07 PM Needs Manual Review" at bounding box center [981, 457] width 1173 height 627
click at [998, 385] on div "William Axalan VI 9/2/25, 1:04:04 PM 9/2/25, 1:15:07 PM Needs Manual Review" at bounding box center [981, 457] width 1173 height 627
click at [125, 520] on span "Approved for Funds Only" at bounding box center [86, 517] width 147 height 21
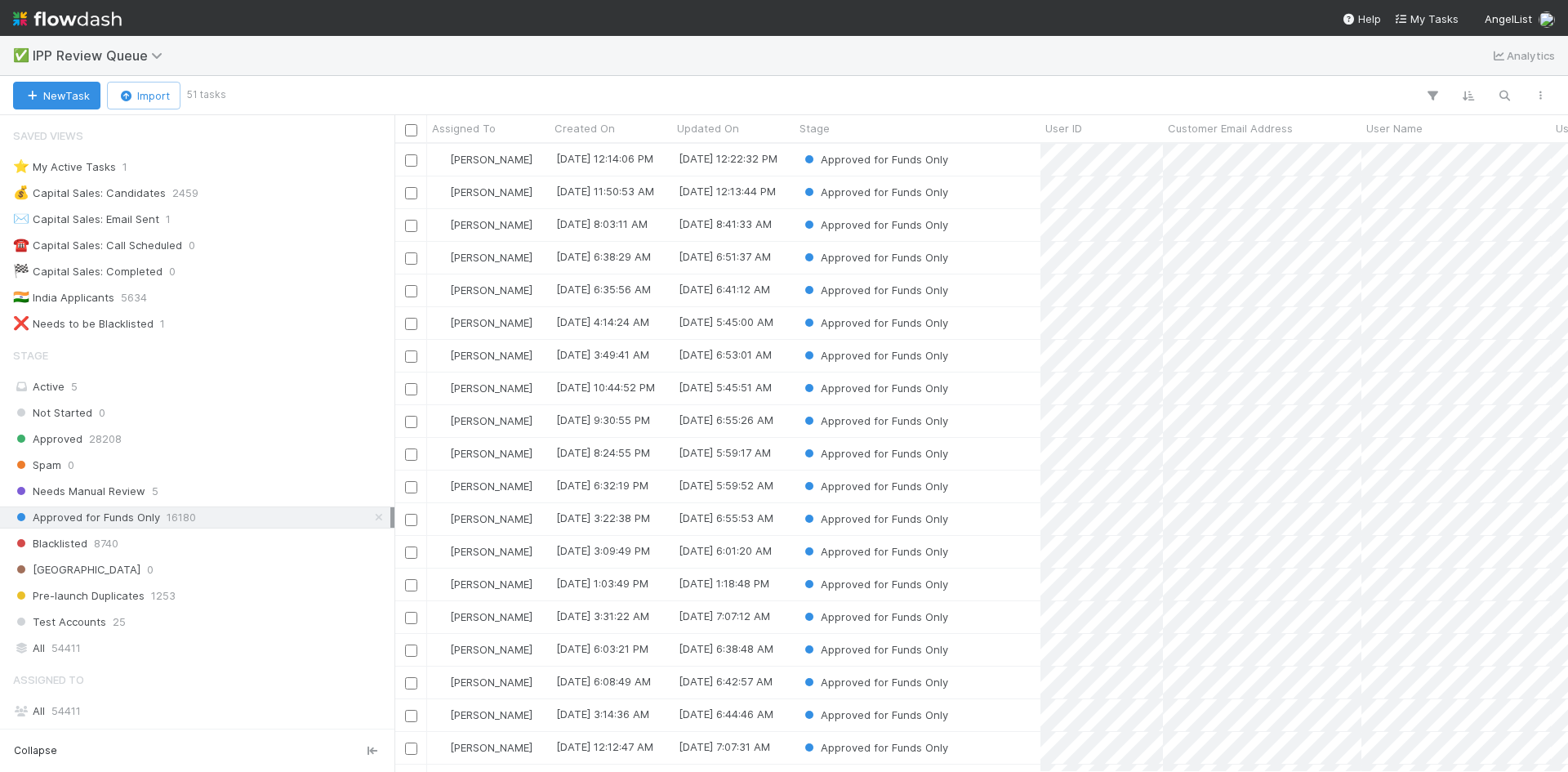
scroll to position [616, 1161]
click at [1501, 94] on icon "button" at bounding box center [1505, 95] width 16 height 15
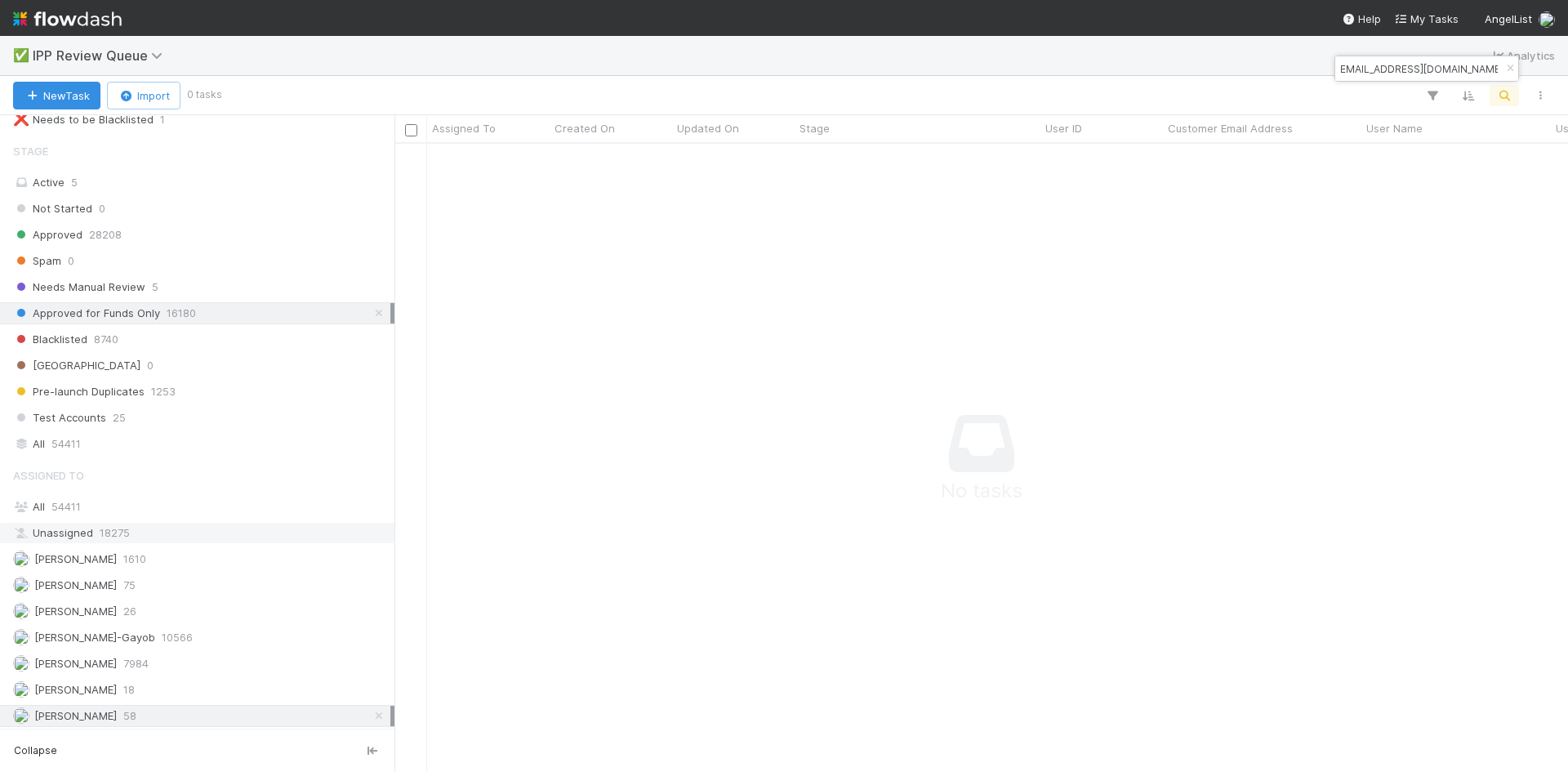
scroll to position [207, 0]
type input "harshasomisetty7@gmail.com"
click at [371, 710] on icon at bounding box center [378, 714] width 16 height 10
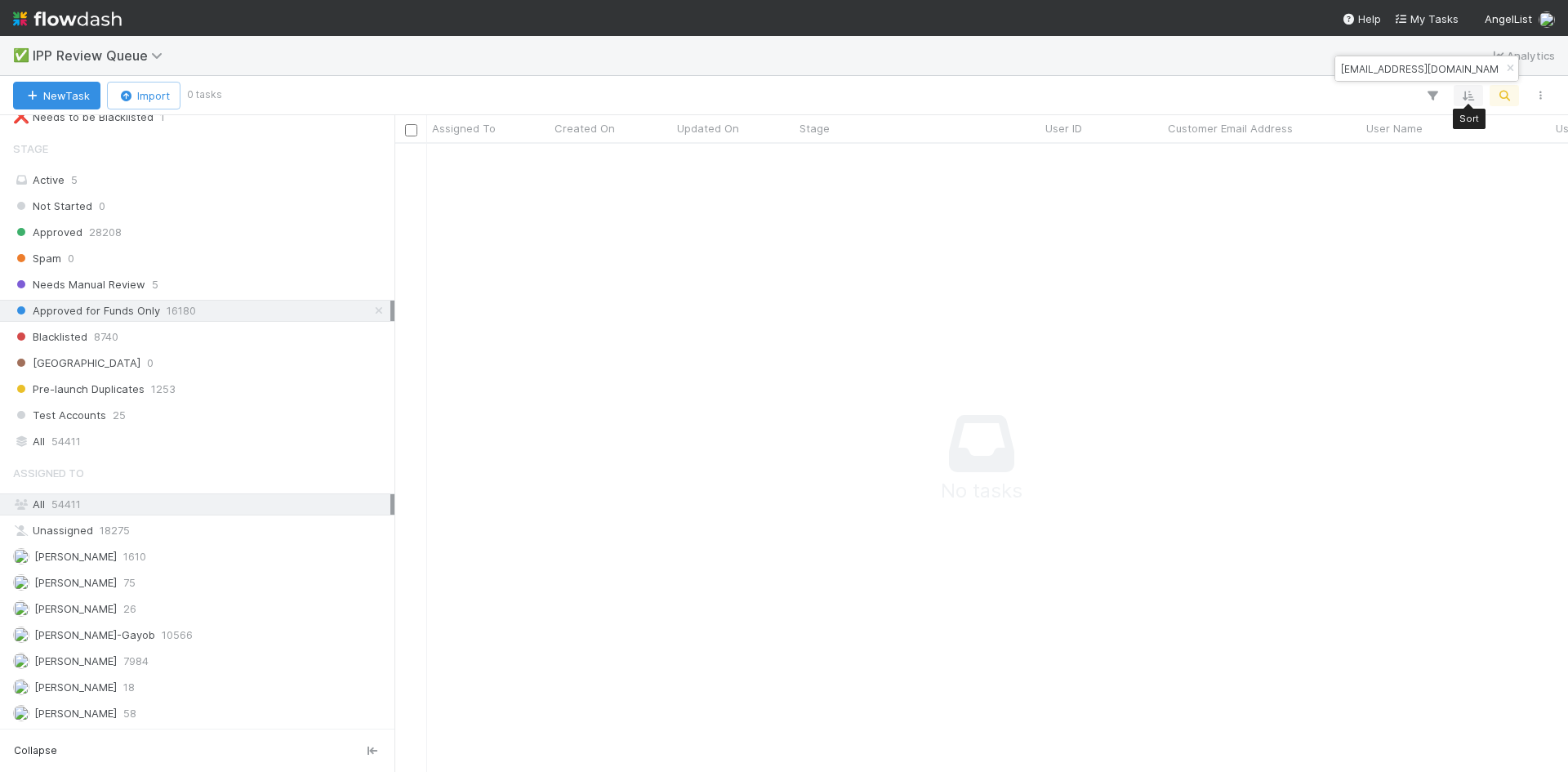
scroll to position [604, 1161]
click at [1508, 61] on button "button" at bounding box center [1510, 69] width 18 height 20
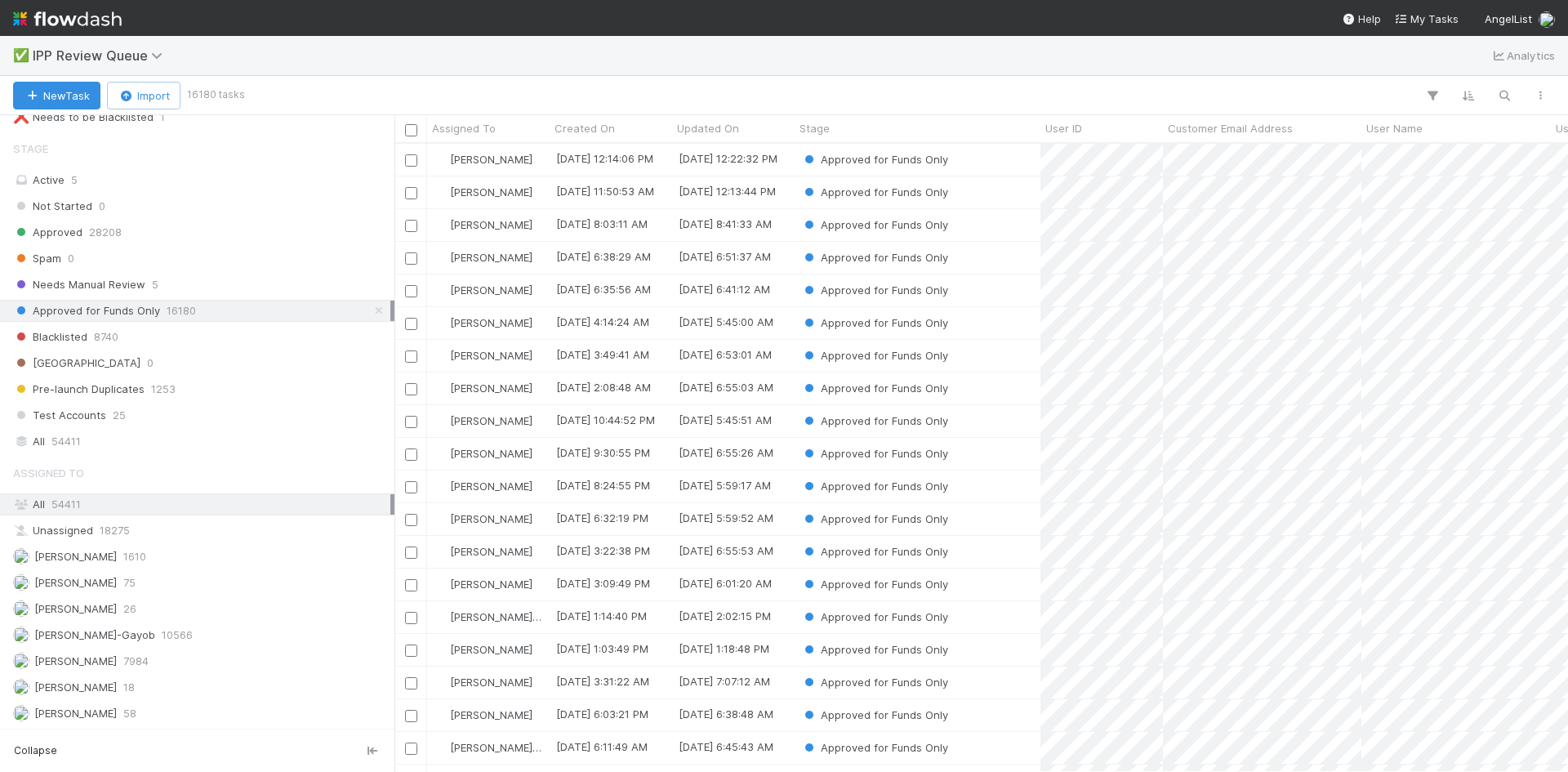
scroll to position [616, 1161]
click at [79, 447] on span "54411" at bounding box center [66, 442] width 29 height 21
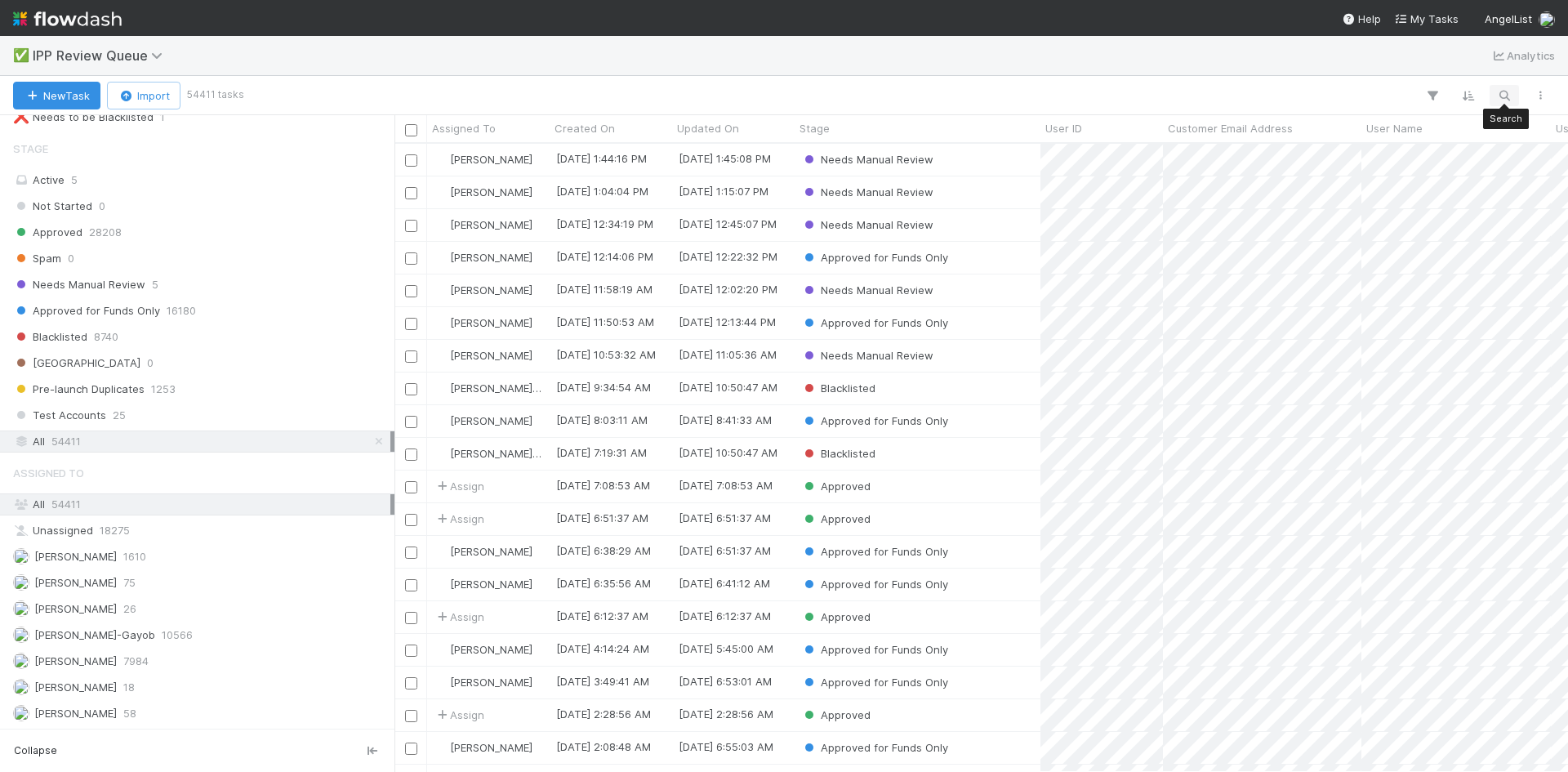
scroll to position [616, 1161]
click at [1509, 95] on icon "button" at bounding box center [1505, 95] width 16 height 15
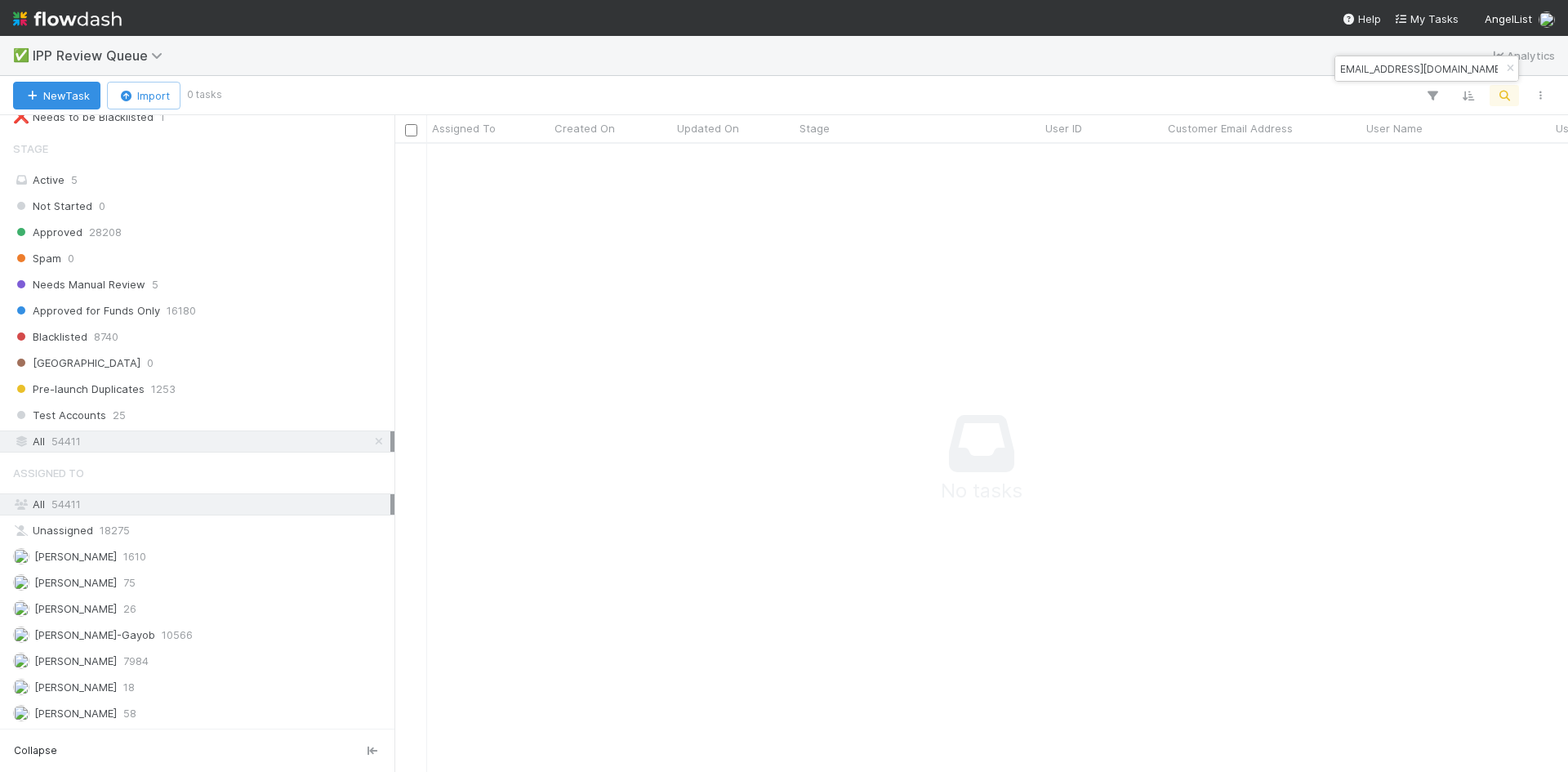
scroll to position [604, 1161]
type input "harshasomisetty7@gmail.com"
click at [1511, 64] on icon "button" at bounding box center [1510, 68] width 16 height 9
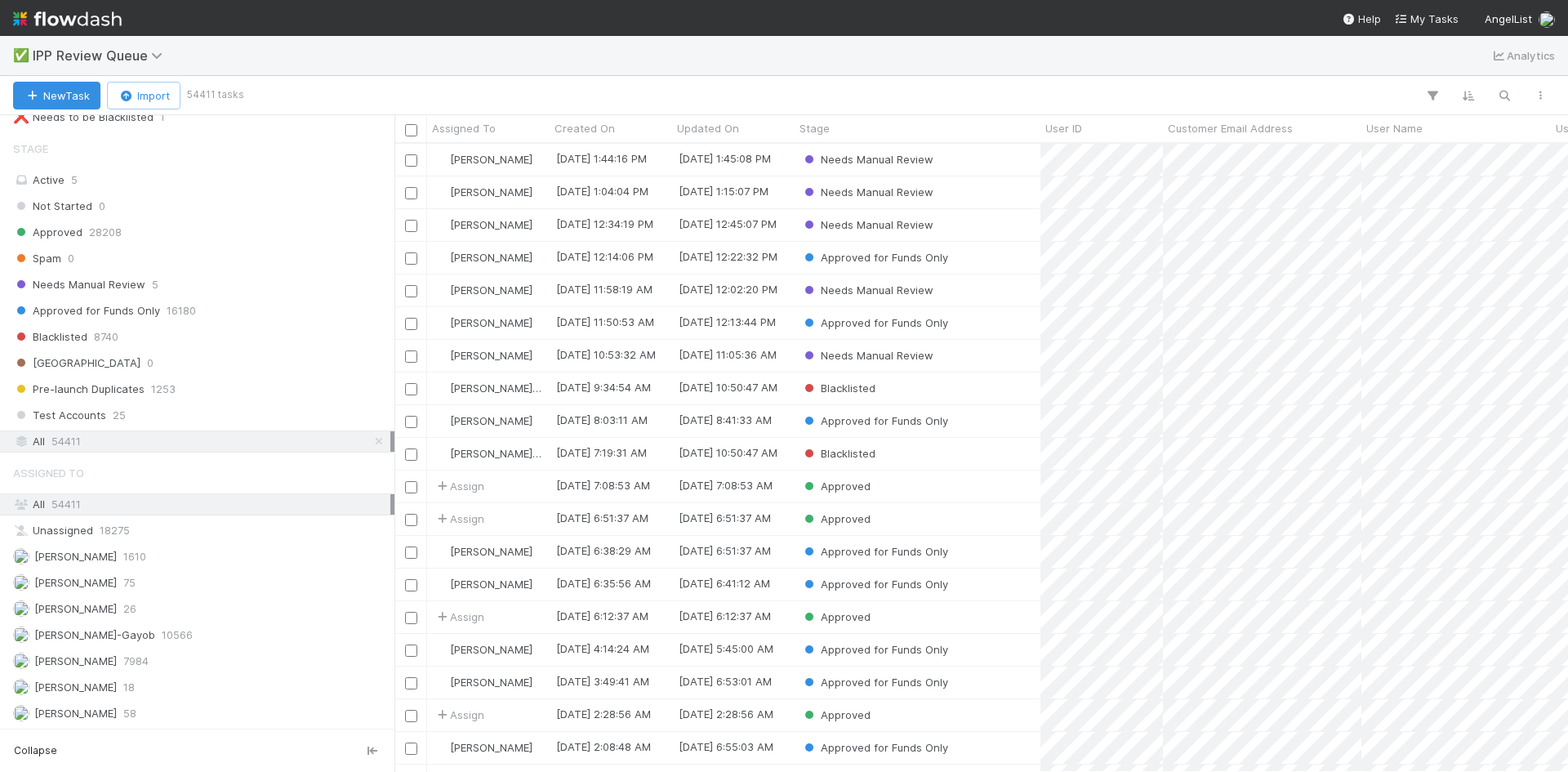
scroll to position [616, 1161]
click at [1500, 93] on icon "button" at bounding box center [1505, 95] width 16 height 15
click at [1411, 63] on input at bounding box center [1420, 69] width 163 height 20
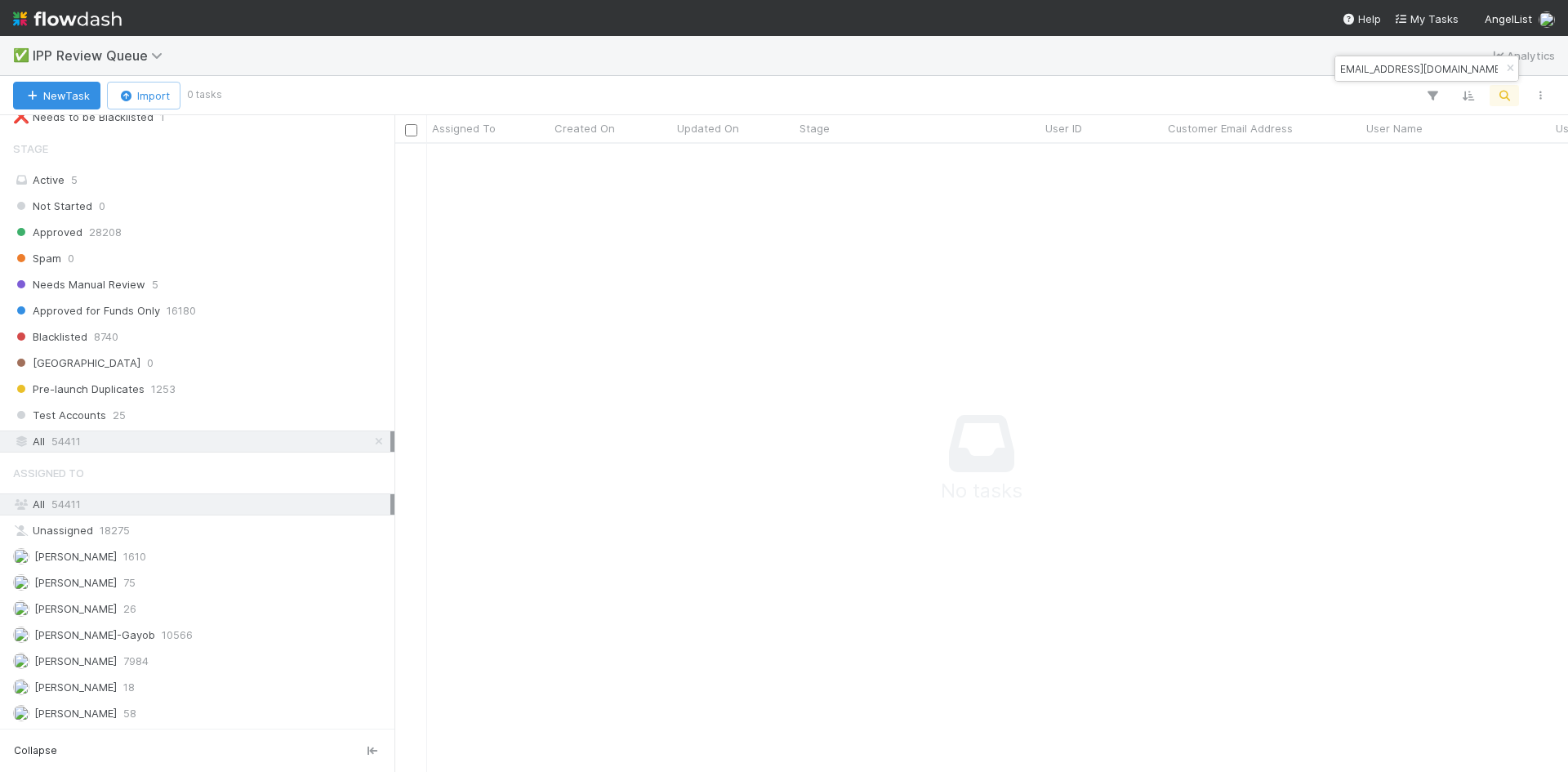
scroll to position [604, 1161]
type input "harshasomisetty7@gmail.com"
click at [1508, 67] on icon "button" at bounding box center [1510, 68] width 16 height 9
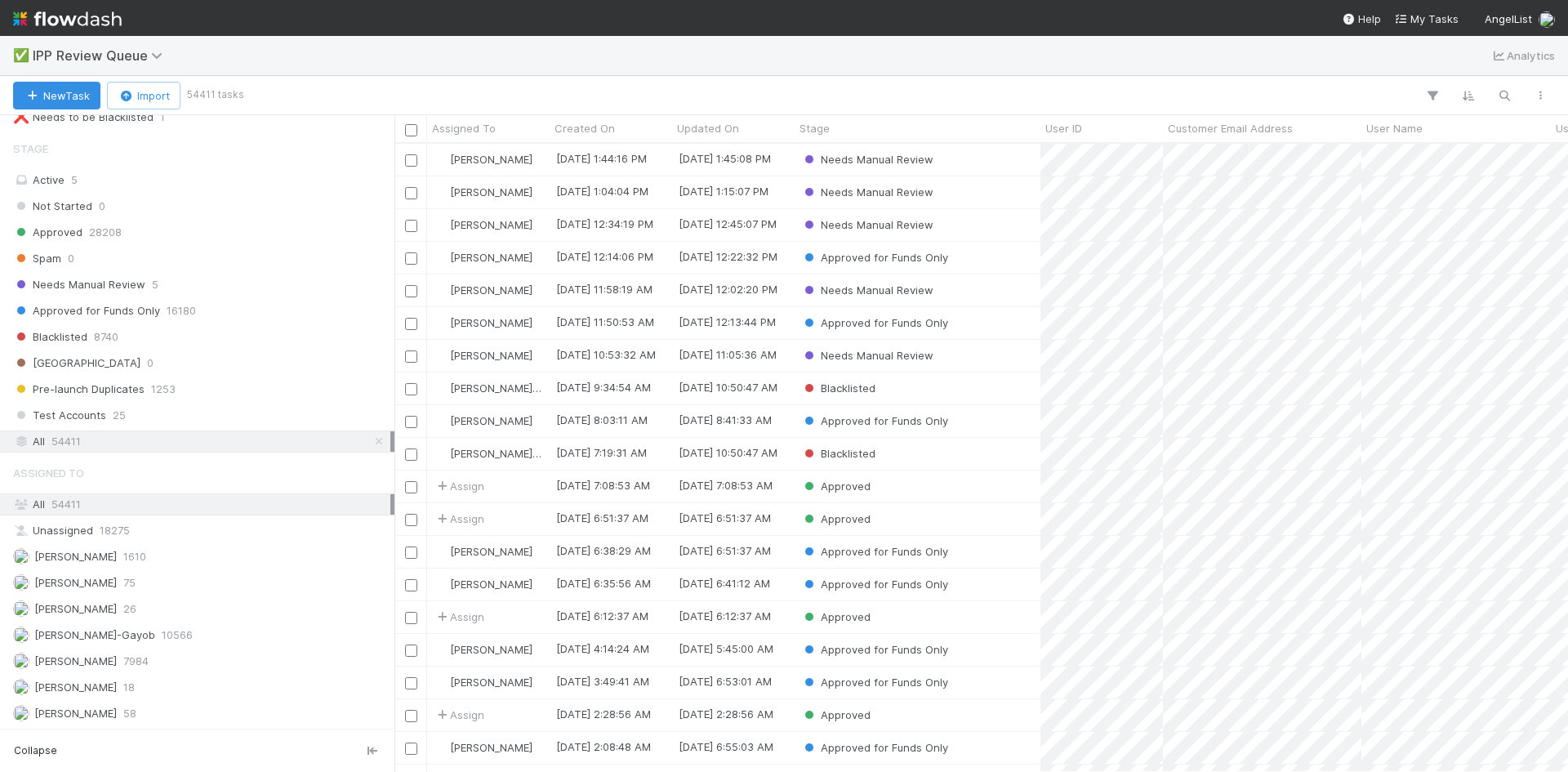
scroll to position [616, 1161]
click at [1507, 95] on icon "button" at bounding box center [1505, 95] width 16 height 15
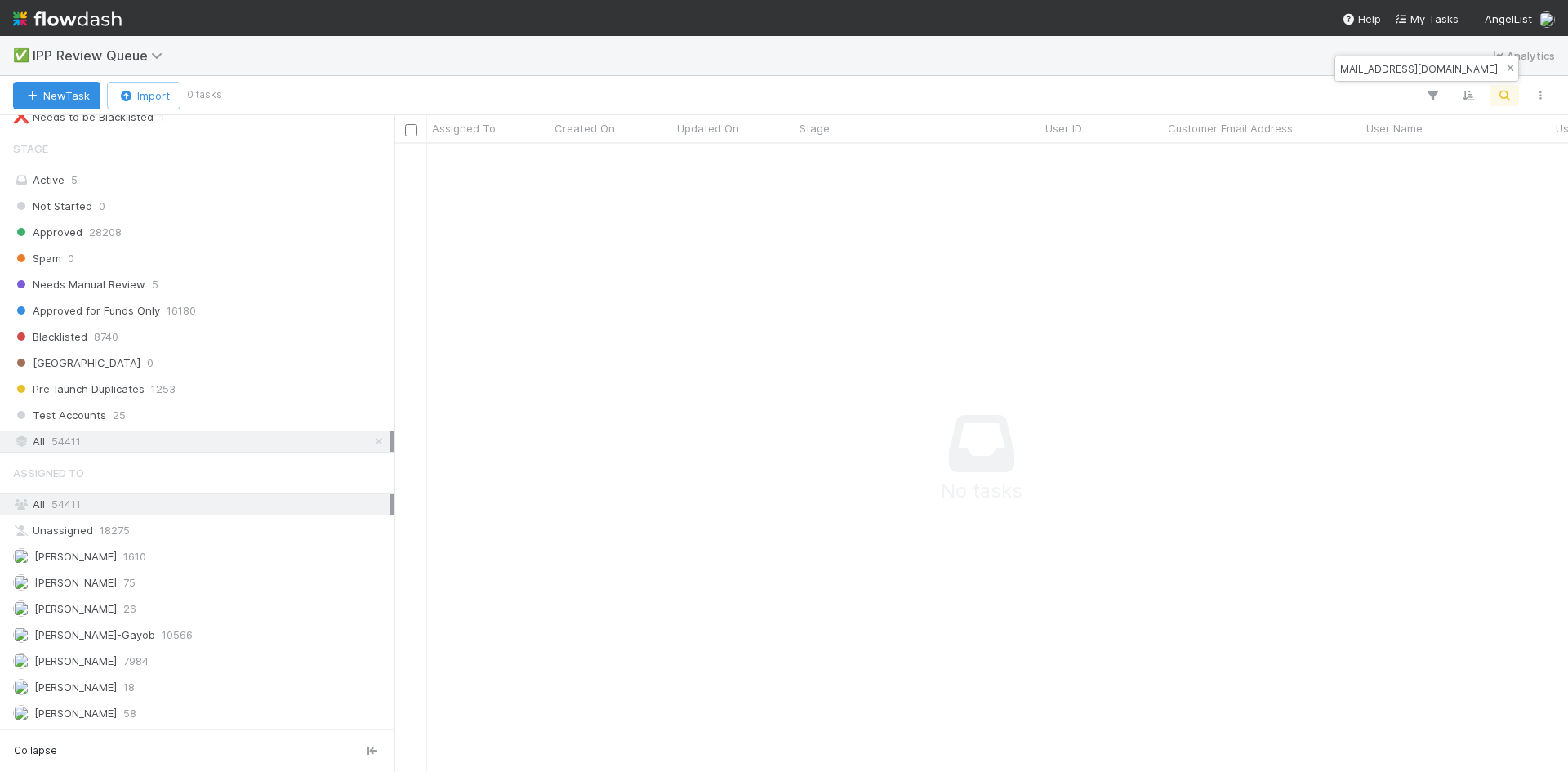
scroll to position [604, 1161]
type input "hs884@scarletmail.rutgers.edu"
click at [1507, 67] on icon "button" at bounding box center [1510, 68] width 16 height 9
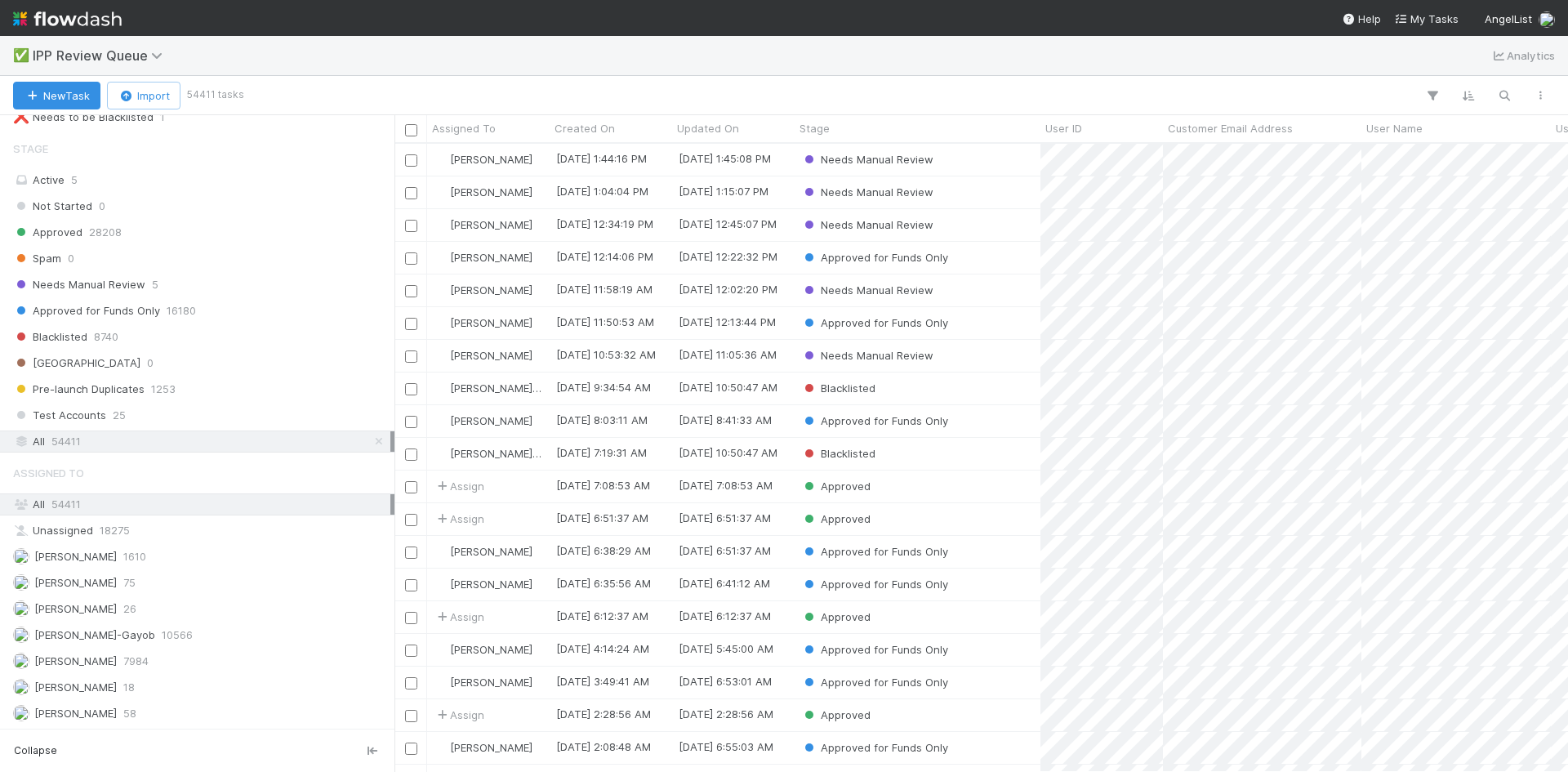
scroll to position [616, 1161]
click at [1505, 93] on icon "button" at bounding box center [1505, 95] width 16 height 15
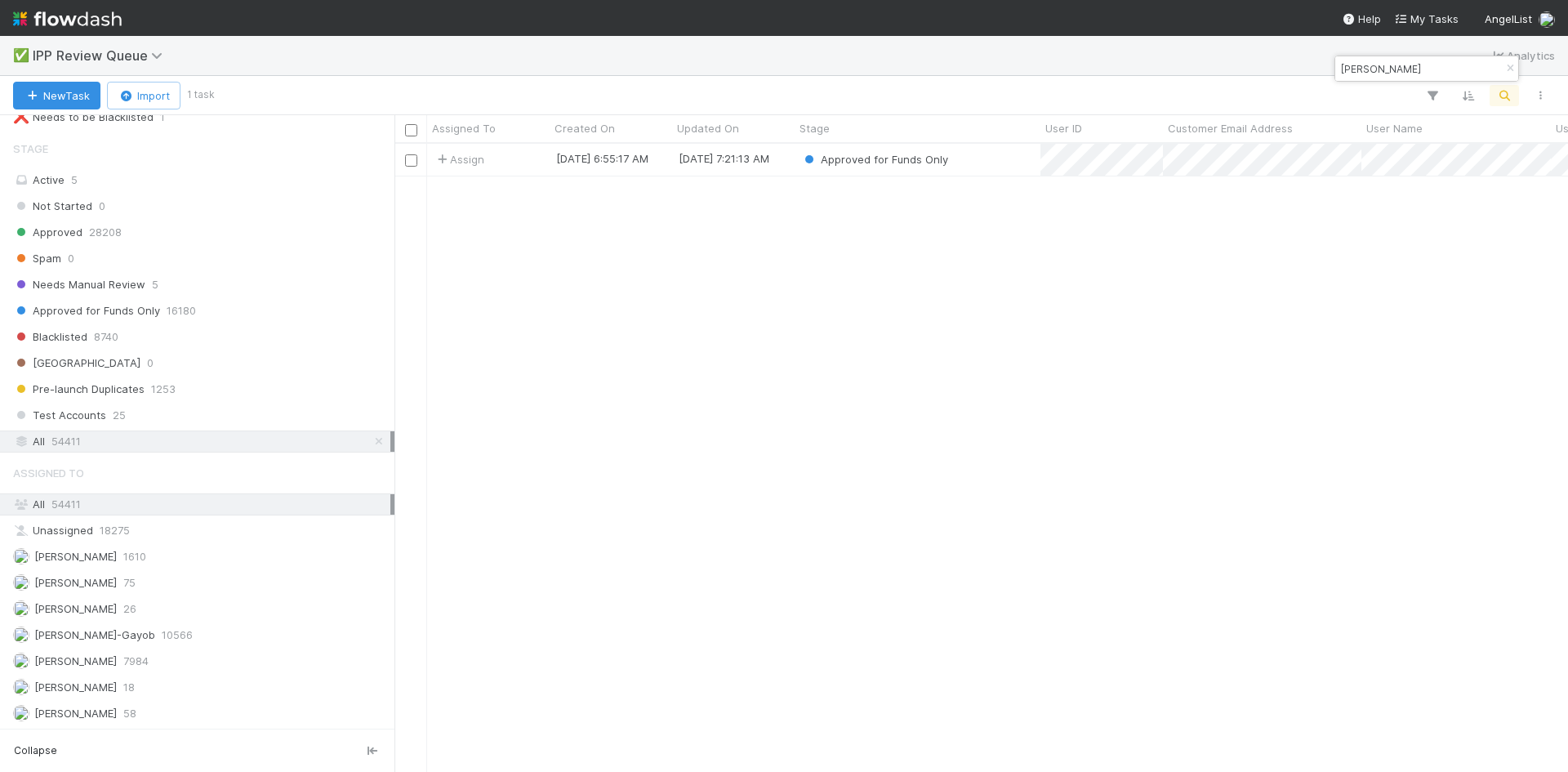
type input "Harsha Somisetty"
click at [1071, 389] on div "Assign 5/18/23, 6:55:17 AM 5/18/23, 7:21:13 AM Approved for Funds Only" at bounding box center [981, 457] width 1173 height 627
click at [992, 161] on div "Approved for Funds Only" at bounding box center [918, 160] width 246 height 32
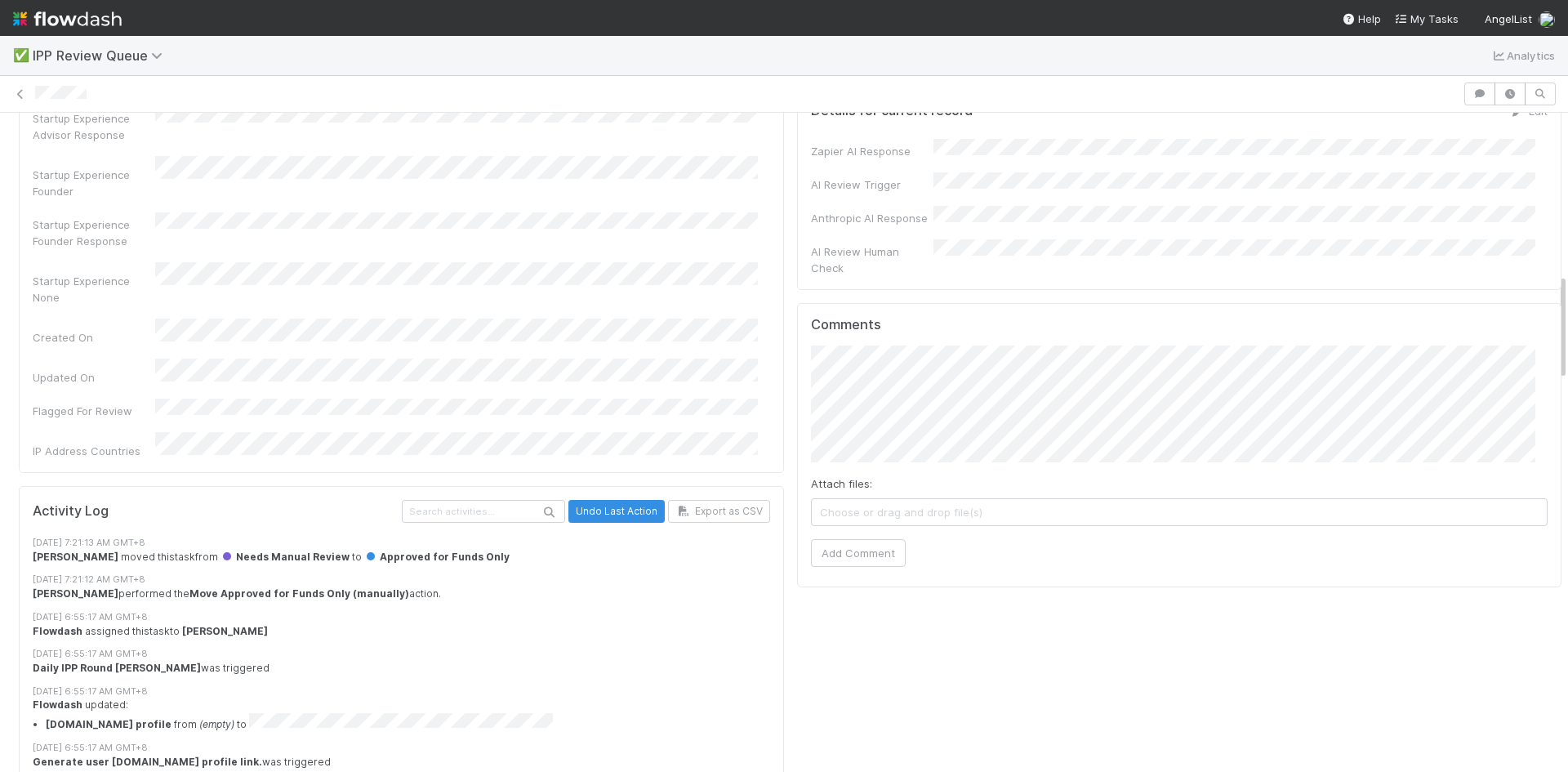
scroll to position [1062, 0]
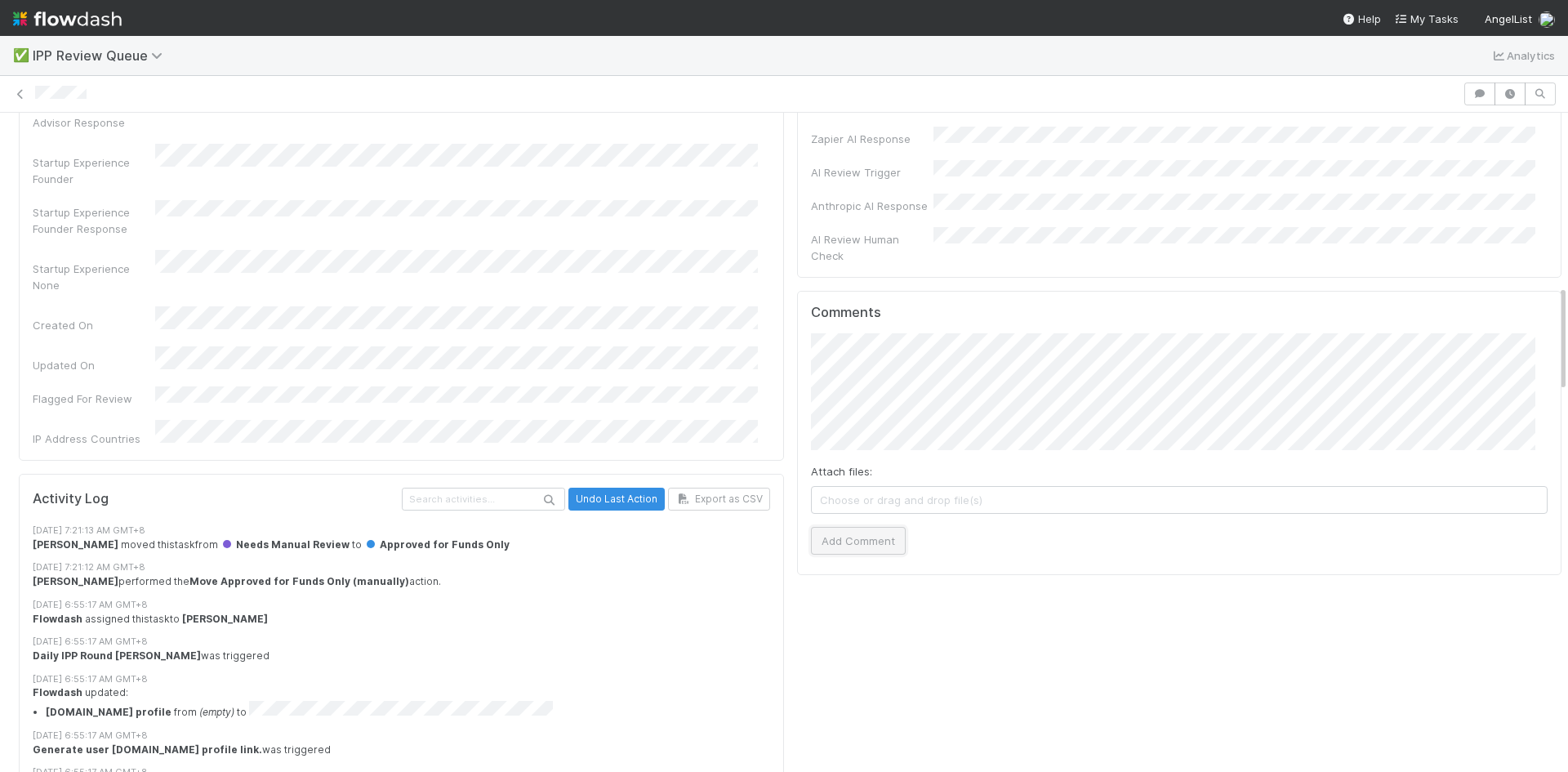
click at [843, 527] on button "Add Comment" at bounding box center [859, 540] width 94 height 27
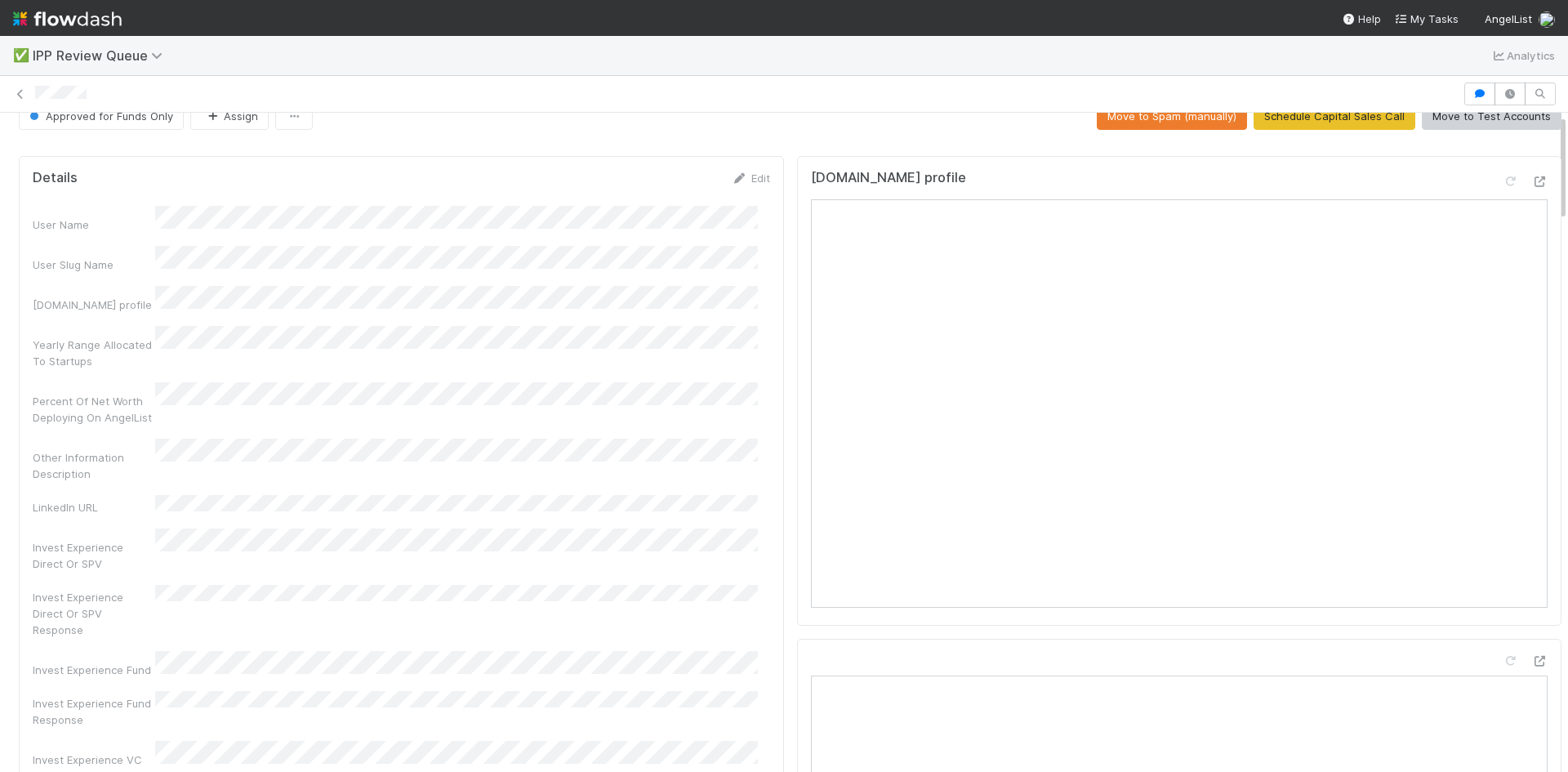
scroll to position [0, 0]
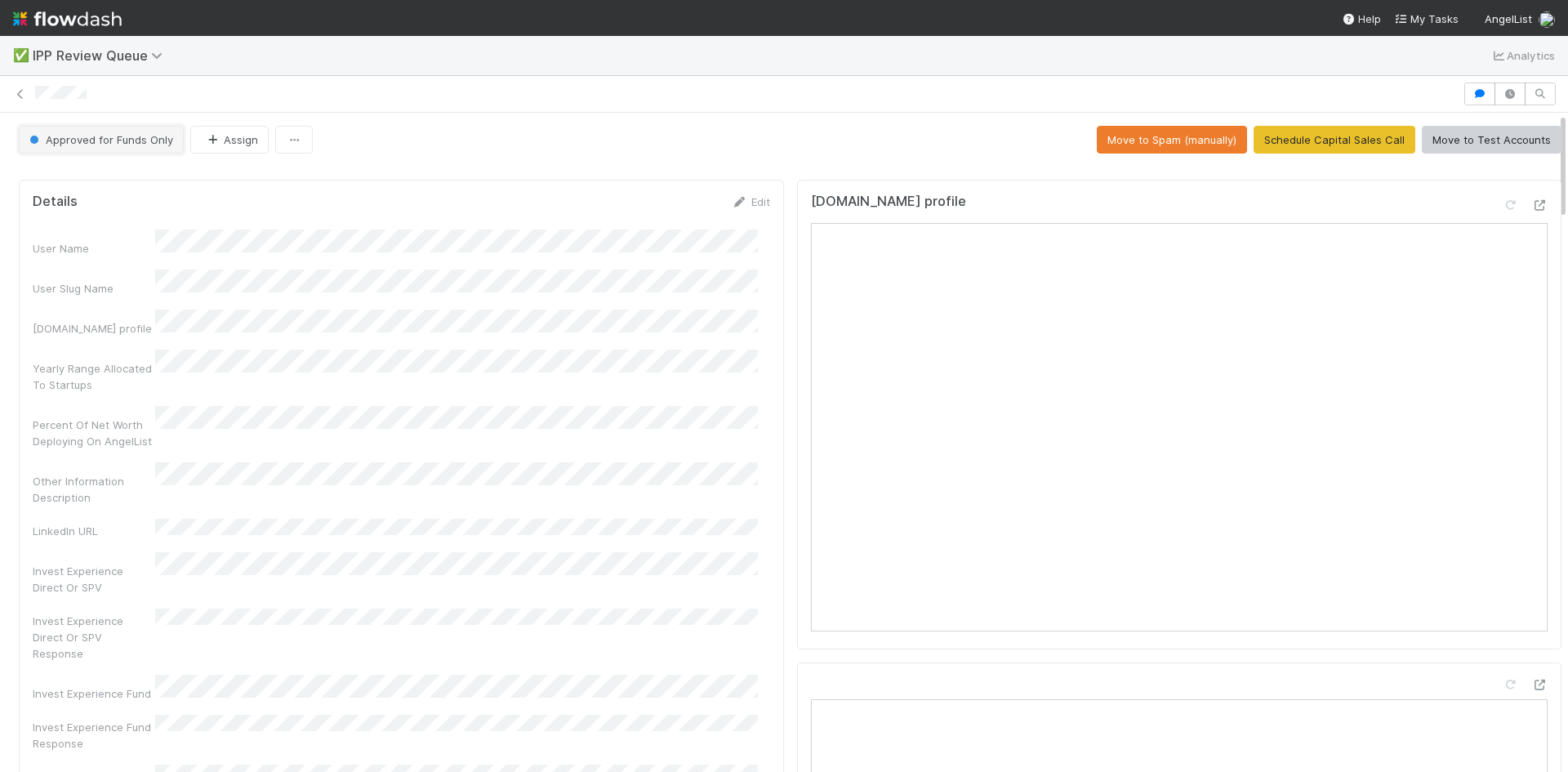
click at [140, 138] on span "Approved for Funds Only" at bounding box center [99, 139] width 147 height 13
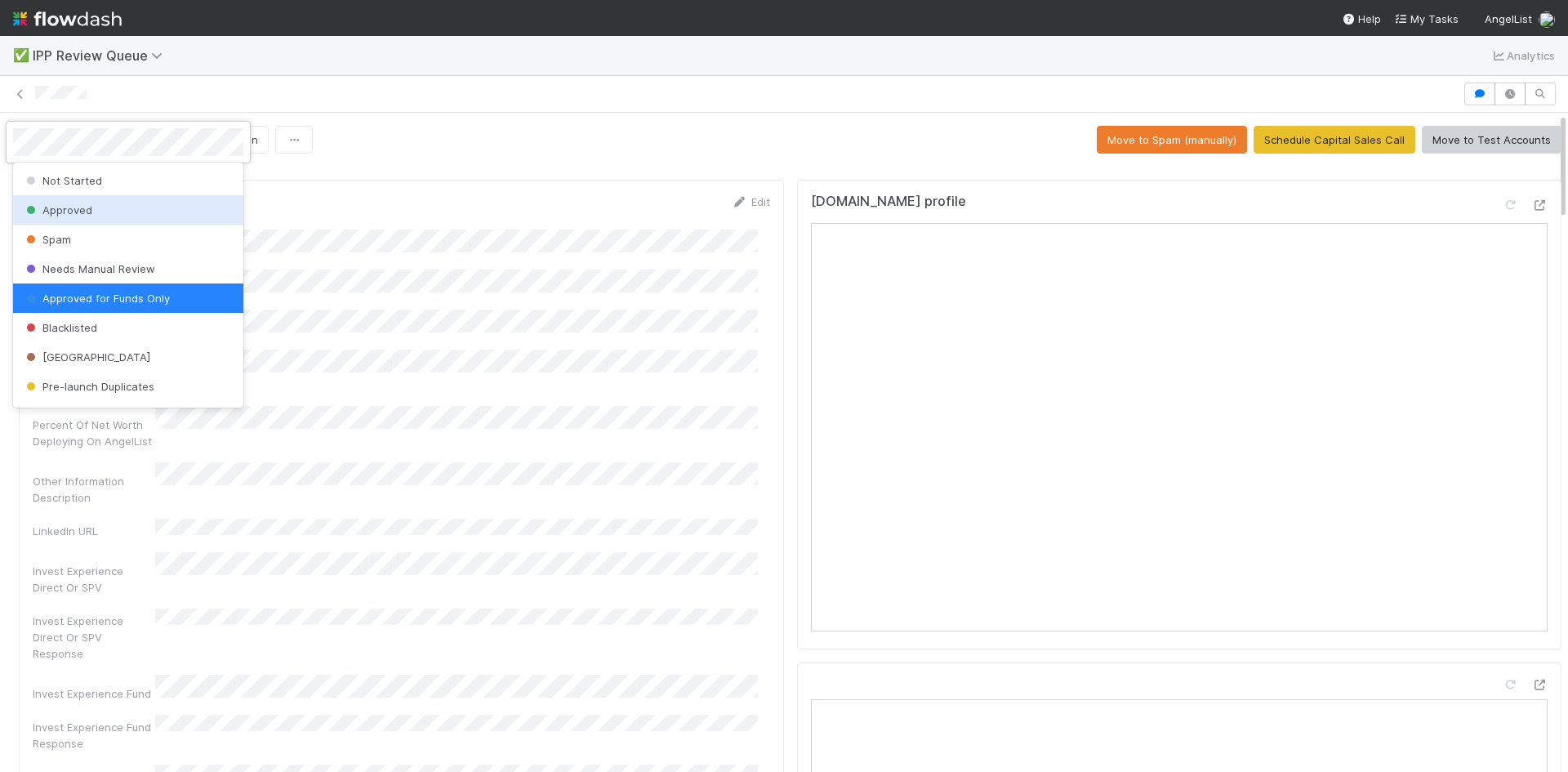
click at [96, 212] on div "Approved" at bounding box center [128, 210] width 231 height 29
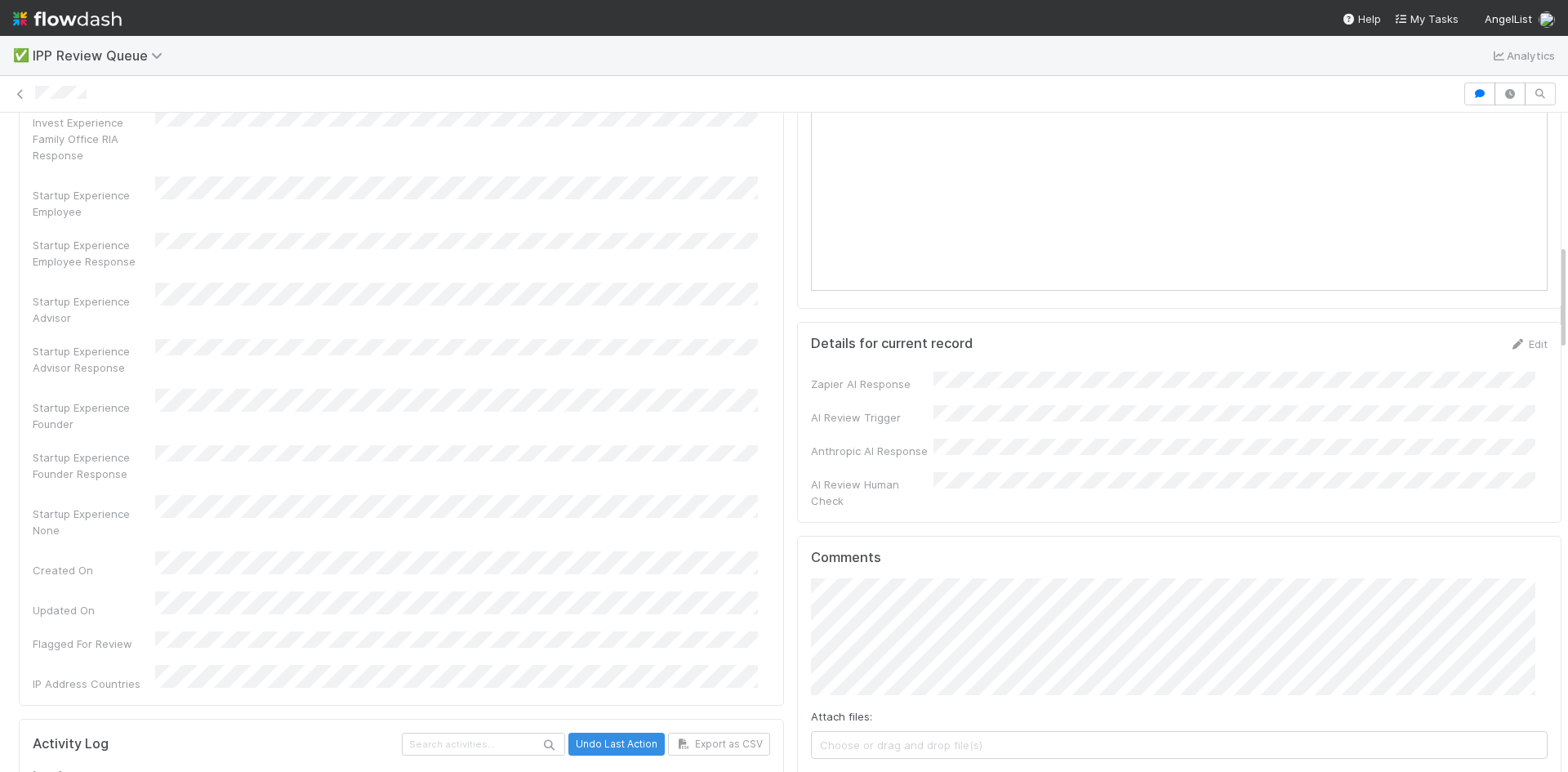
scroll to position [1225, 0]
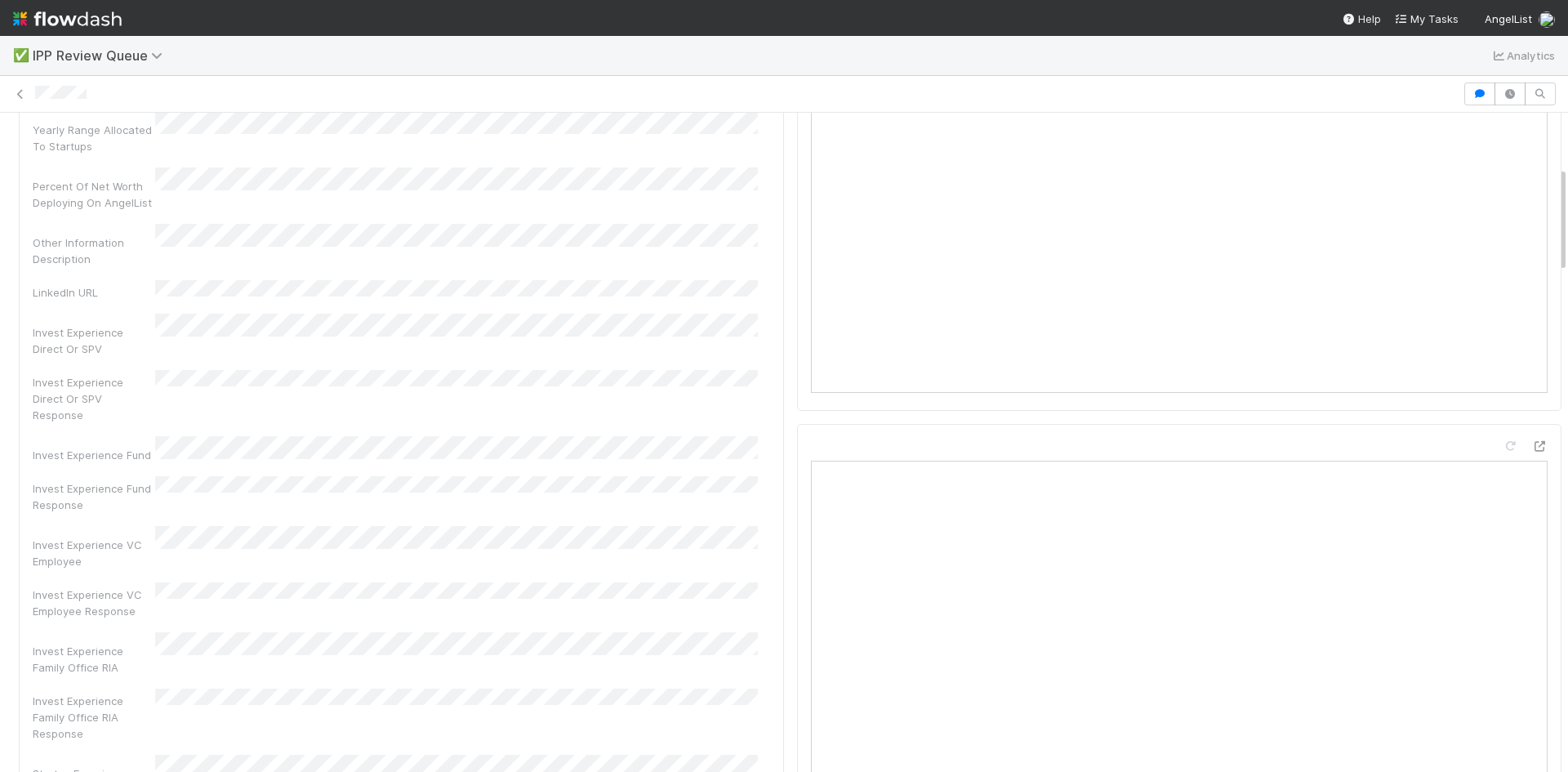
scroll to position [0, 0]
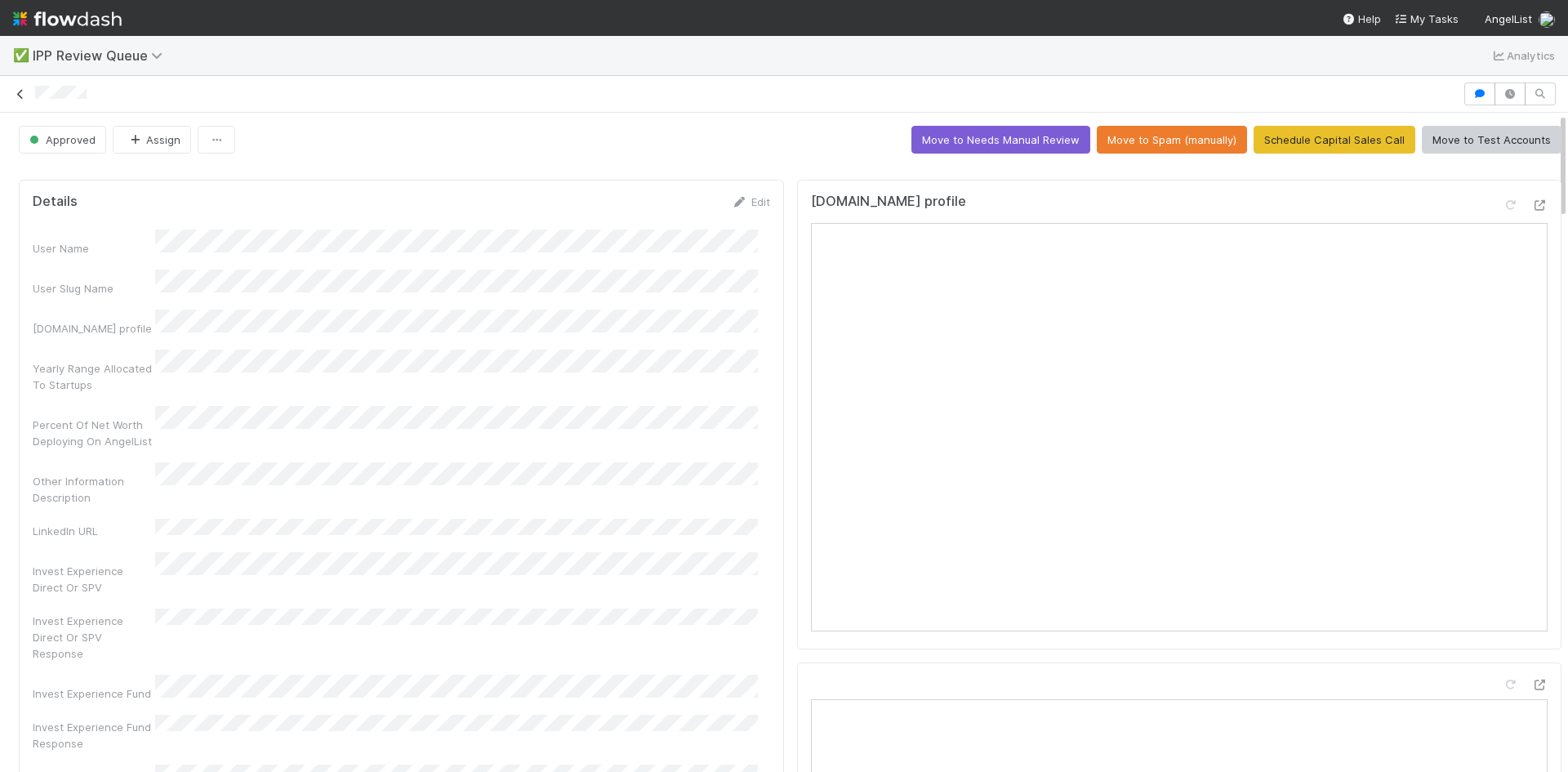
click at [20, 94] on icon at bounding box center [20, 94] width 16 height 10
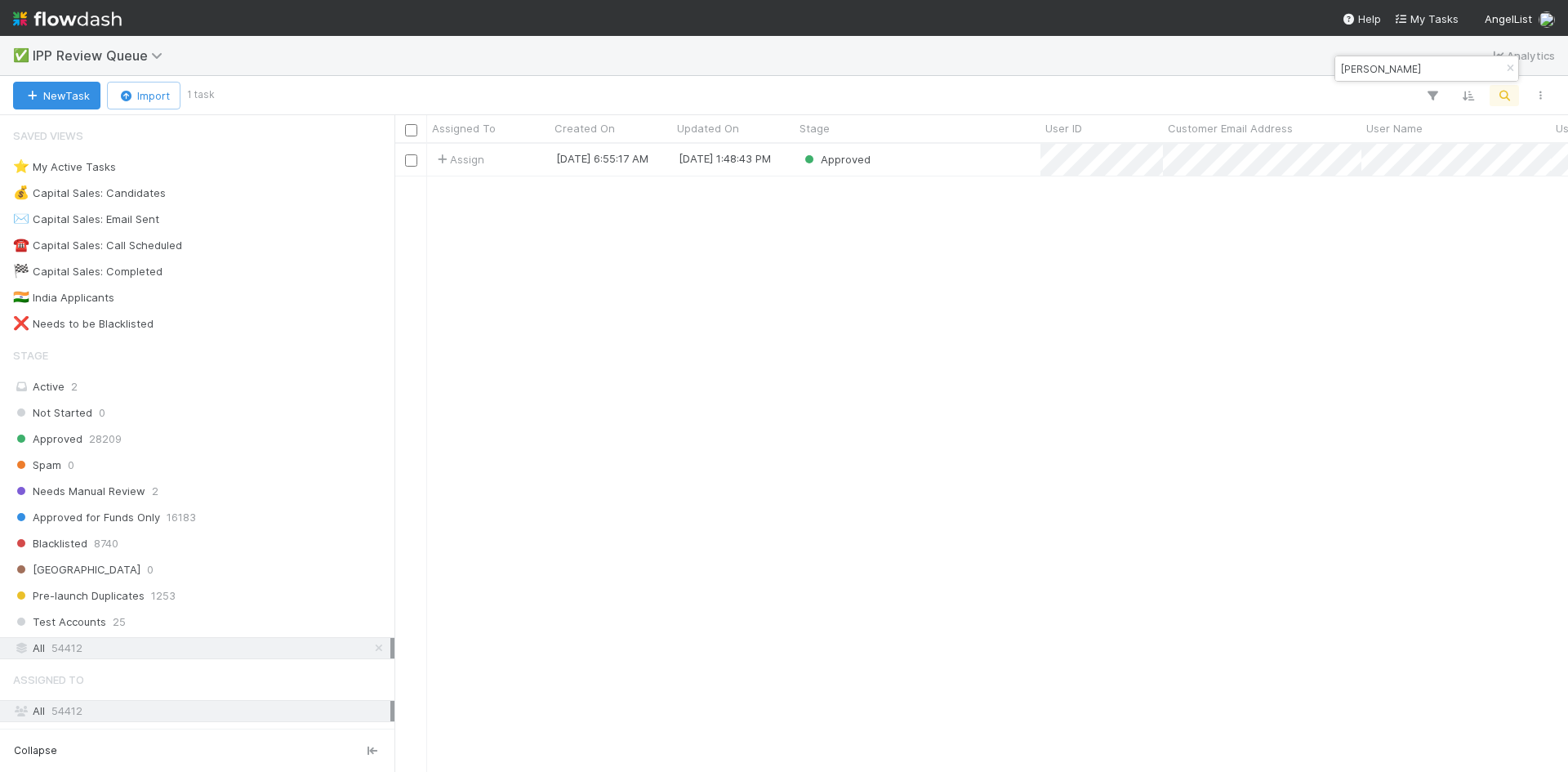
scroll to position [616, 1161]
click at [112, 493] on span "Needs Manual Review" at bounding box center [79, 492] width 132 height 21
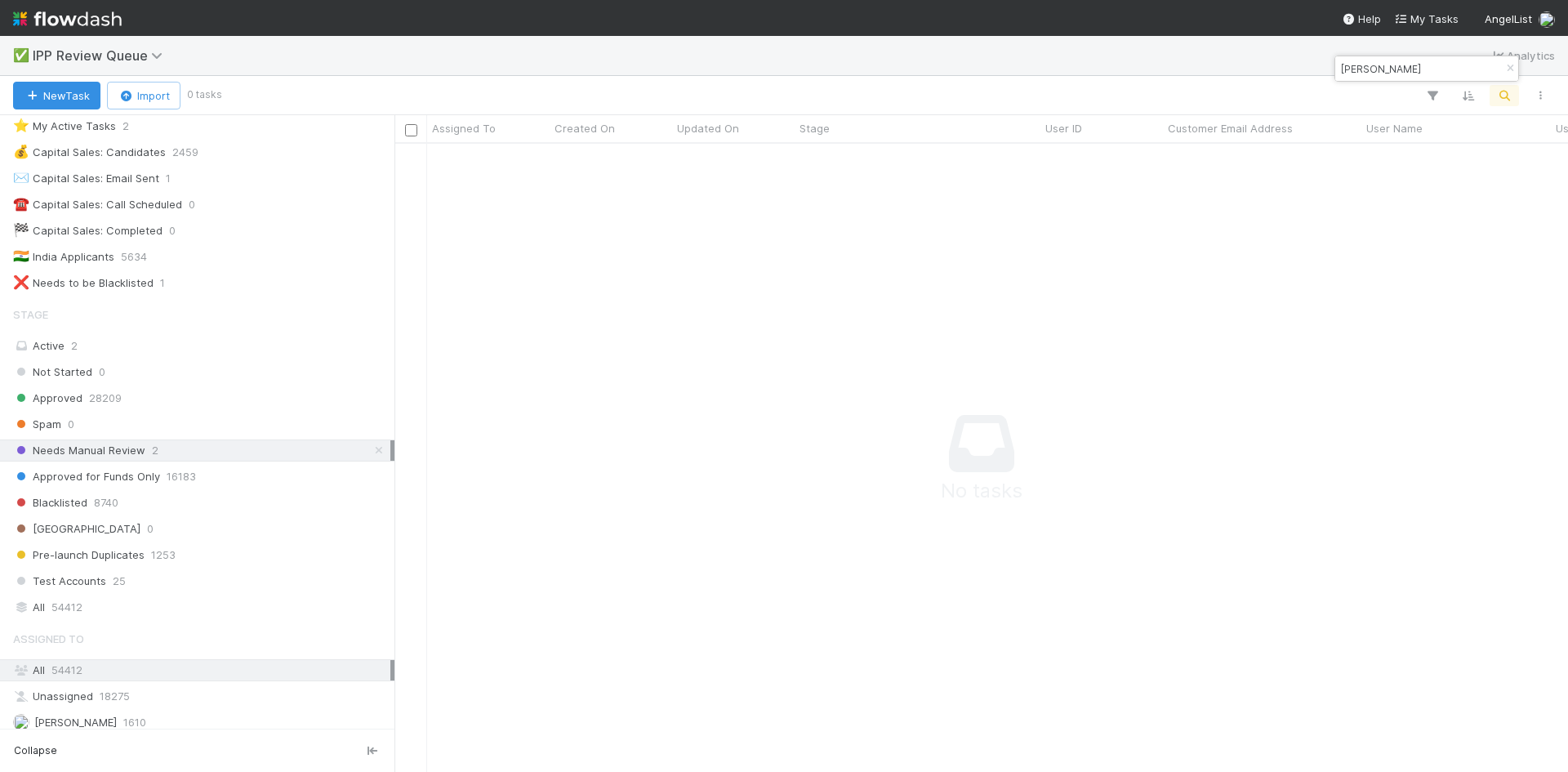
scroll to position [81, 0]
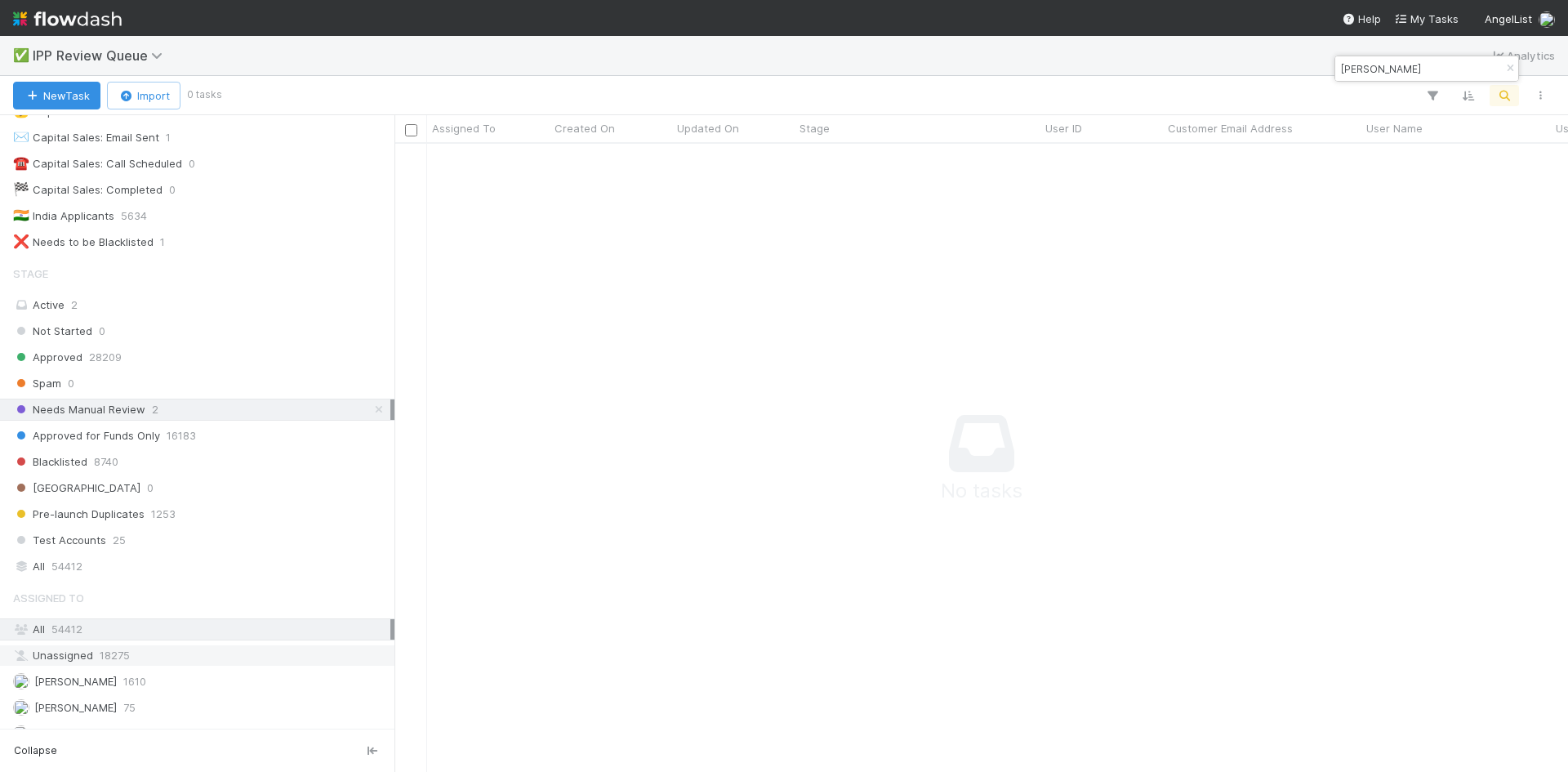
click at [106, 660] on span "18275" at bounding box center [114, 655] width 30 height 21
click at [190, 437] on span "16183" at bounding box center [181, 436] width 29 height 21
click at [207, 413] on div "Needs Manual Review 2" at bounding box center [202, 410] width 377 height 21
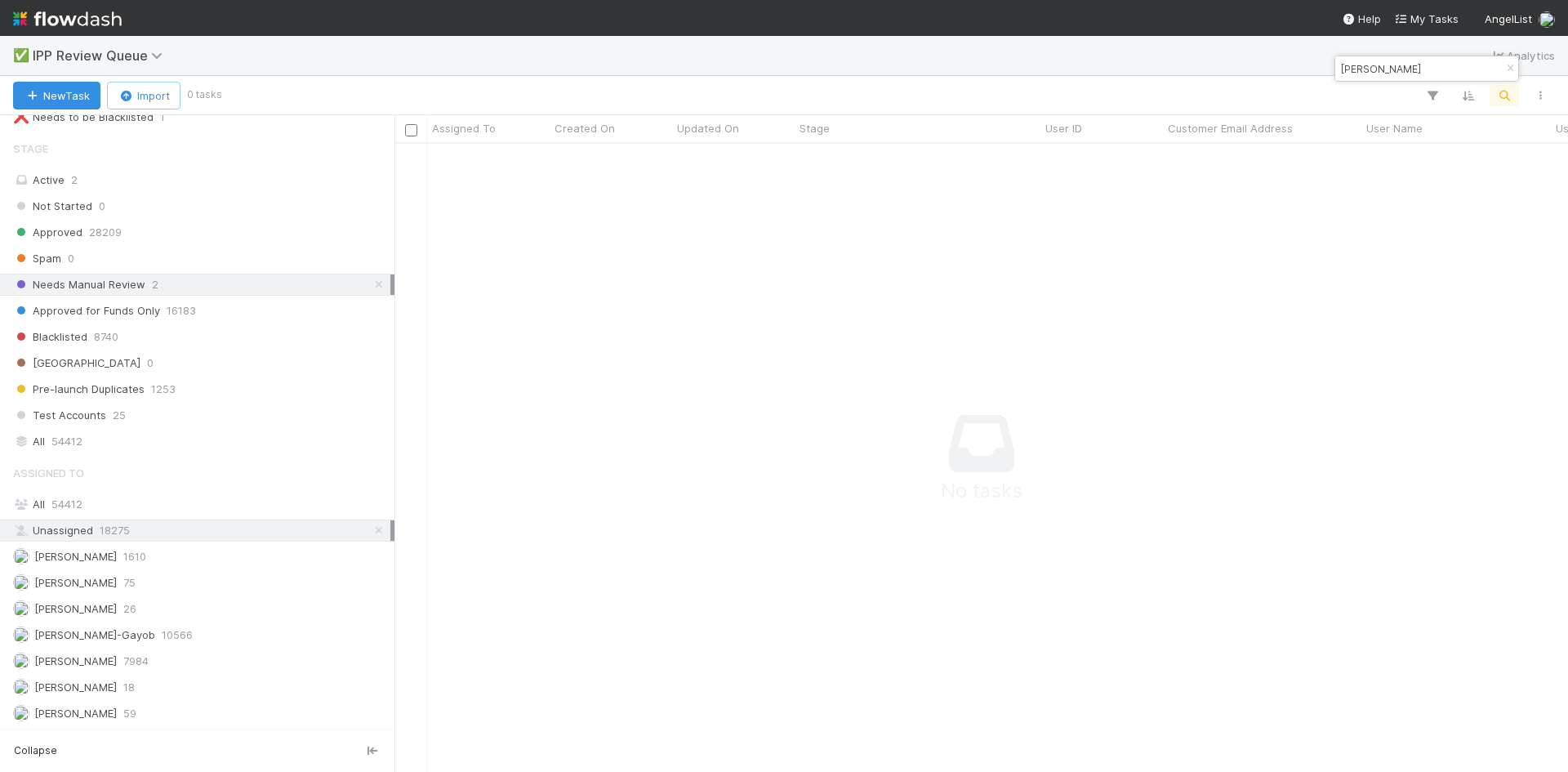
scroll to position [604, 1161]
click at [371, 531] on icon at bounding box center [378, 530] width 16 height 10
click at [1507, 67] on icon "button" at bounding box center [1510, 68] width 16 height 9
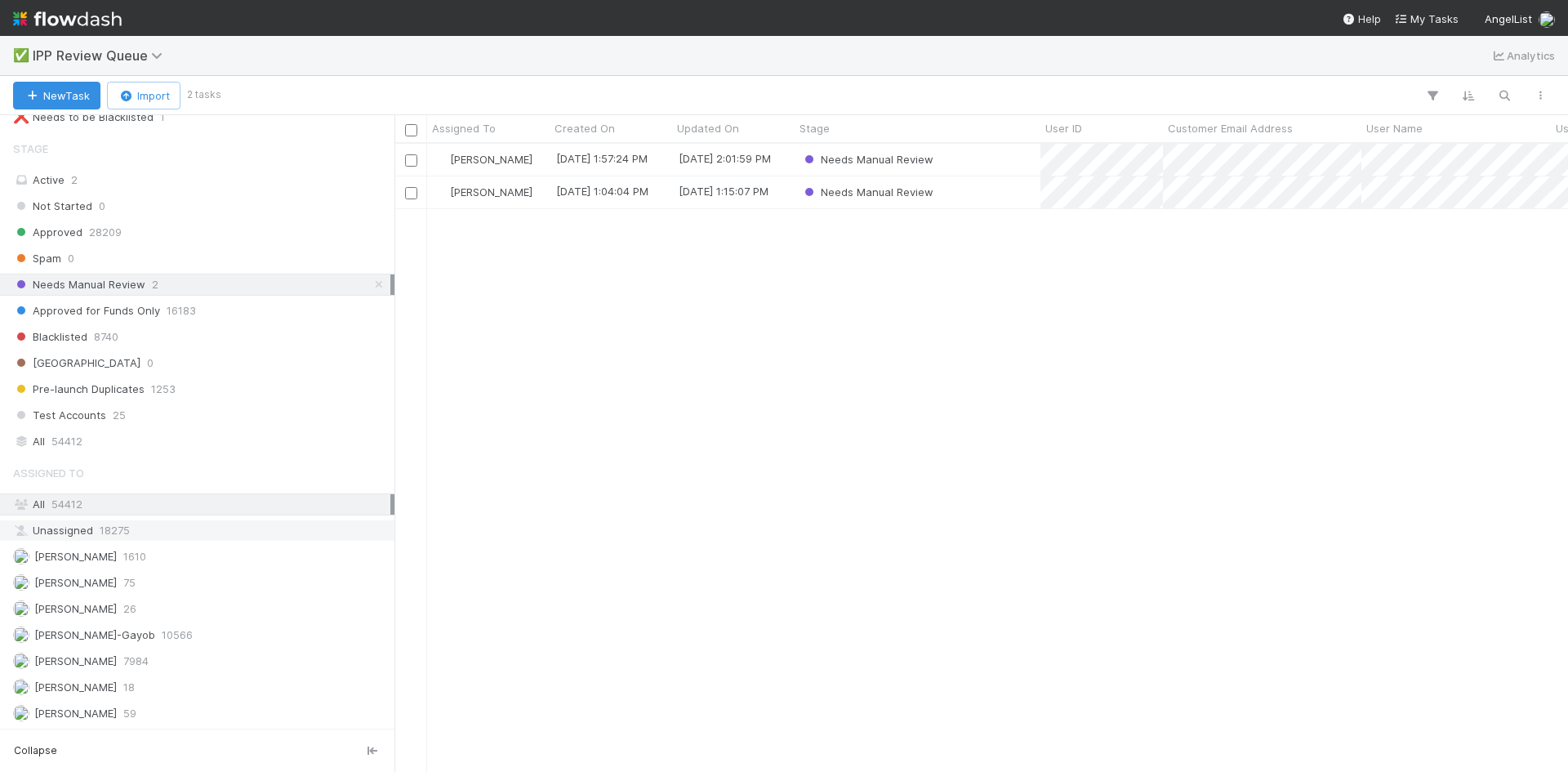
scroll to position [616, 1161]
click at [129, 714] on span "59" at bounding box center [130, 714] width 13 height 21
click at [136, 608] on span "26" at bounding box center [130, 609] width 13 height 21
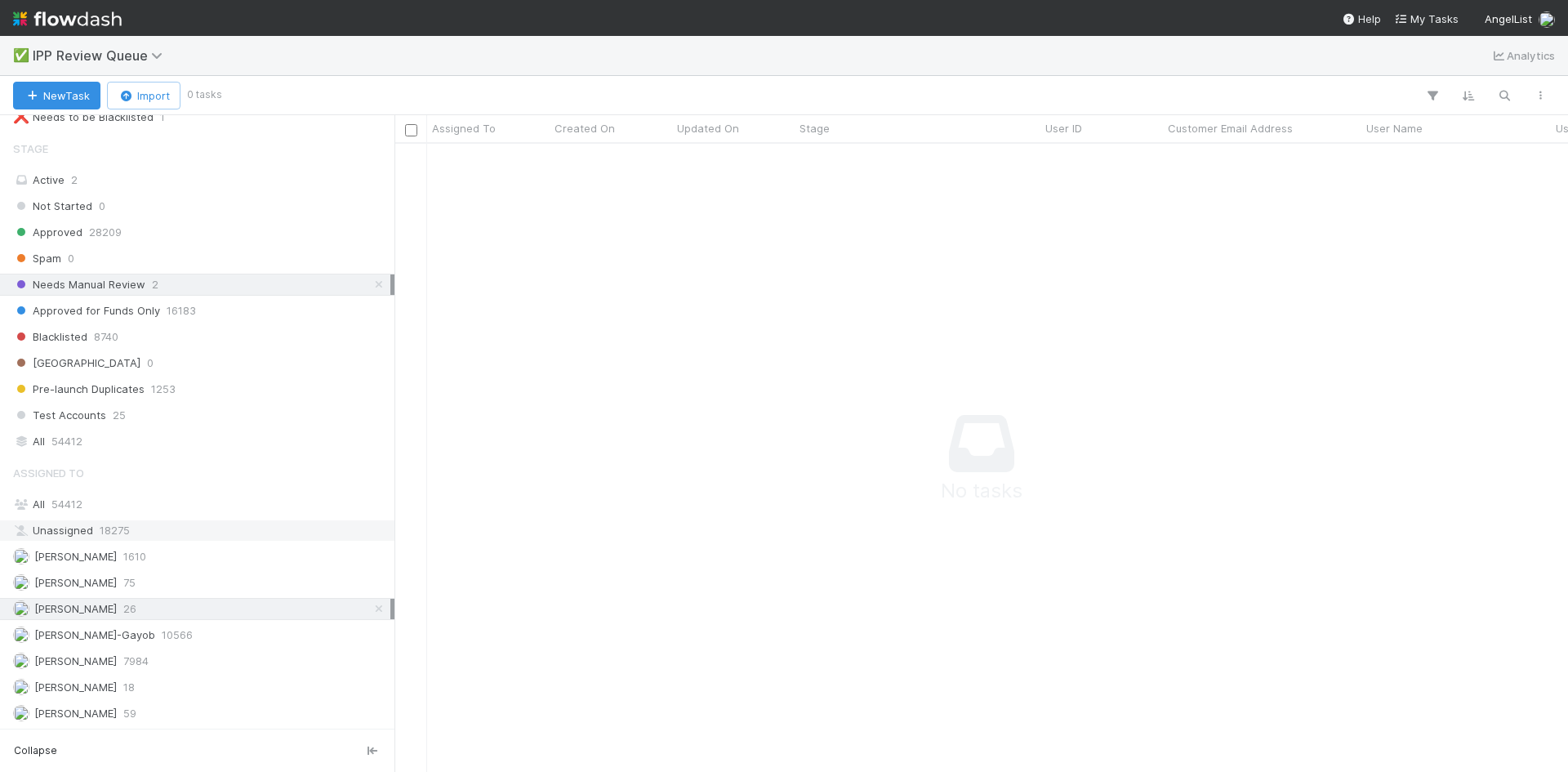
scroll to position [604, 1161]
click at [129, 718] on span "59" at bounding box center [130, 714] width 13 height 21
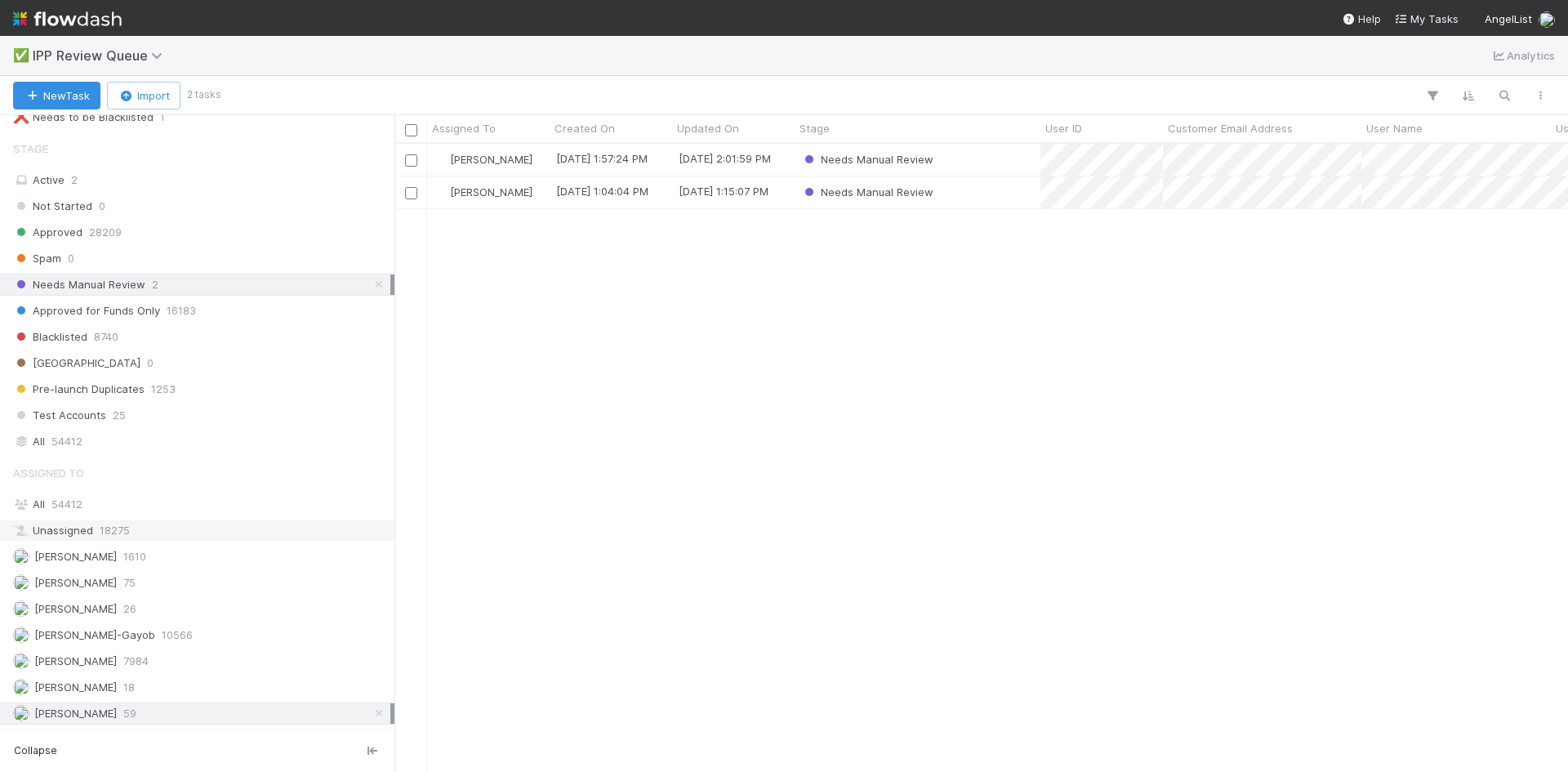
scroll to position [616, 1161]
click at [959, 158] on div "Needs Manual Review" at bounding box center [918, 160] width 246 height 32
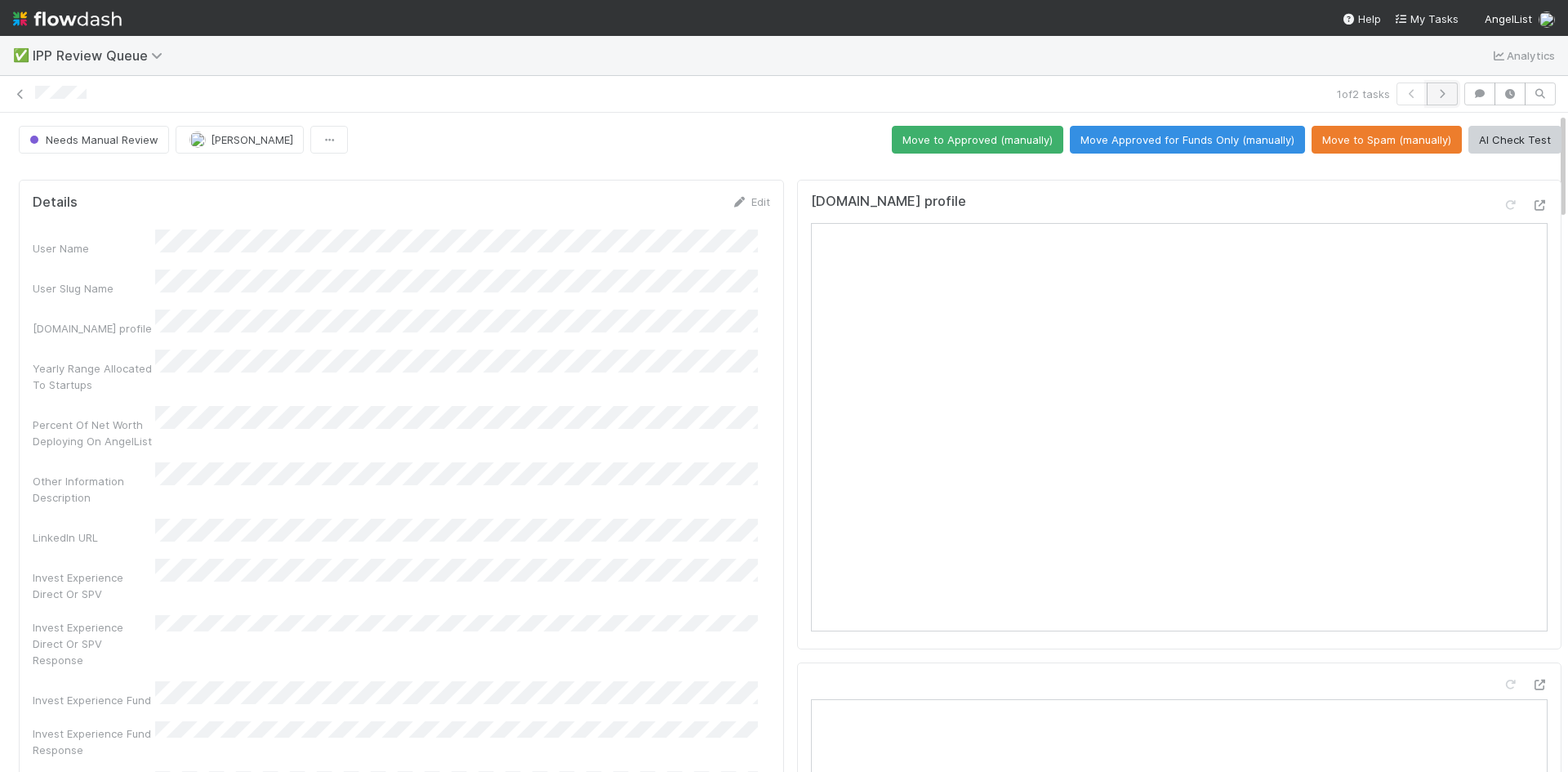
click at [1437, 93] on icon "button" at bounding box center [1442, 93] width 16 height 9
click at [1161, 131] on button "Move Approved for Funds Only (manually)" at bounding box center [1188, 140] width 235 height 27
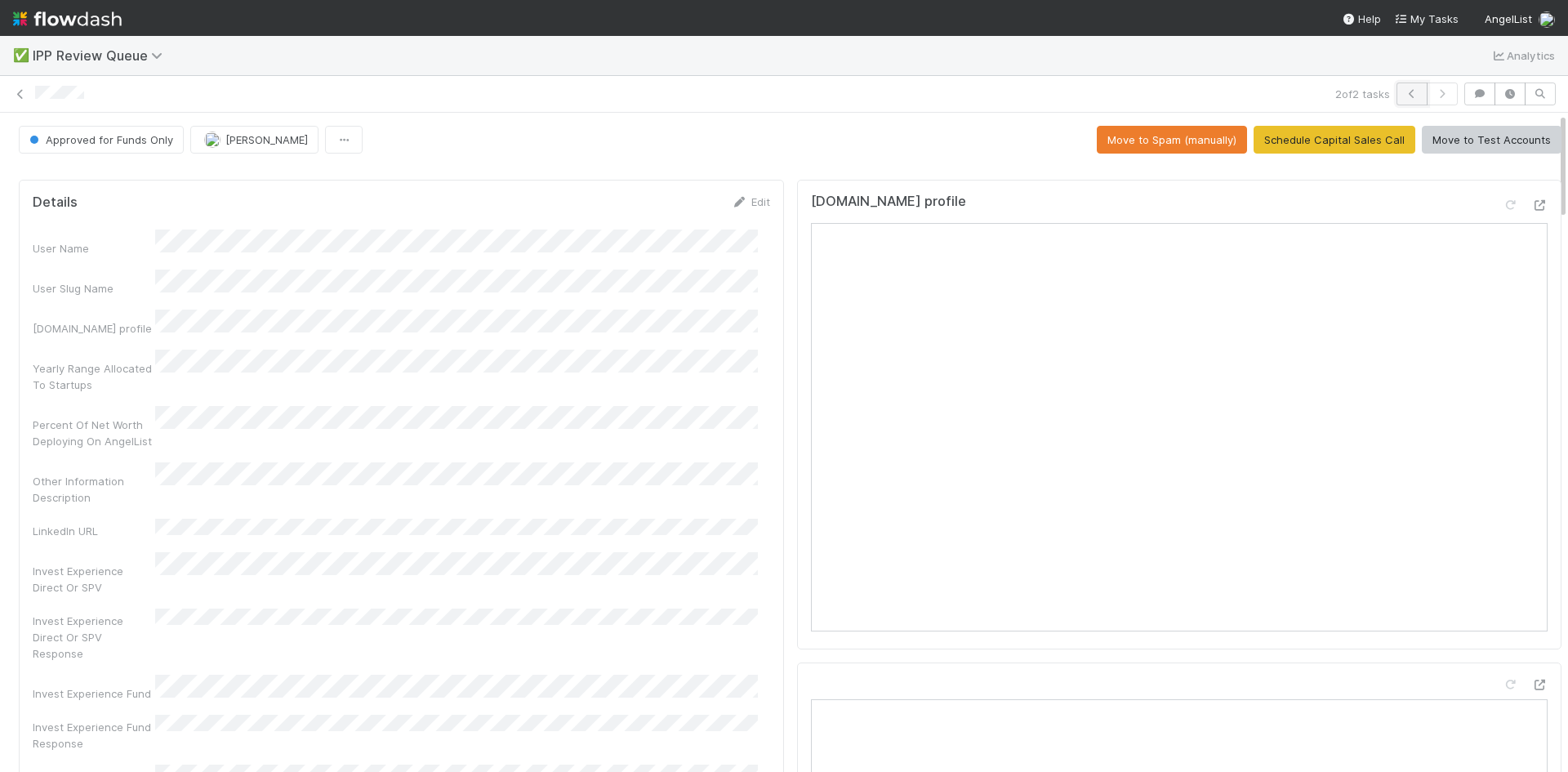
click at [1396, 94] on button "button" at bounding box center [1412, 93] width 31 height 23
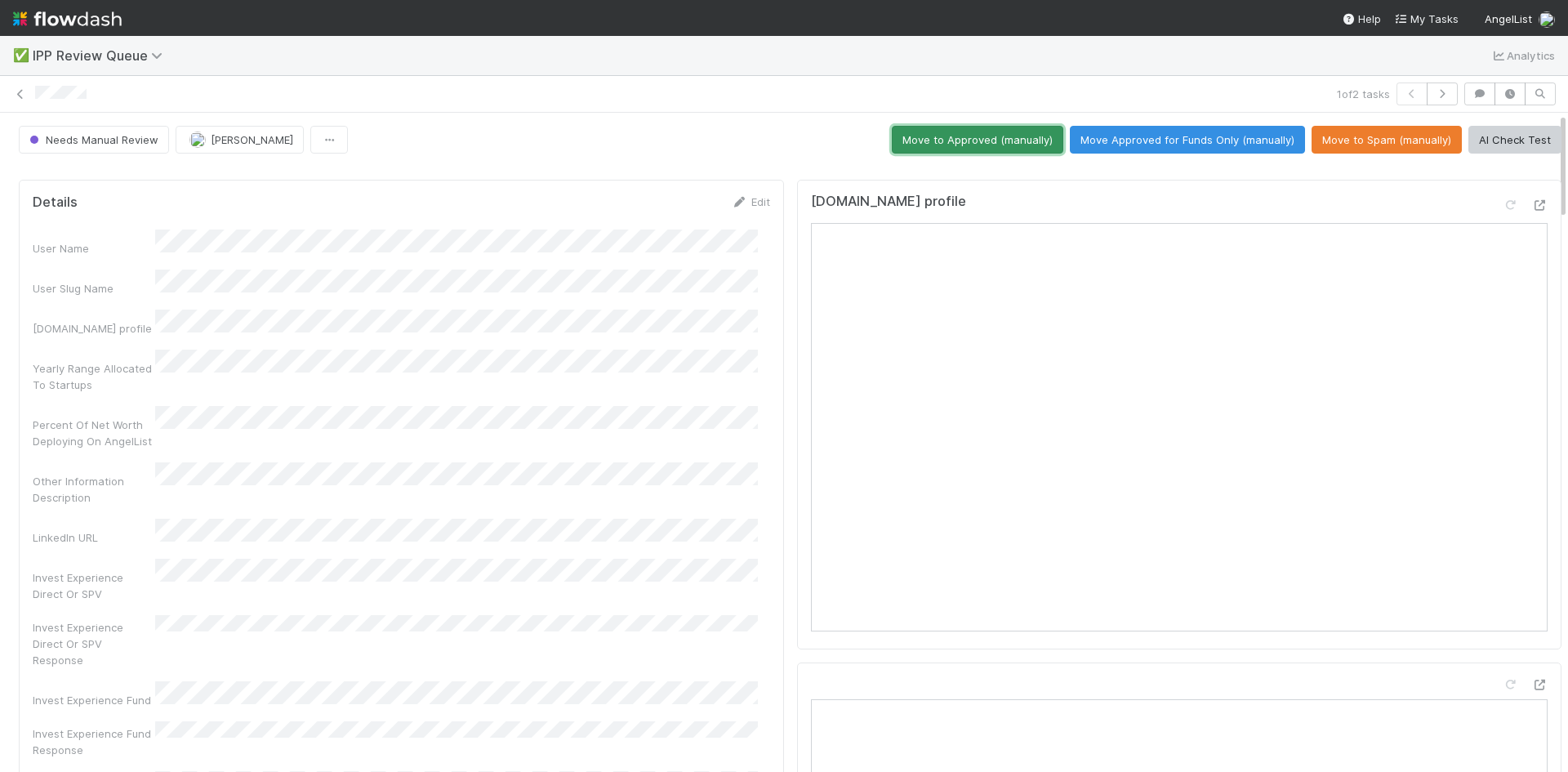
drag, startPoint x: 965, startPoint y: 142, endPoint x: 947, endPoint y: 154, distance: 21.6
click at [965, 142] on button "Move to Approved (manually)" at bounding box center [978, 140] width 172 height 27
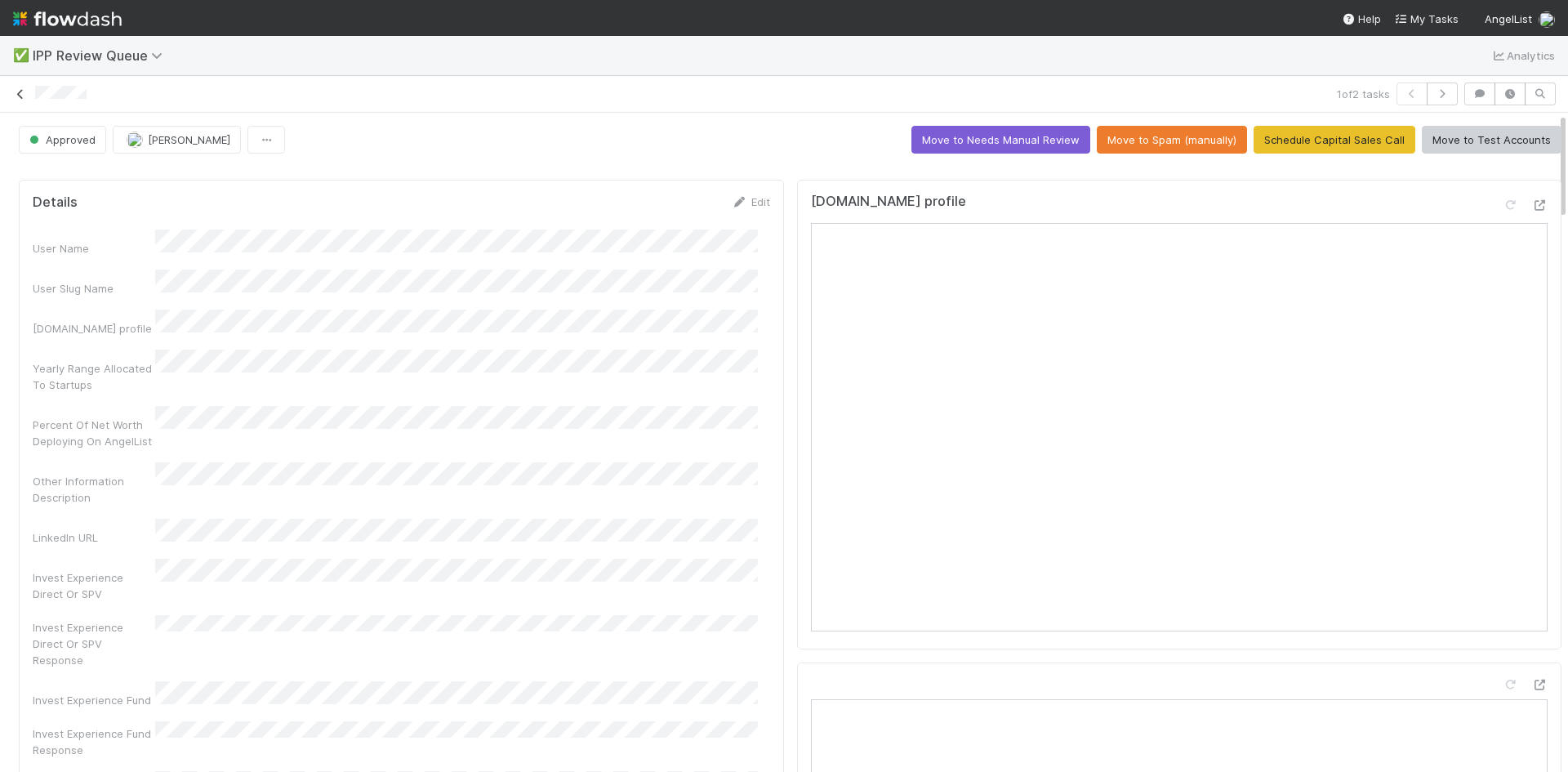
click at [13, 94] on icon at bounding box center [20, 94] width 16 height 10
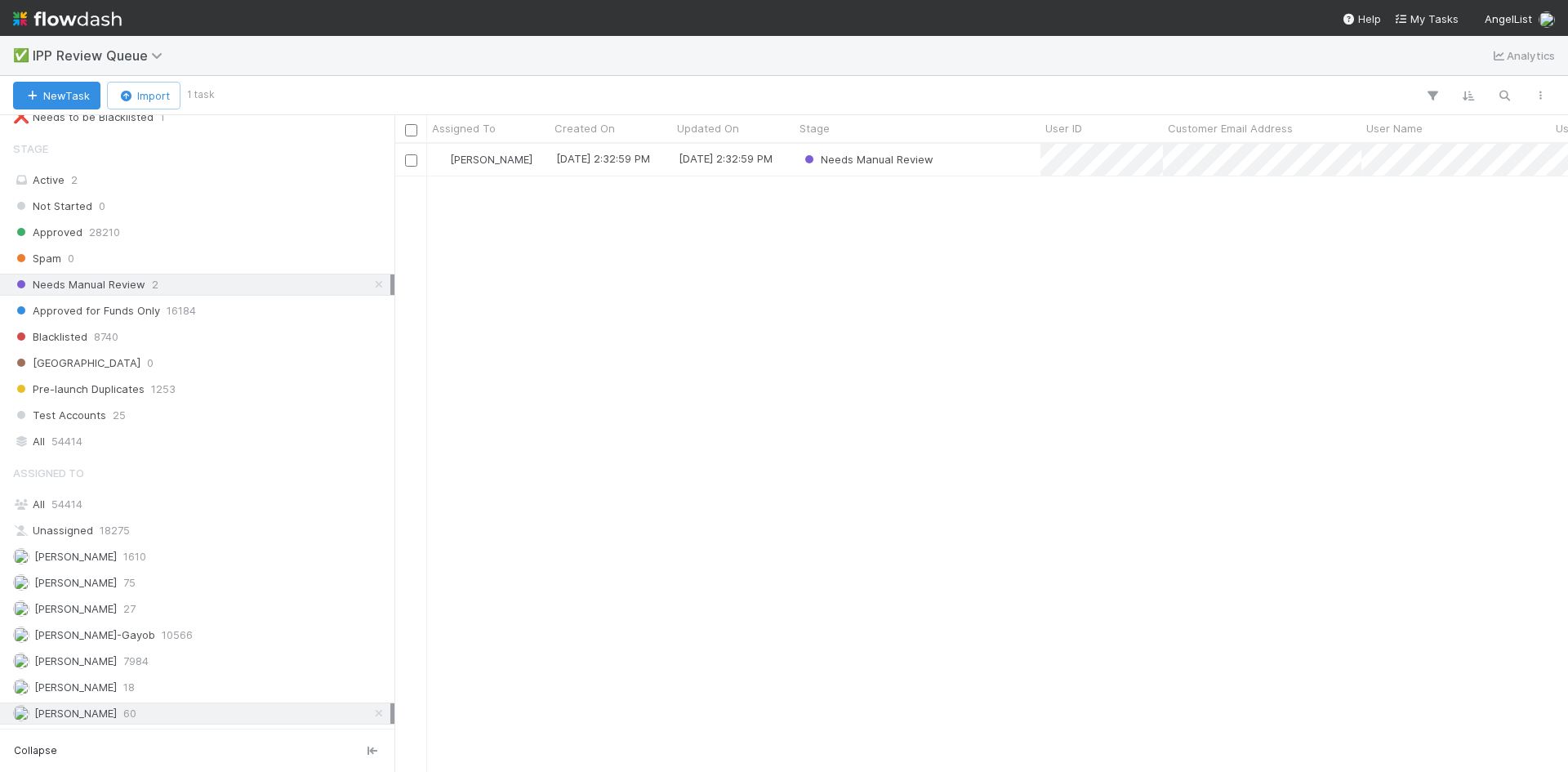
scroll to position [616, 1161]
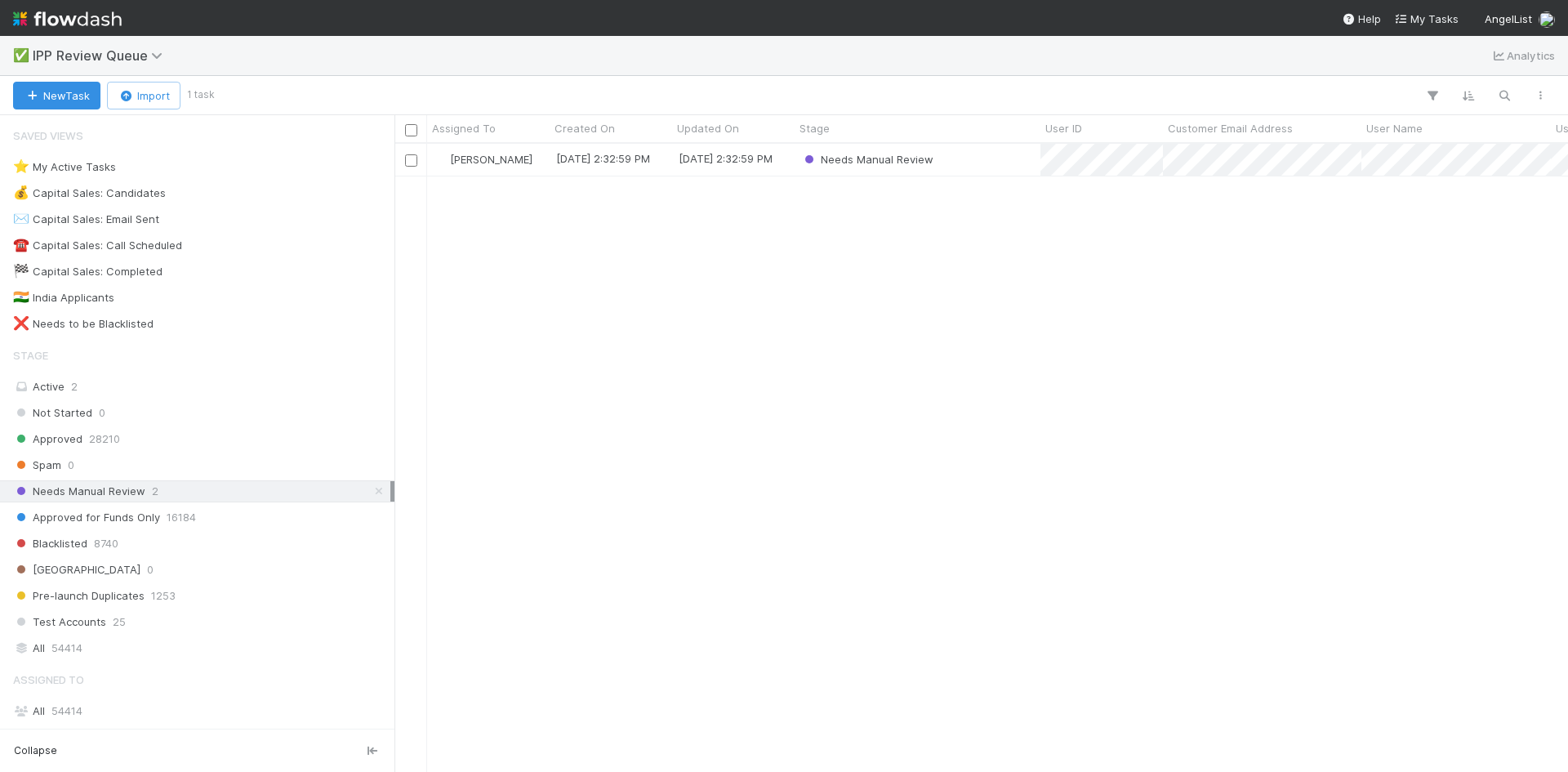
scroll to position [616, 1161]
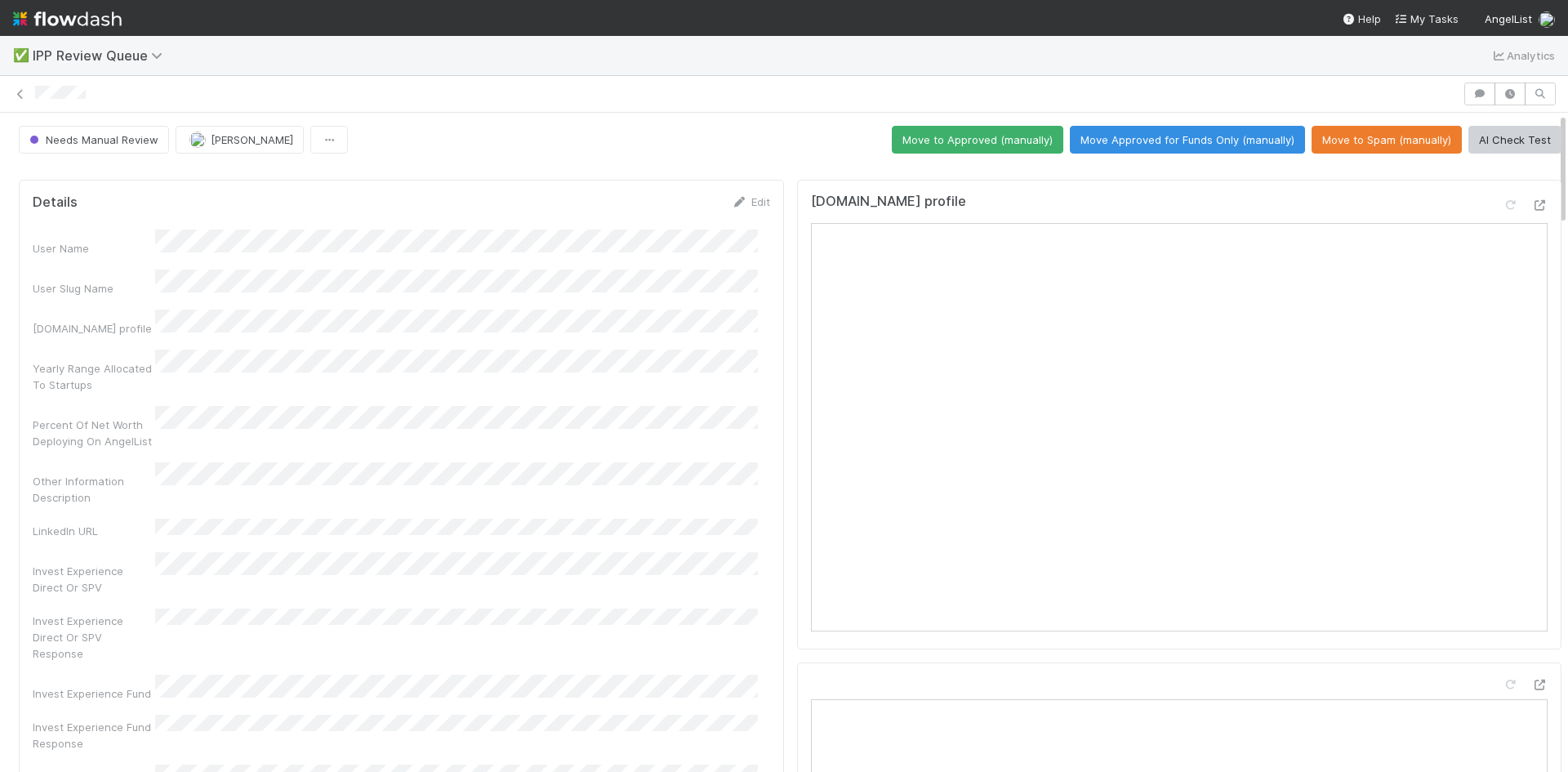
click at [528, 715] on div "Invest Experience Fund Response" at bounding box center [401, 733] width 738 height 37
click at [19, 100] on link at bounding box center [20, 93] width 16 height 16
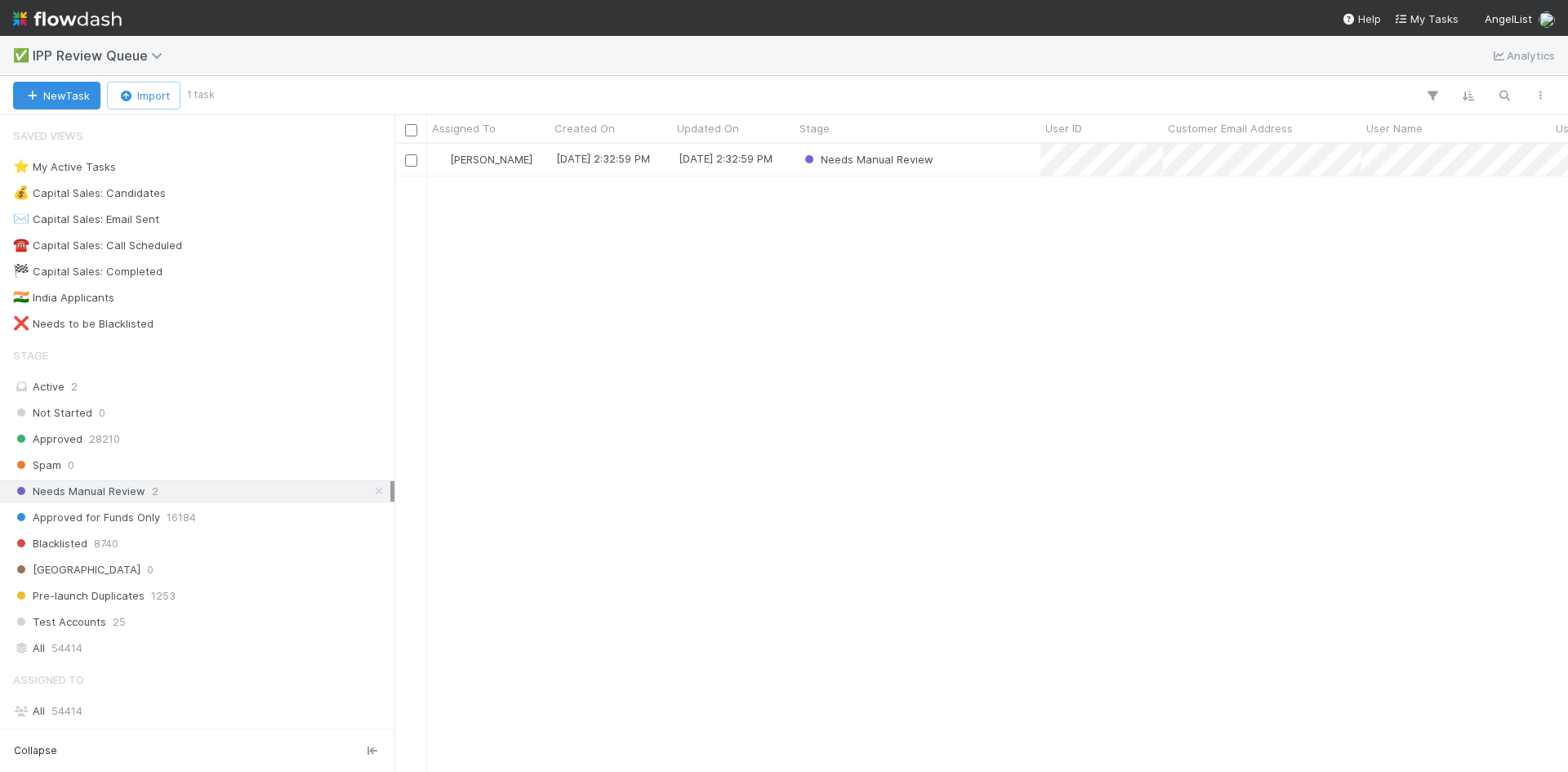
scroll to position [616, 1161]
drag, startPoint x: 617, startPoint y: 329, endPoint x: 569, endPoint y: 296, distance: 58.2
click at [607, 317] on div "William Axalan VI 9/2/25, 2:32:59 PM 9/2/25, 2:32:59 PM Needs Manual Review" at bounding box center [981, 457] width 1173 height 627
drag, startPoint x: 981, startPoint y: 293, endPoint x: 924, endPoint y: 282, distance: 58.1
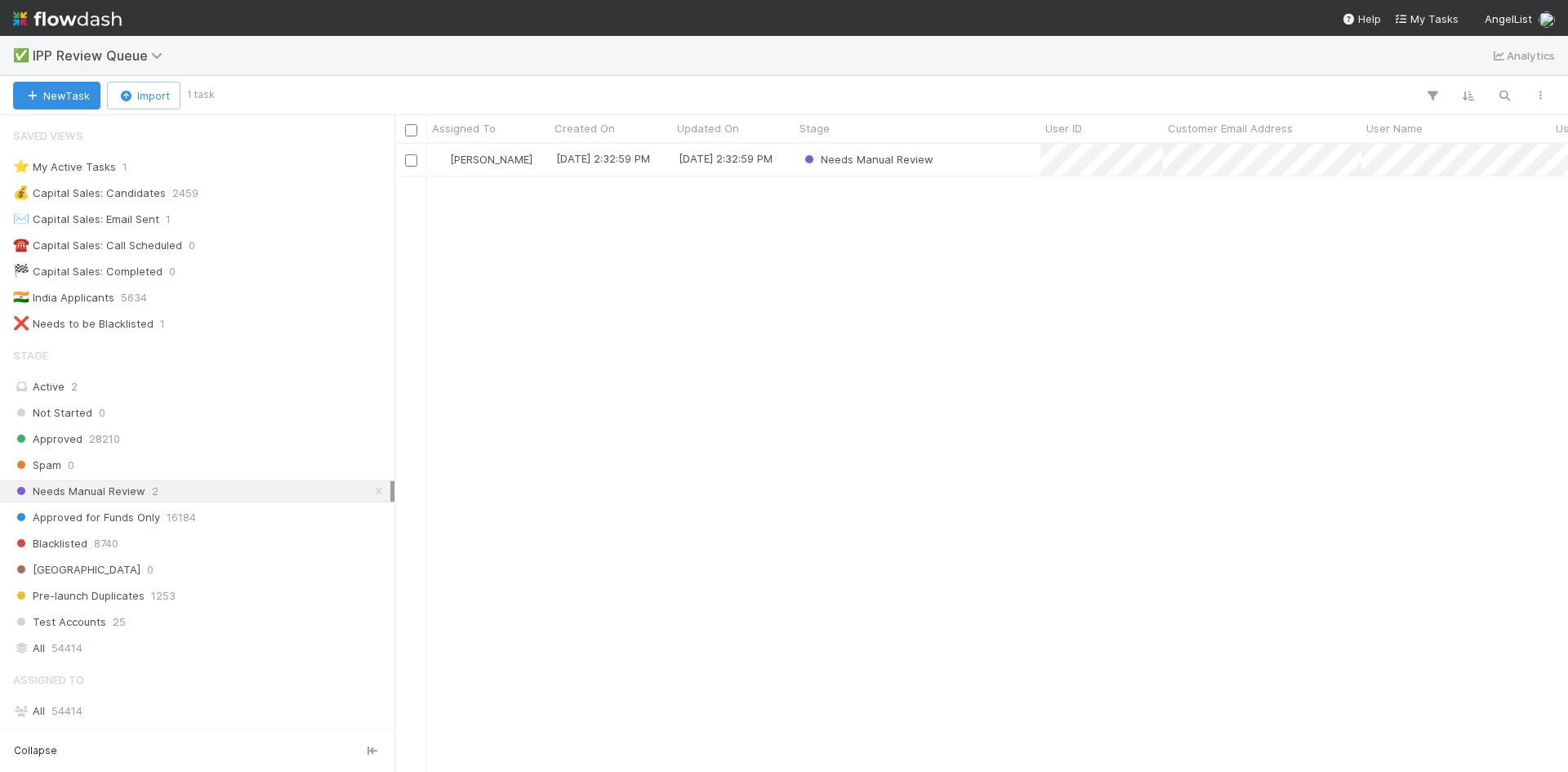
click at [980, 293] on div "[PERSON_NAME] VI [DATE] 2:32:59 PM [DATE] 2:32:59 PM Needs Manual Review" at bounding box center [981, 457] width 1173 height 627
click at [1019, 167] on div "Needs Manual Review" at bounding box center [918, 160] width 246 height 32
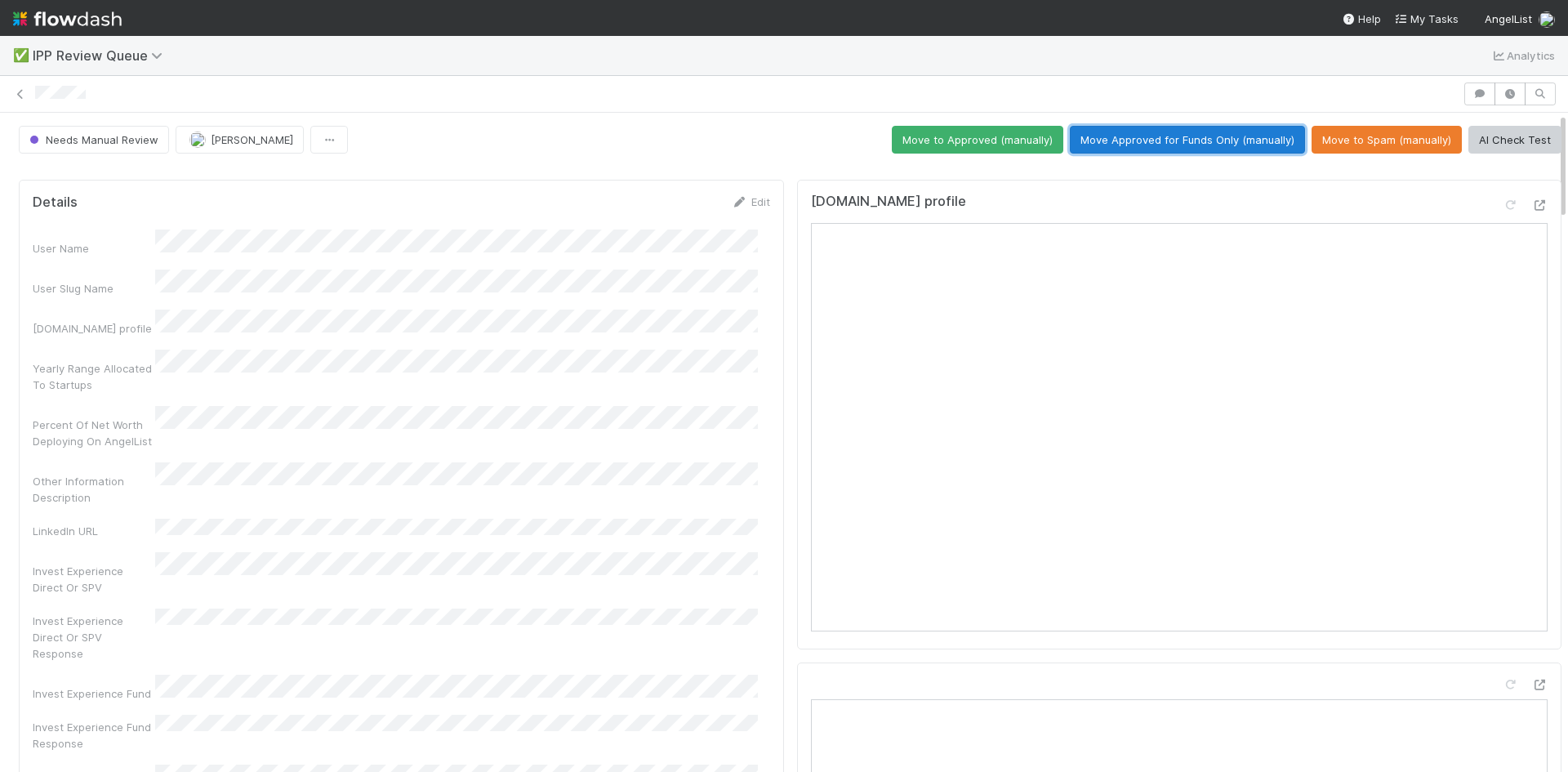
click at [1133, 140] on button "Move Approved for Funds Only (manually)" at bounding box center [1188, 140] width 235 height 27
